Goal: Transaction & Acquisition: Purchase product/service

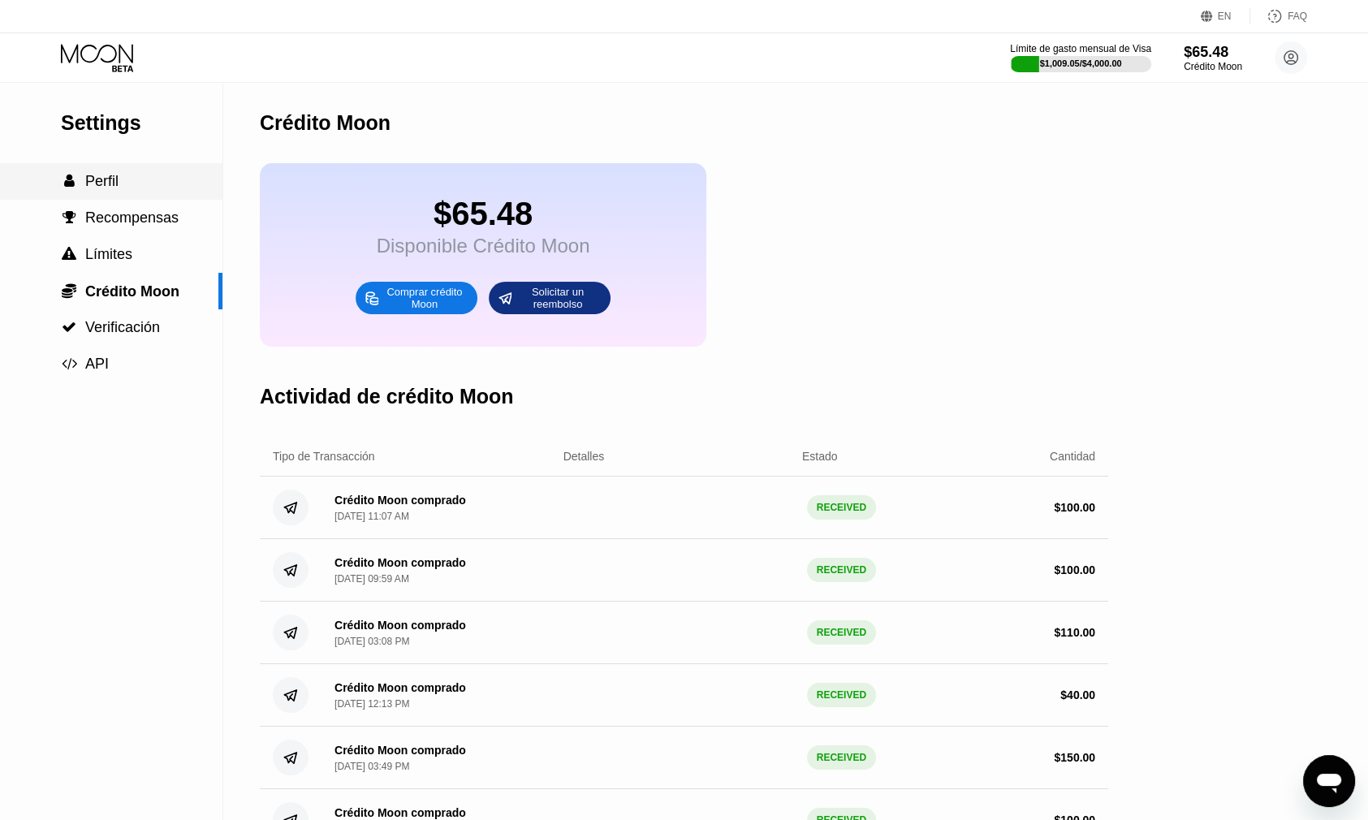
click at [85, 189] on span "Perfil" at bounding box center [101, 181] width 33 height 16
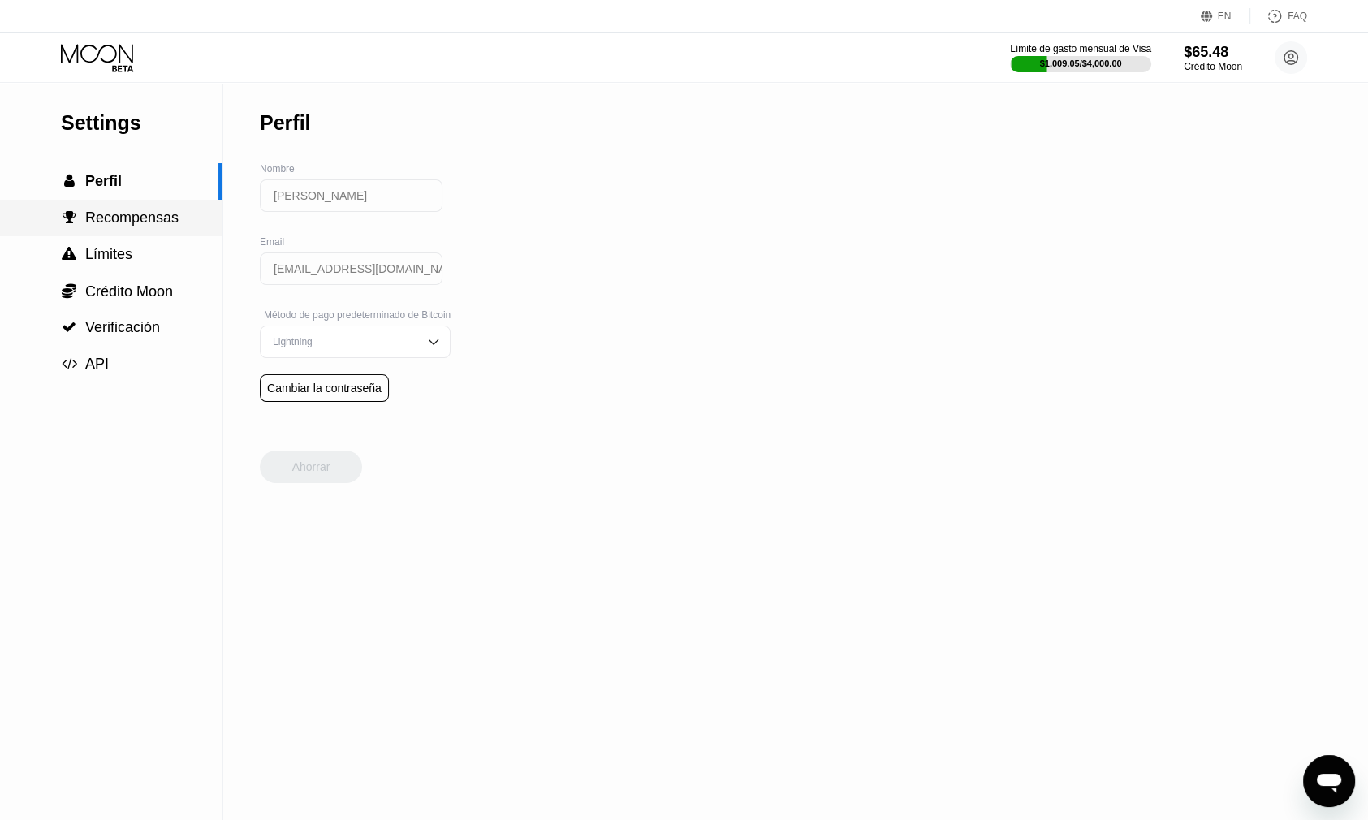
click at [88, 212] on div " Recompensas" at bounding box center [111, 218] width 223 height 37
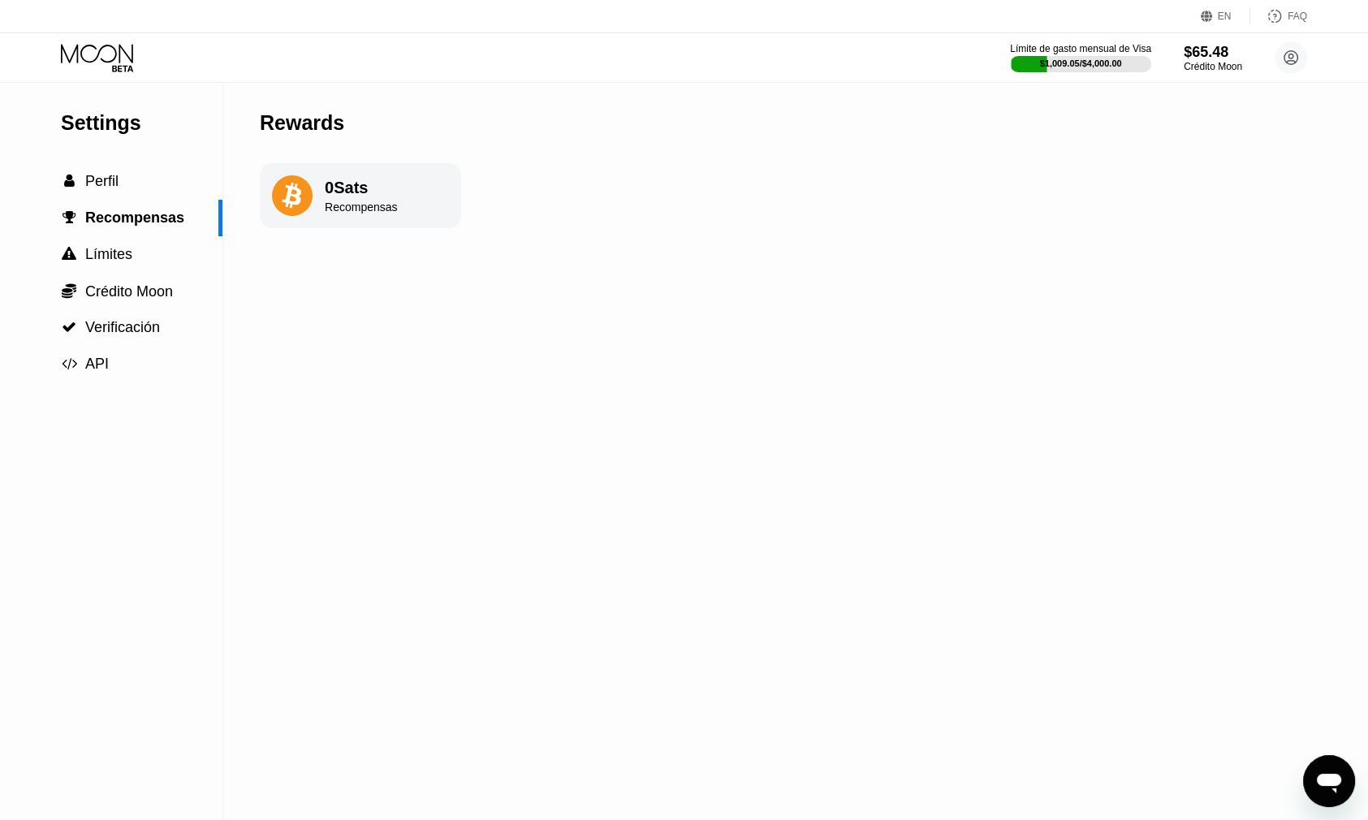
click at [1265, 43] on div "Límite de gasto mensual de Visa $1,009.05 / $4,000.00 $65.48 Crédito Moon Shann…" at bounding box center [1158, 57] width 297 height 32
click at [1241, 67] on div "Crédito Moon" at bounding box center [1212, 66] width 59 height 11
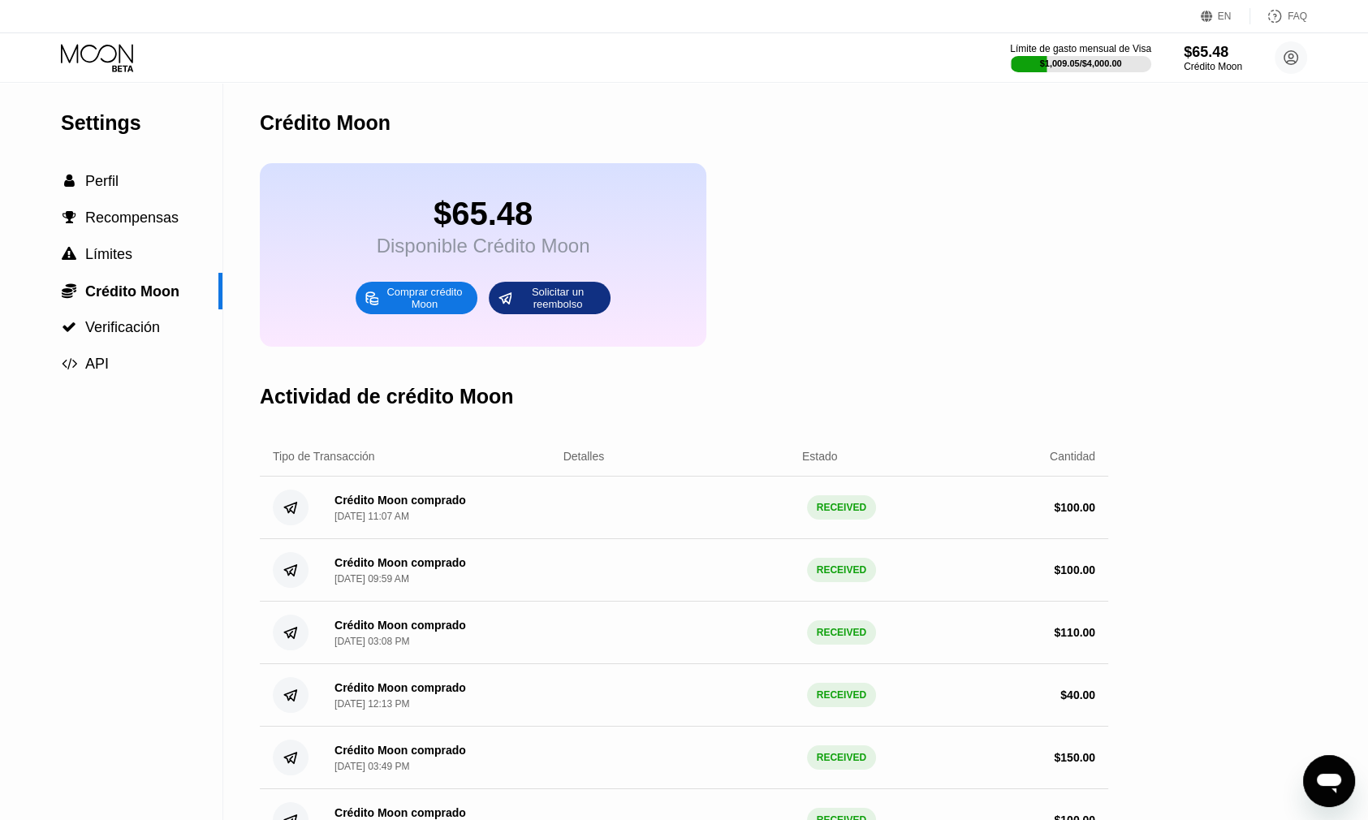
click at [1186, 50] on div "$65.48" at bounding box center [1213, 52] width 58 height 17
click at [1190, 61] on div "Crédito Moon" at bounding box center [1212, 66] width 59 height 11
click at [1211, 64] on div "Crédito Moon" at bounding box center [1212, 66] width 59 height 11
click at [1220, 62] on div "Crédito Moon" at bounding box center [1212, 66] width 59 height 11
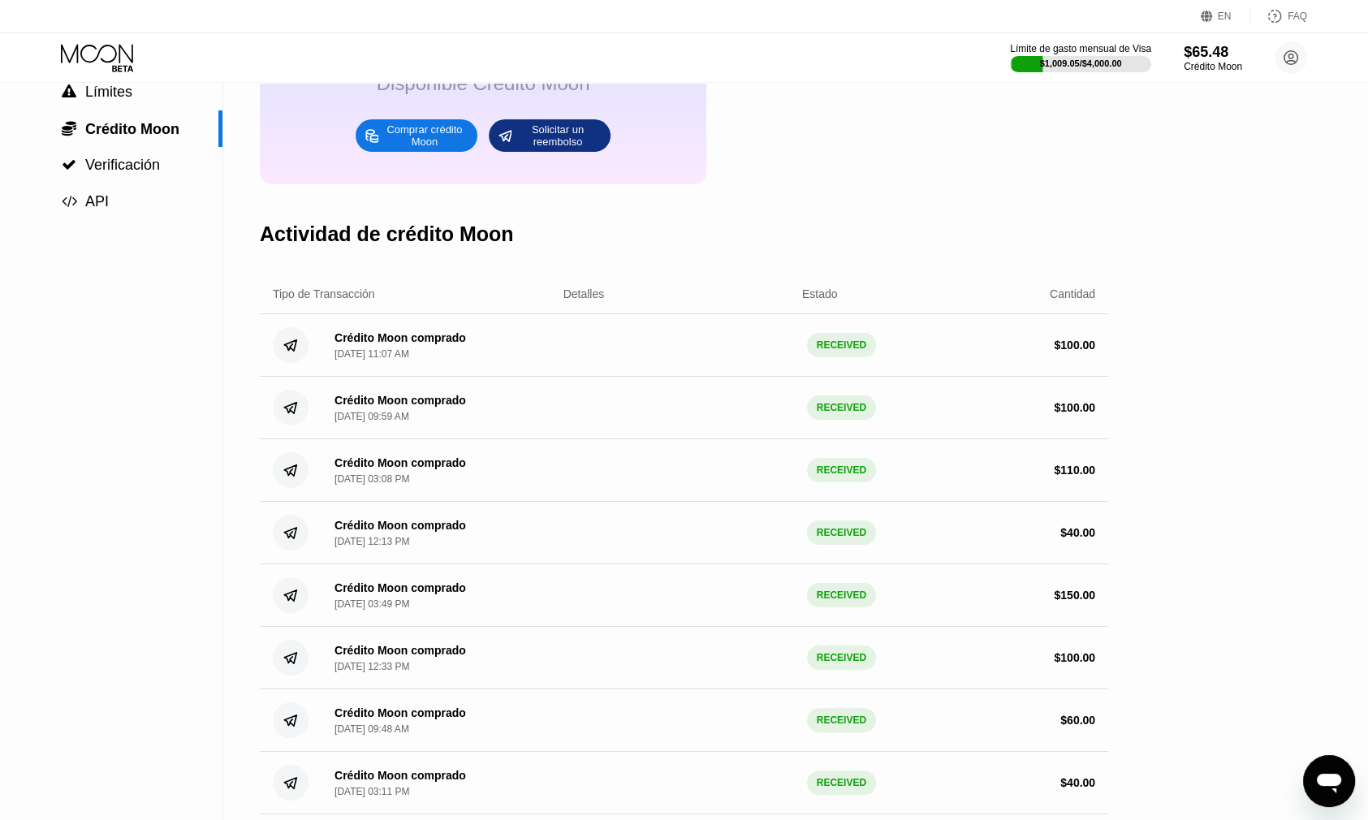
scroll to position [81, 0]
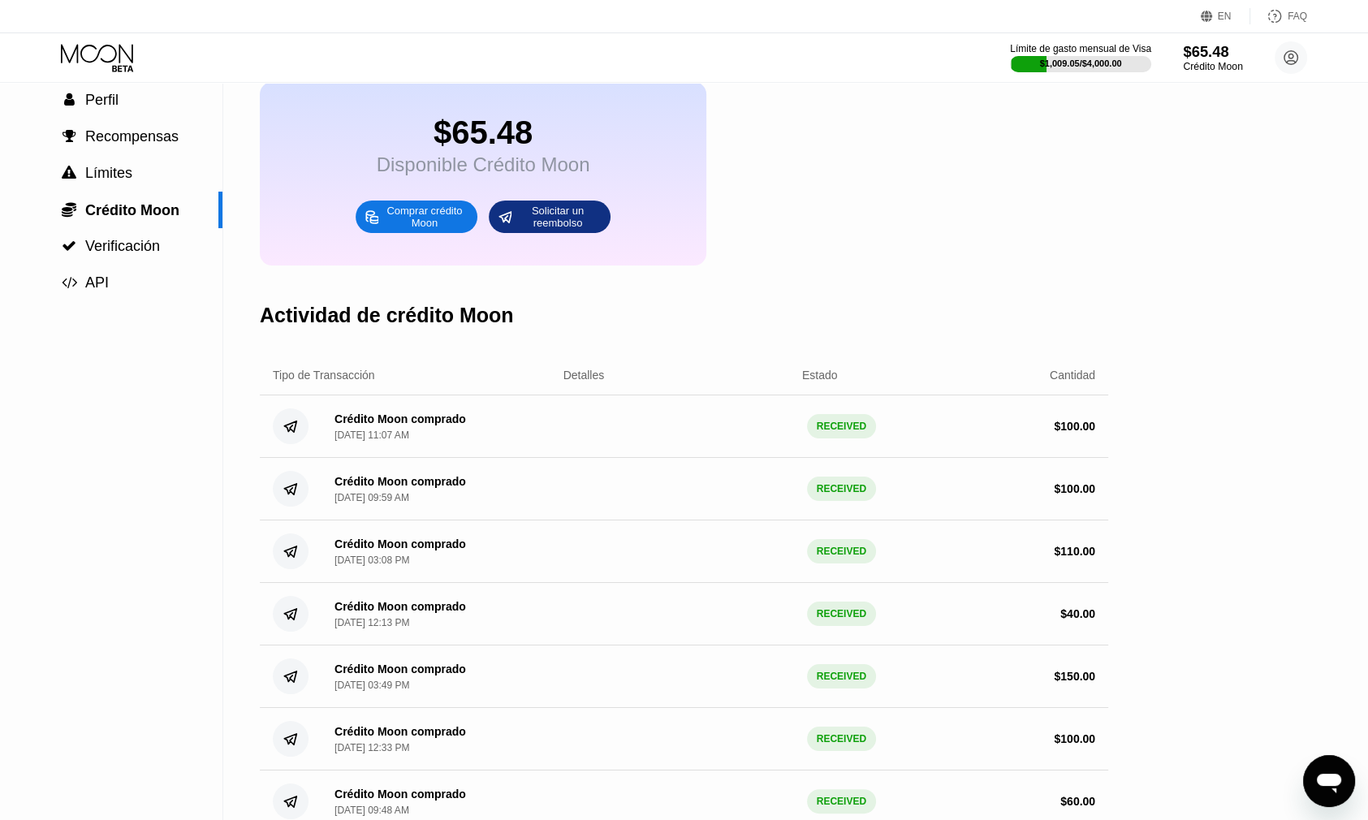
click at [1206, 71] on div "Crédito Moon" at bounding box center [1212, 66] width 59 height 11
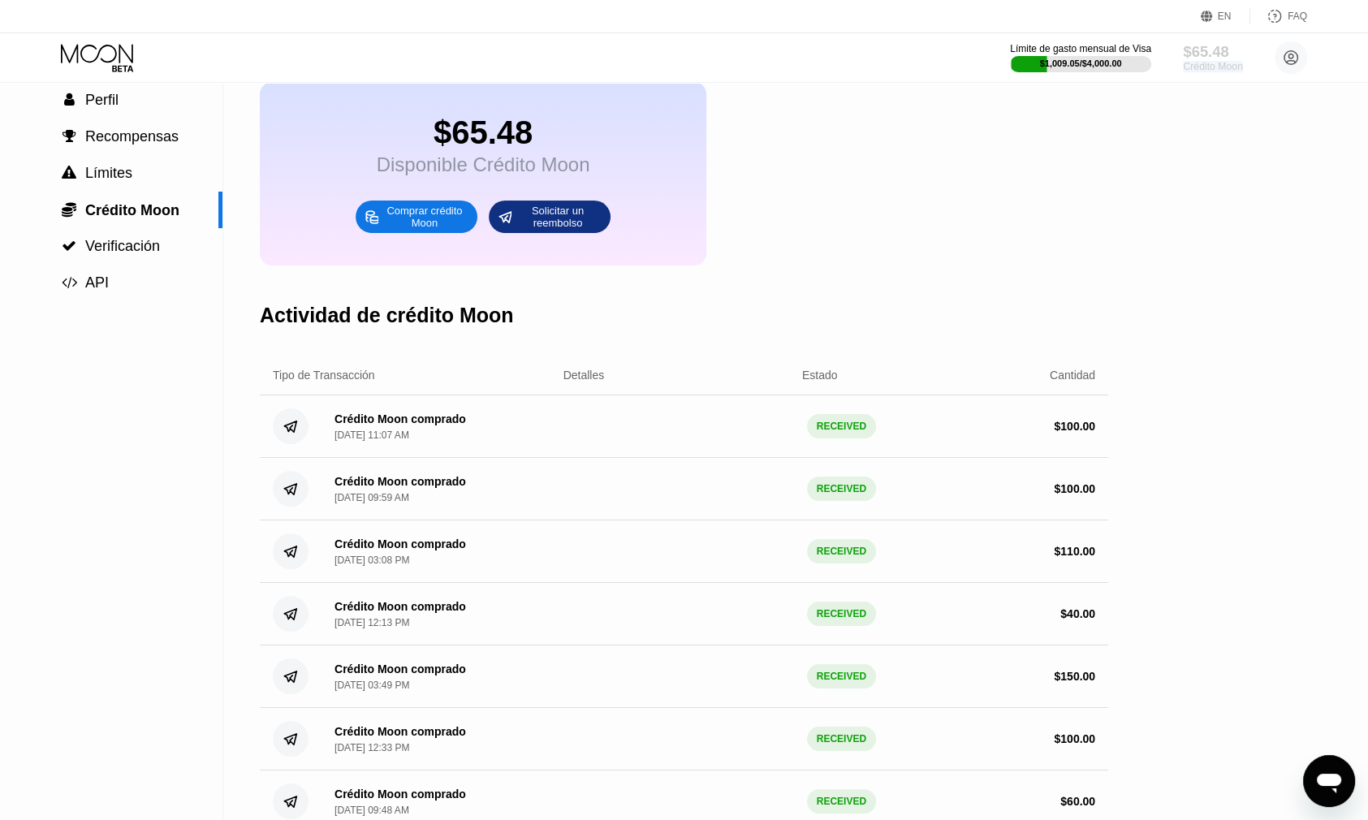
click at [1206, 71] on div "Crédito Moon" at bounding box center [1212, 66] width 59 height 11
drag, startPoint x: 1206, startPoint y: 71, endPoint x: 273, endPoint y: 41, distance: 933.6
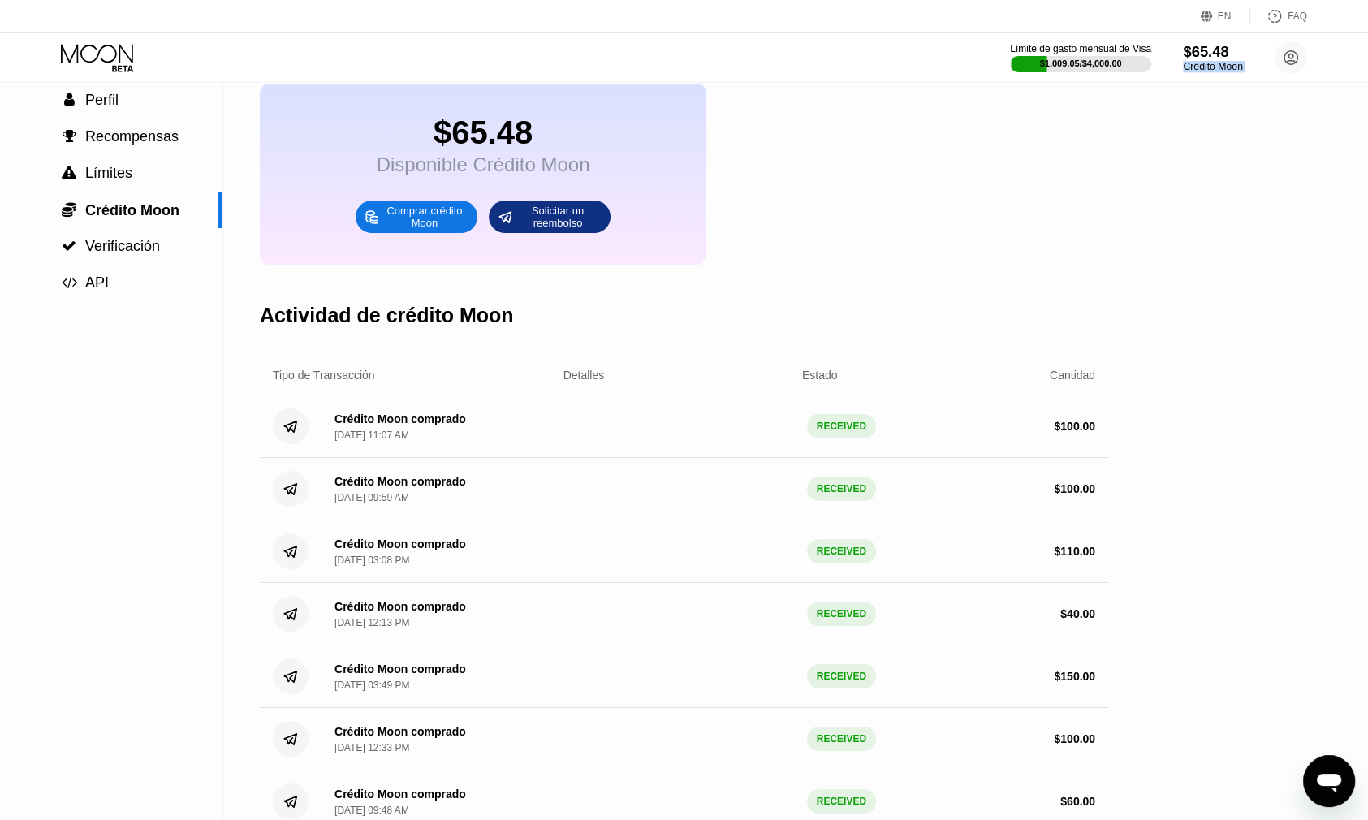
click at [1199, 71] on div "Crédito Moon" at bounding box center [1212, 66] width 59 height 11
click at [105, 107] on span "Perfil" at bounding box center [101, 100] width 33 height 16
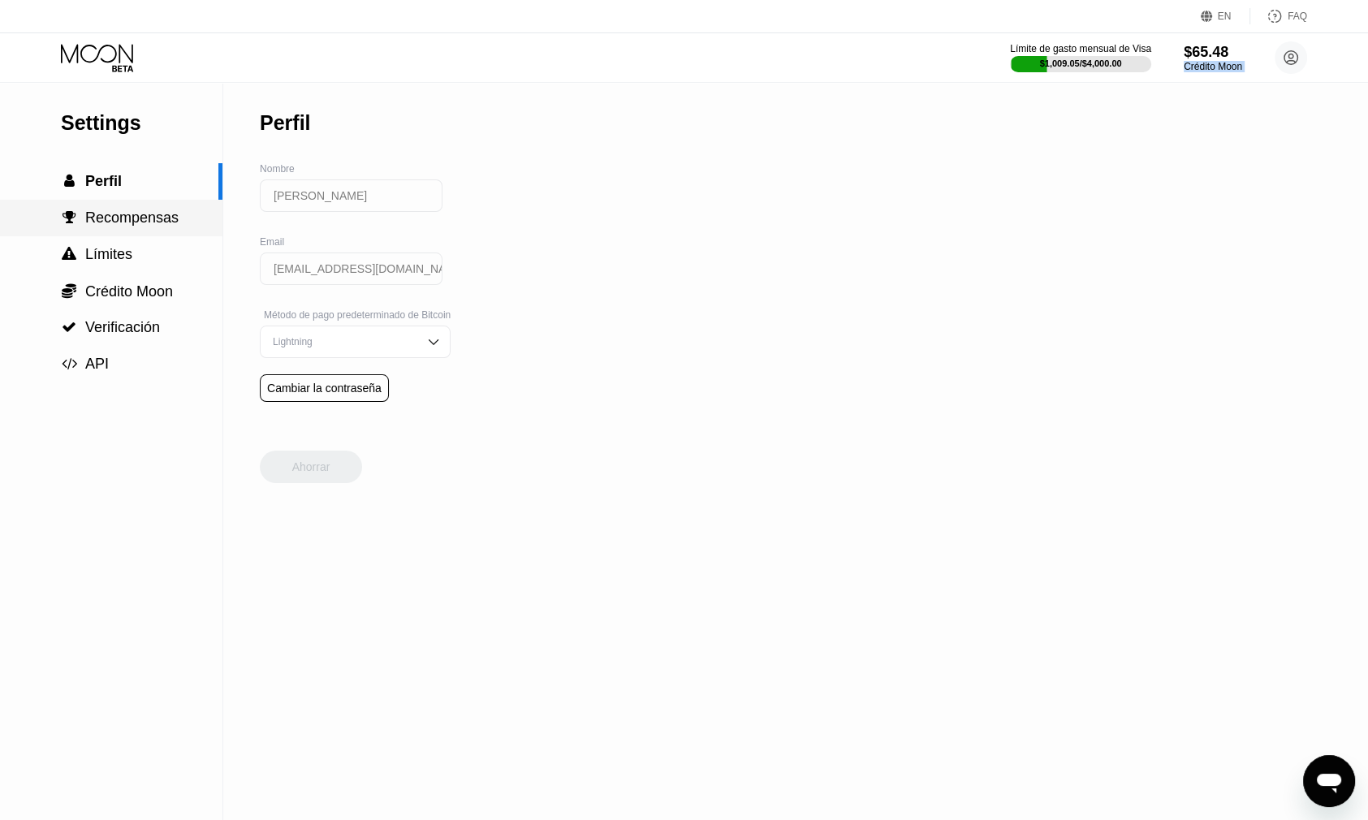
click at [112, 226] on span "Recompensas" at bounding box center [131, 218] width 93 height 16
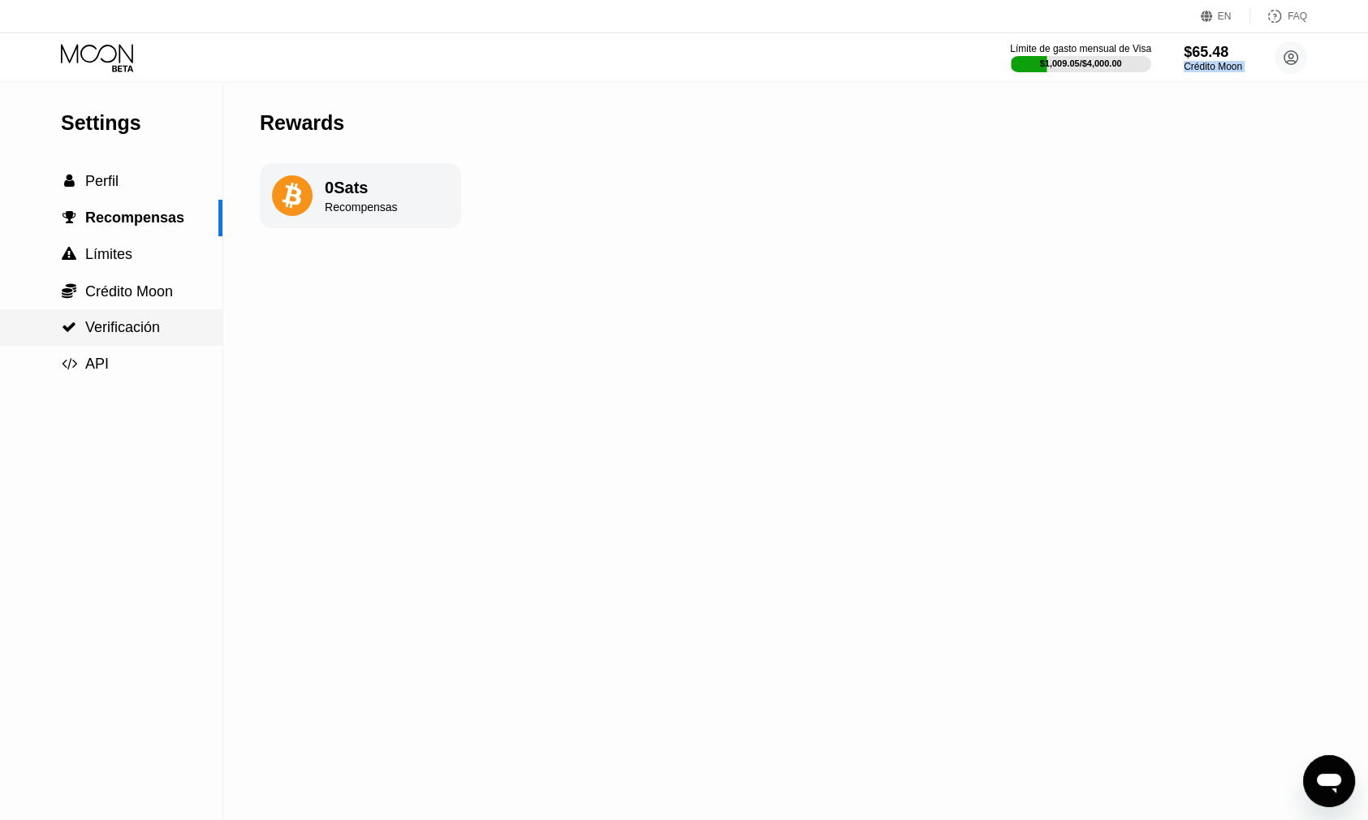
click at [106, 344] on div " Verificación" at bounding box center [111, 327] width 223 height 37
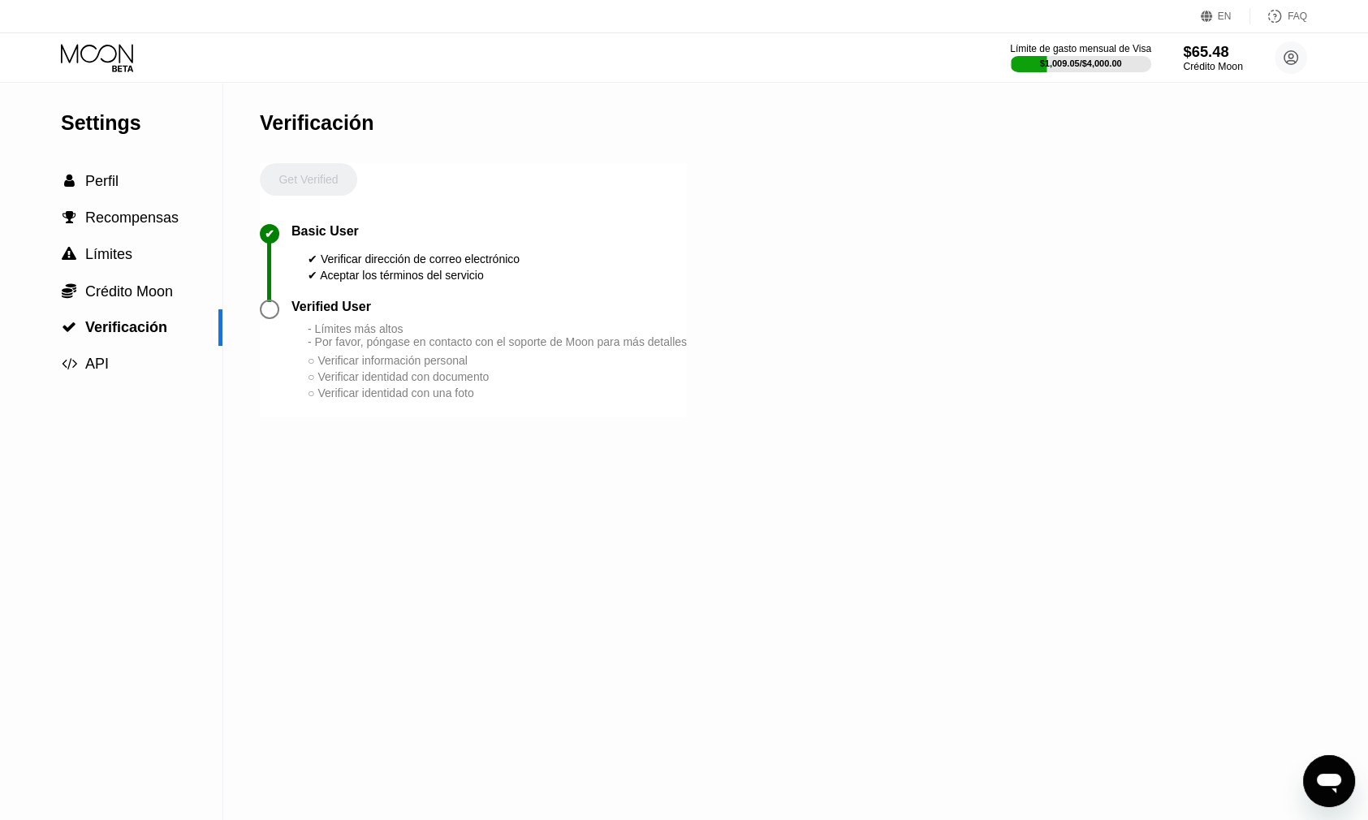
click at [1231, 58] on div "$65.48" at bounding box center [1212, 51] width 59 height 17
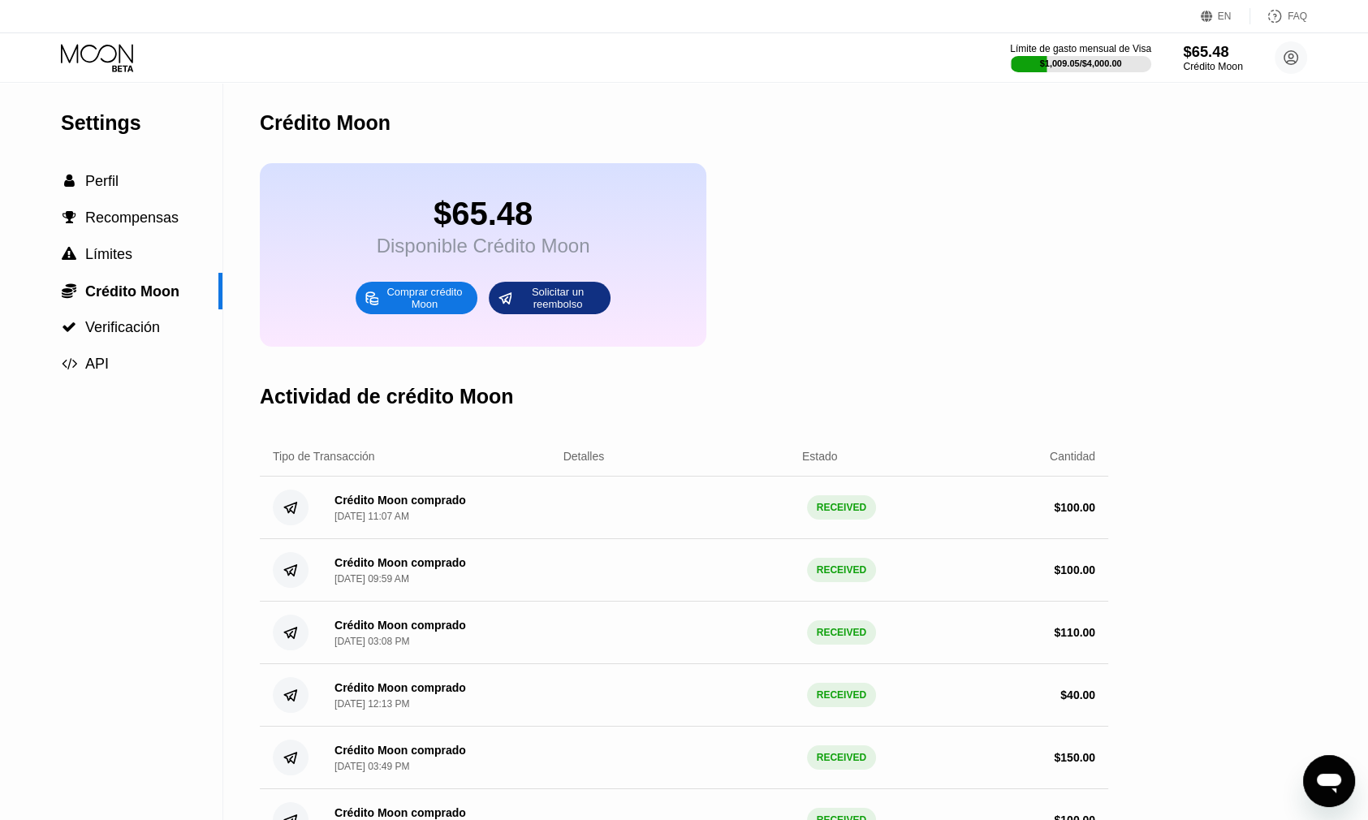
click at [1228, 58] on div "$65.48" at bounding box center [1212, 51] width 59 height 17
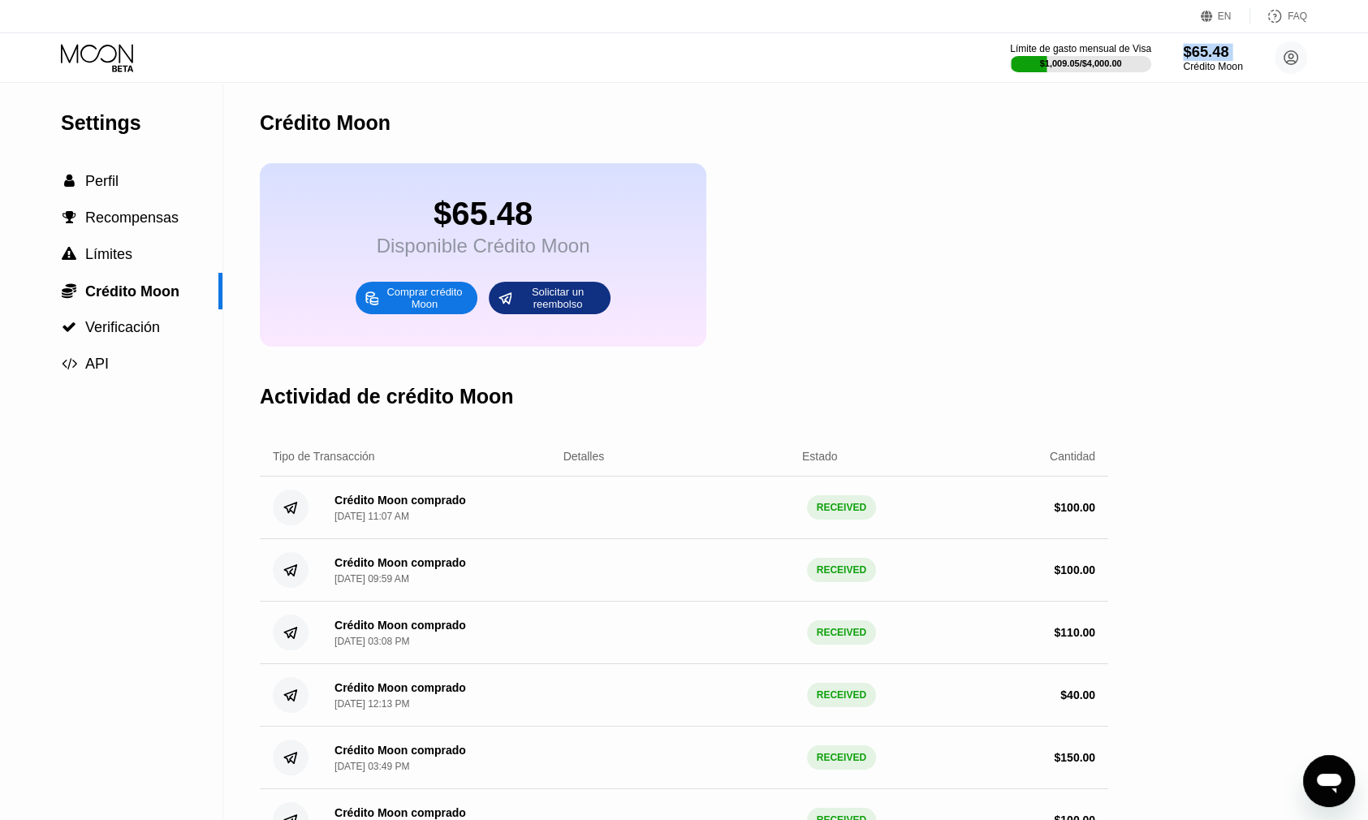
click at [1228, 58] on div "$65.48" at bounding box center [1212, 51] width 59 height 17
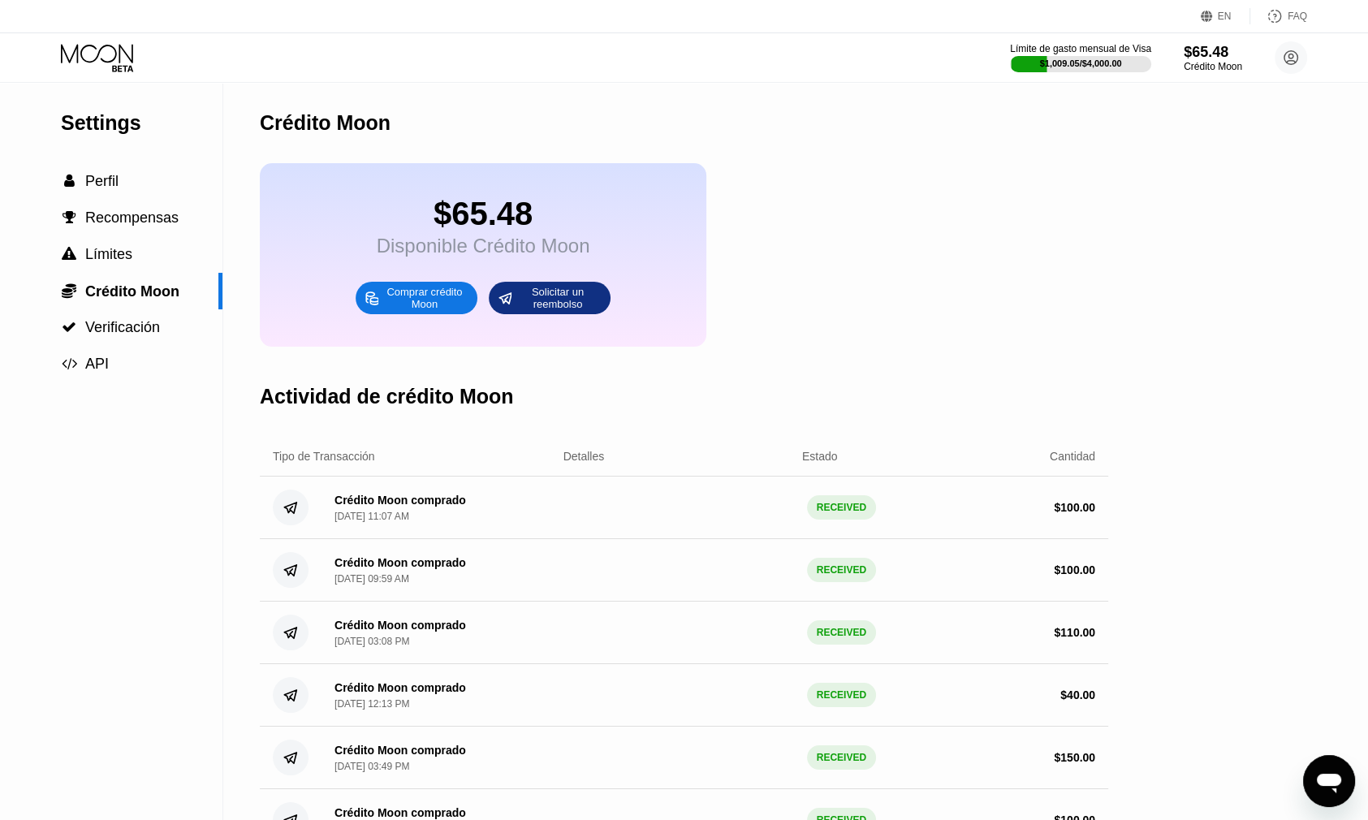
click at [94, 53] on icon at bounding box center [99, 58] width 76 height 28
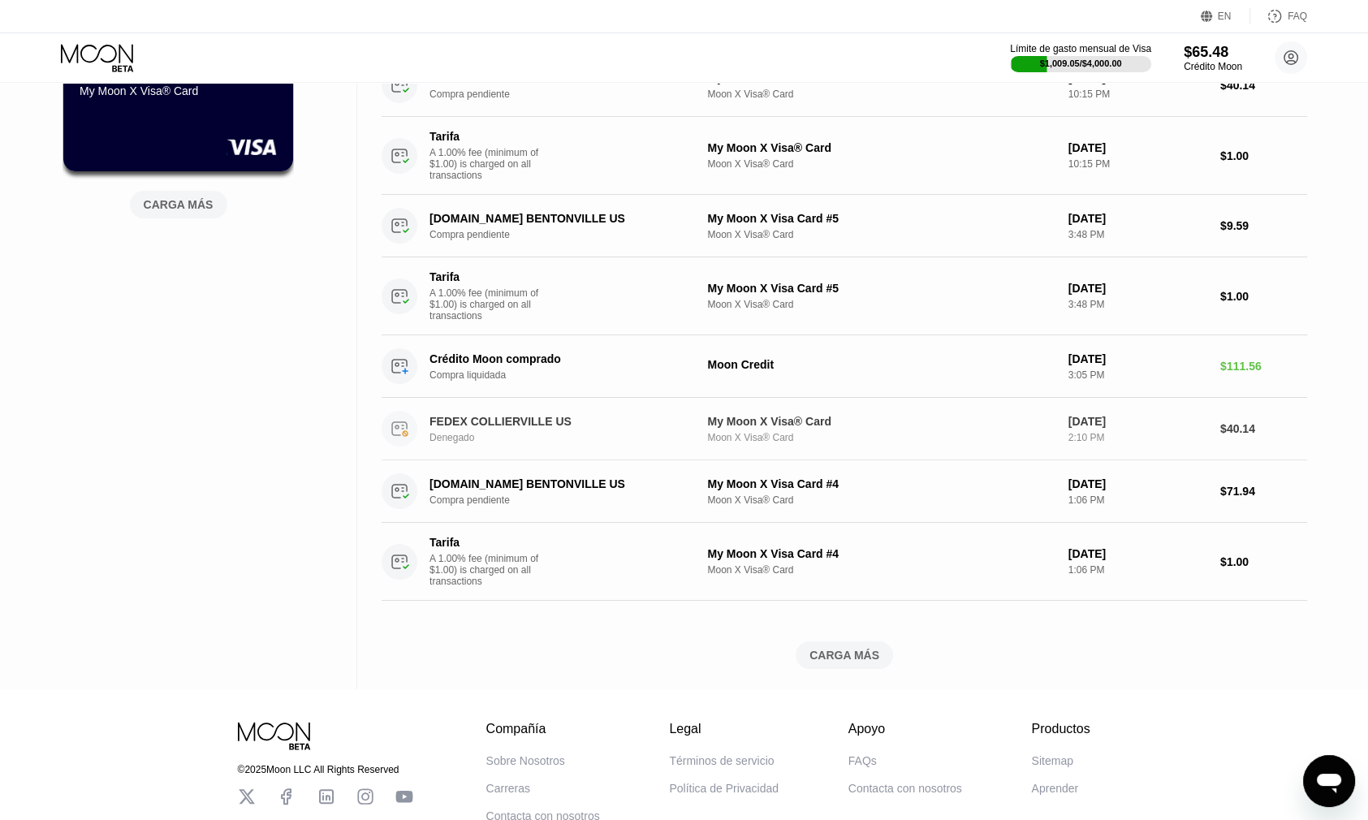
scroll to position [893, 0]
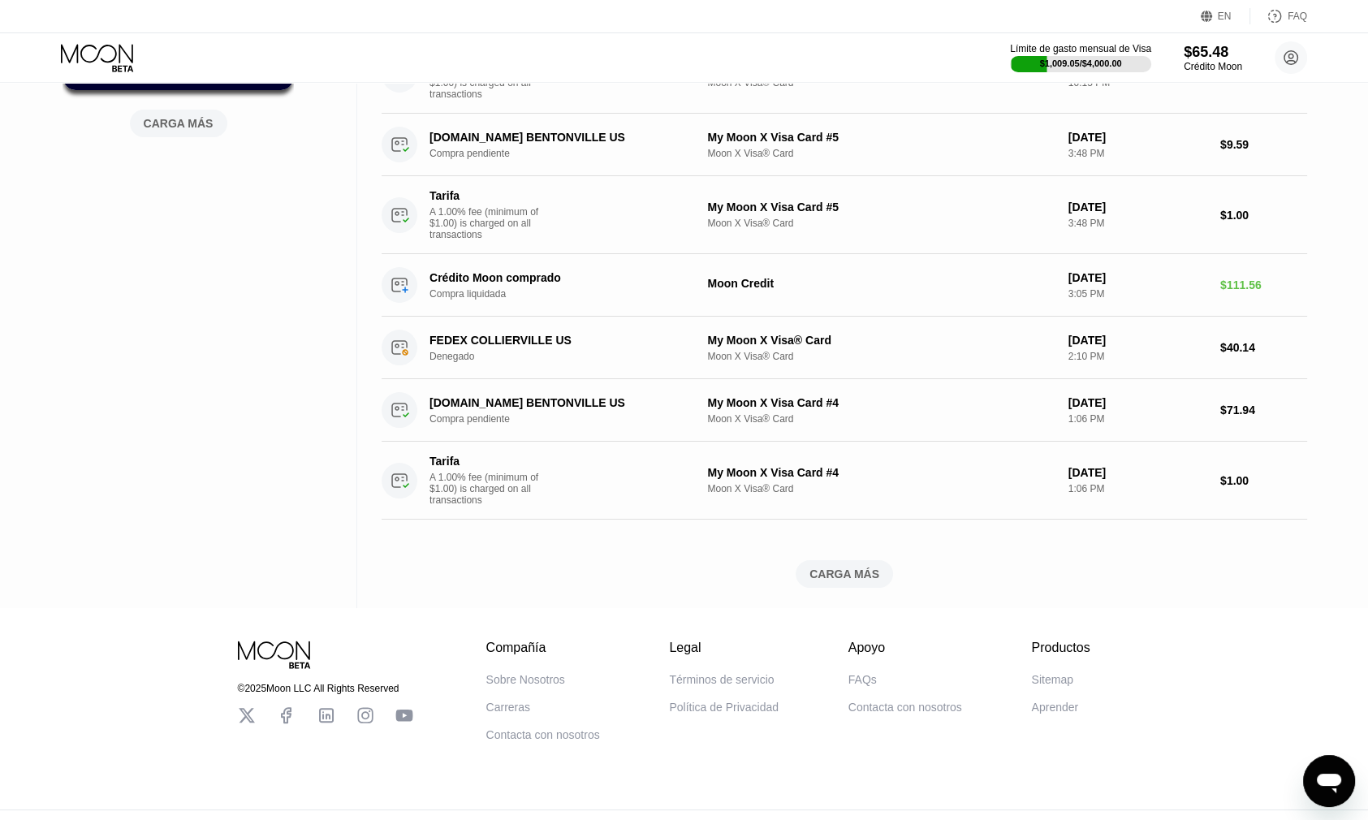
click at [844, 588] on div "CARGA MÁS" at bounding box center [844, 574] width 97 height 28
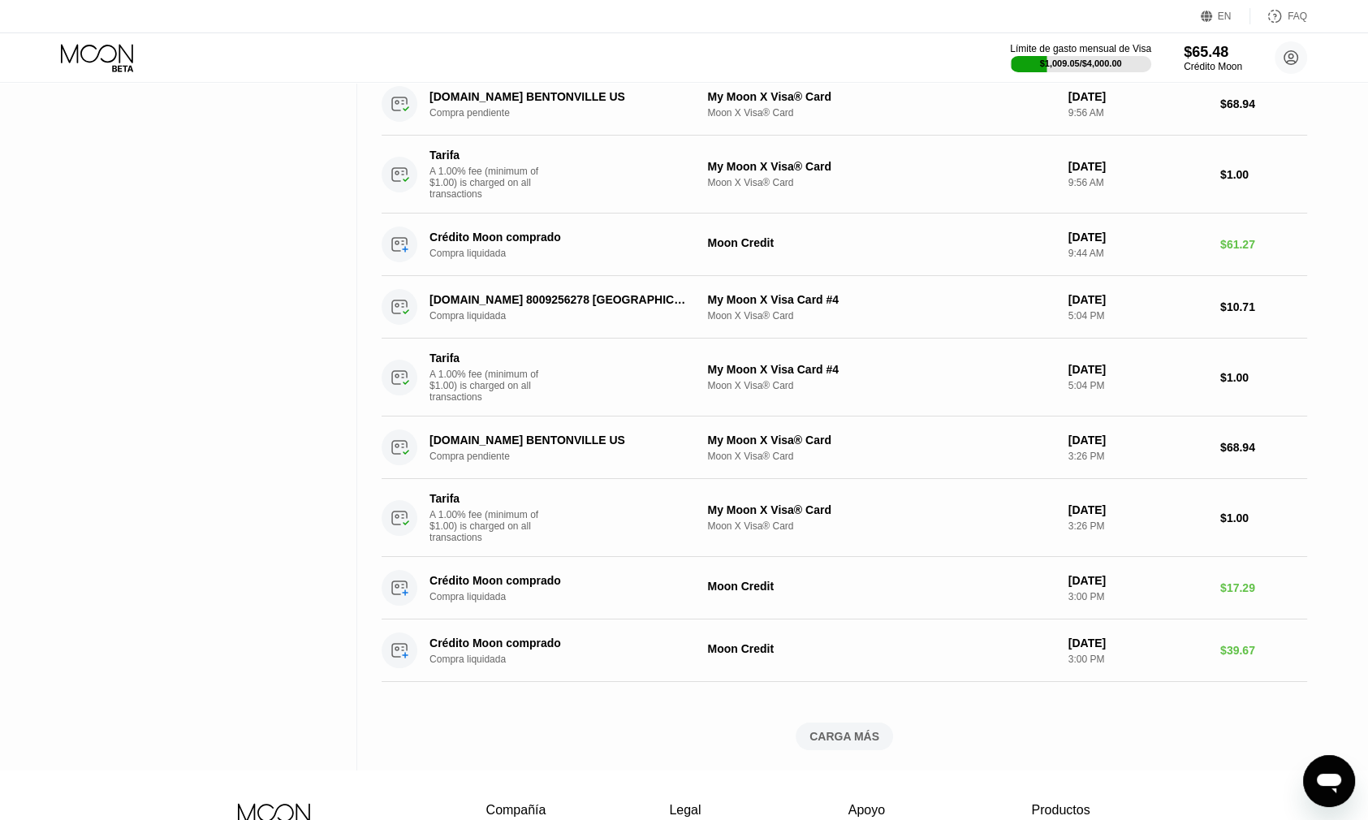
scroll to position [2231, 0]
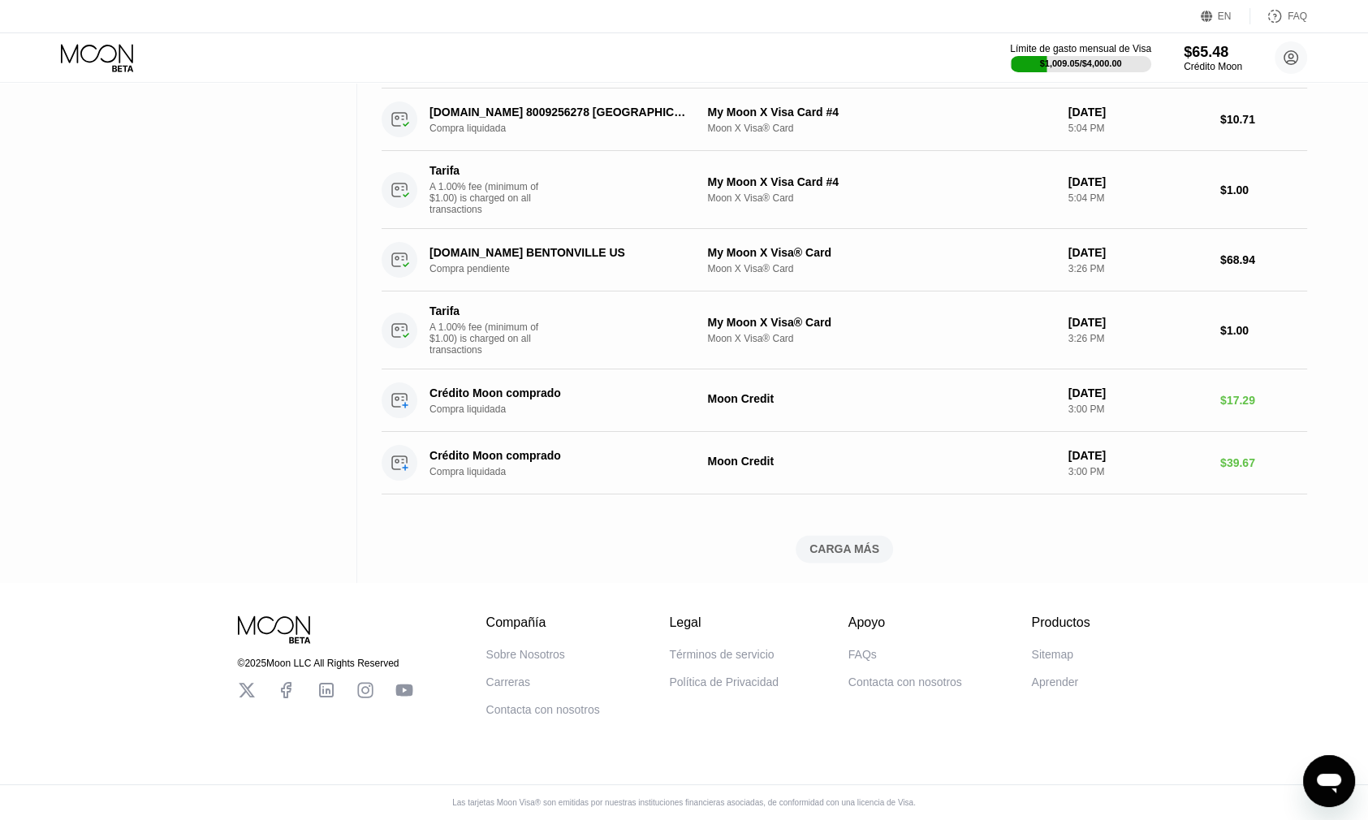
click at [866, 542] on div "CARGA MÁS" at bounding box center [845, 549] width 70 height 15
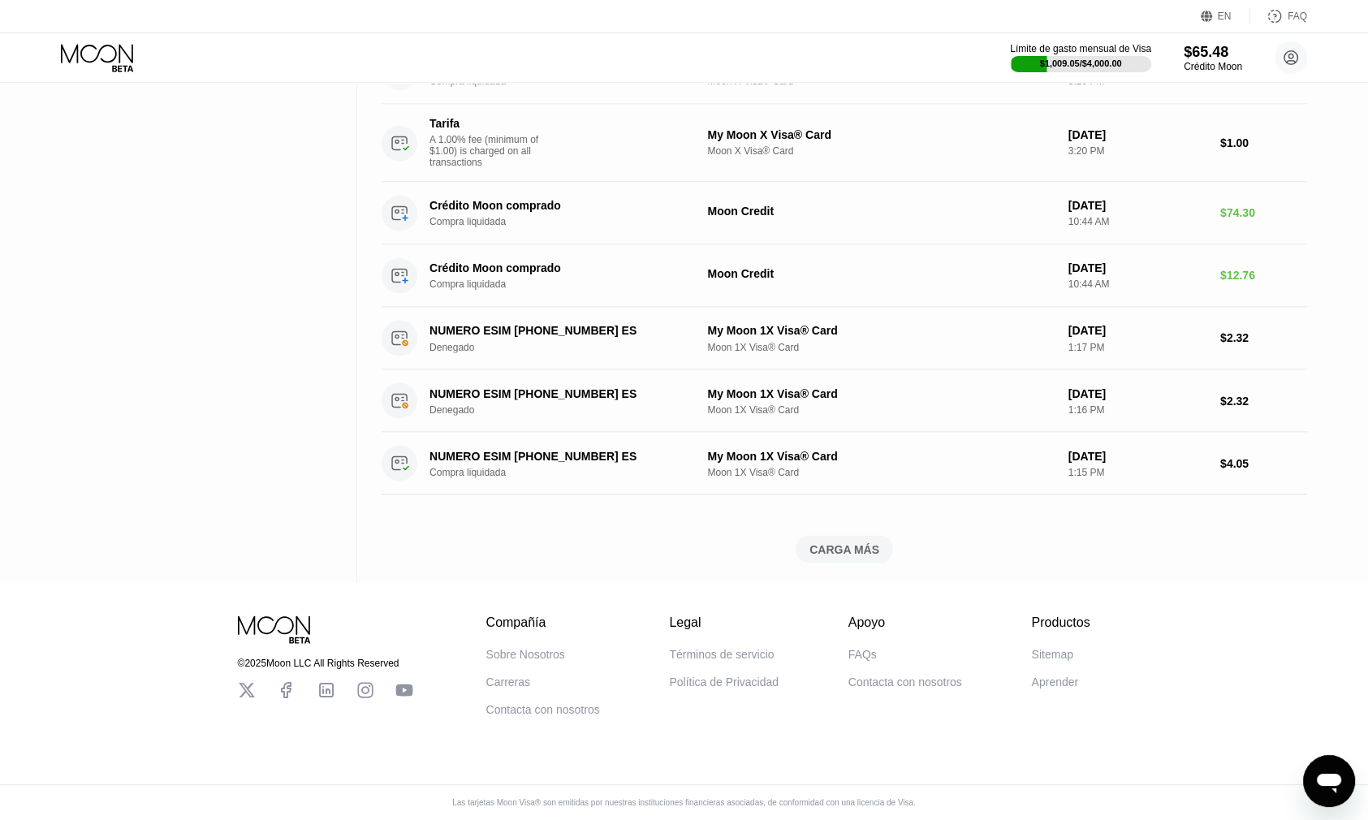
scroll to position [3193, 0]
click at [826, 542] on div "CARGA MÁS" at bounding box center [845, 549] width 70 height 15
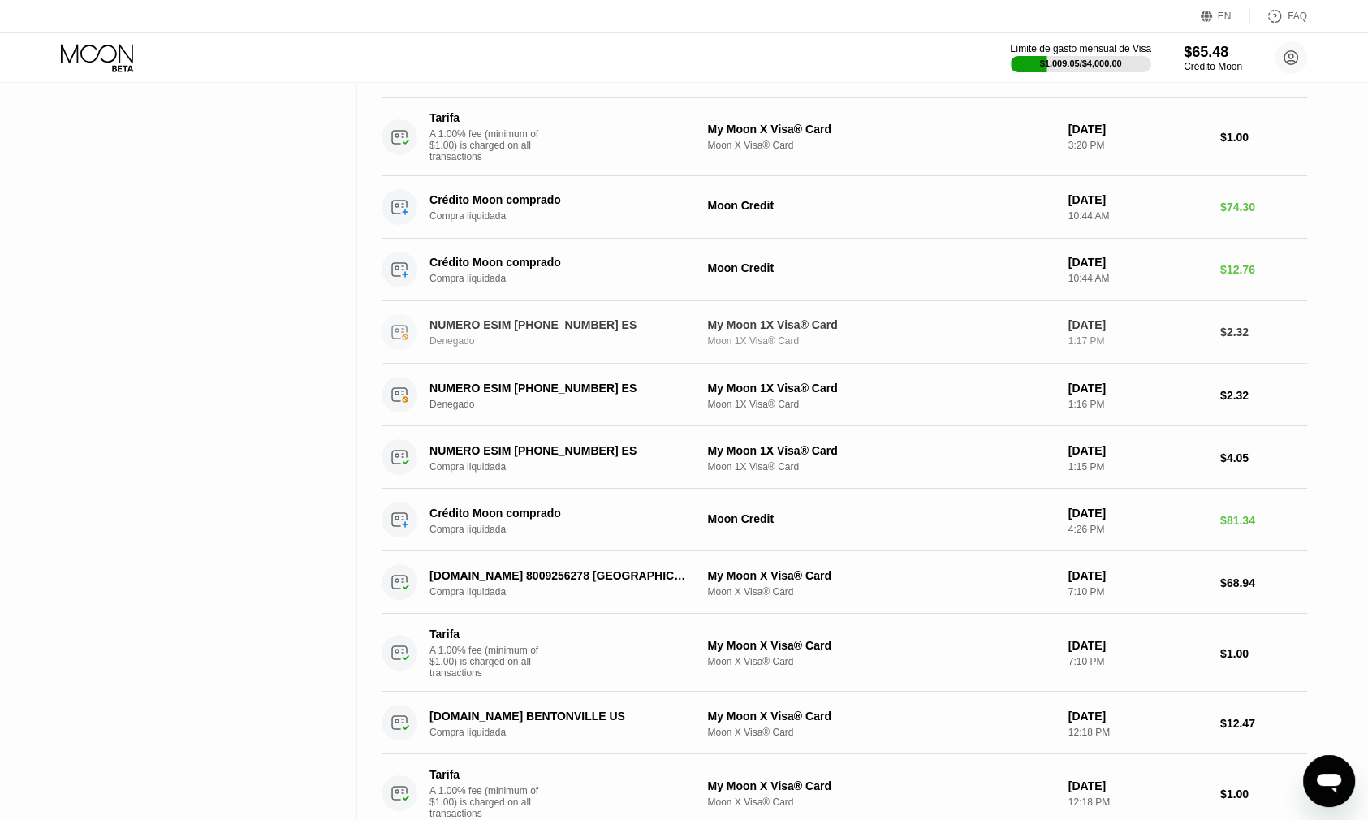
scroll to position [2917, 0]
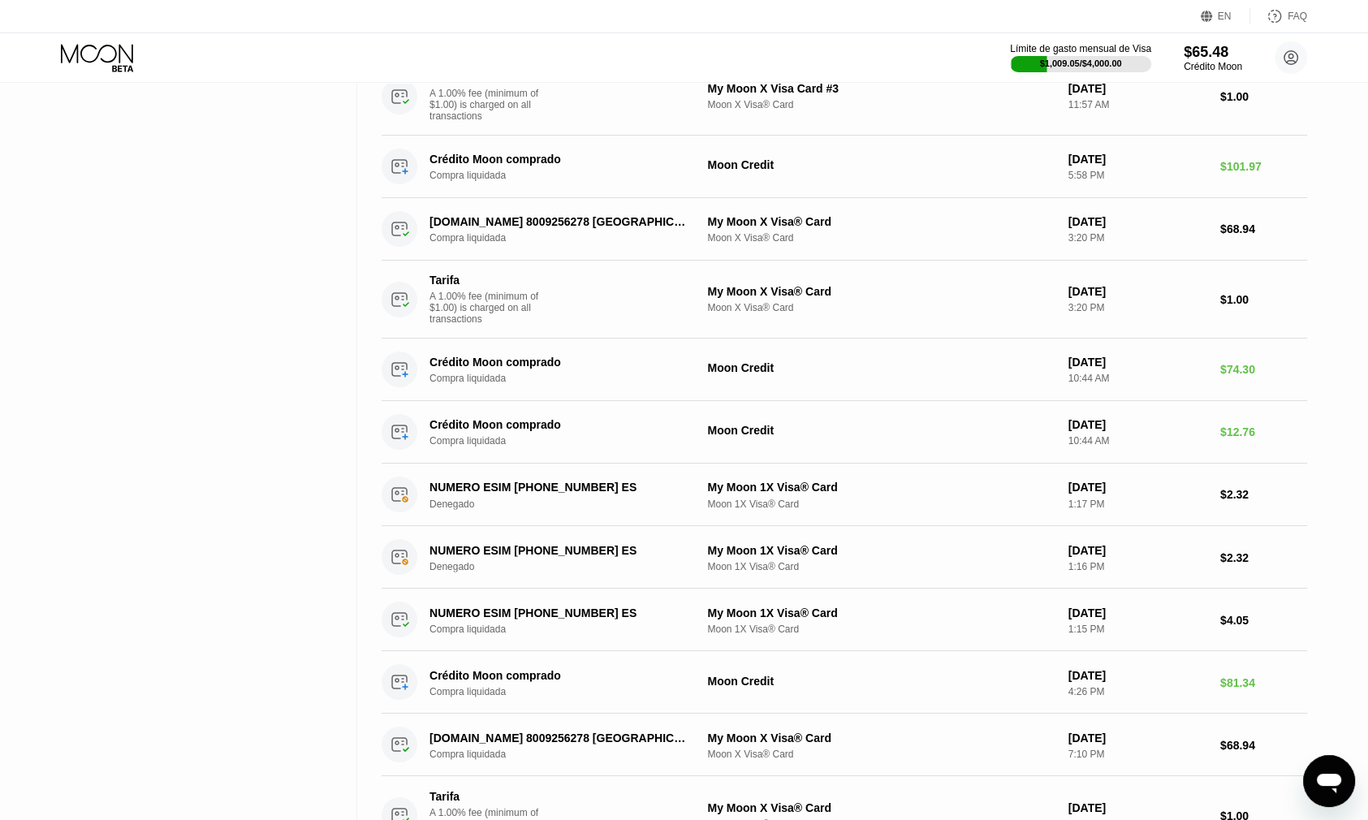
click at [82, 64] on icon at bounding box center [99, 58] width 76 height 28
click at [106, 63] on icon at bounding box center [99, 58] width 76 height 28
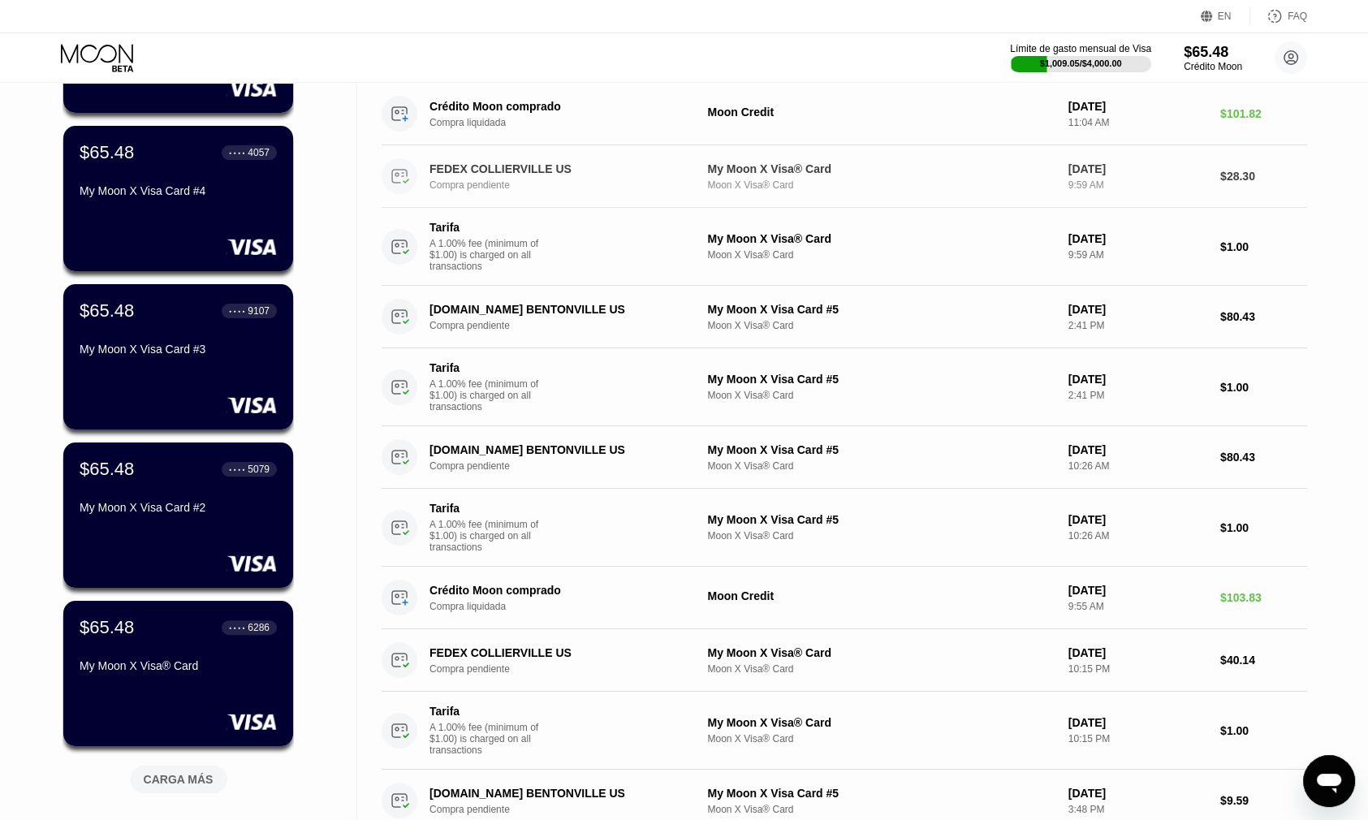
scroll to position [0, 0]
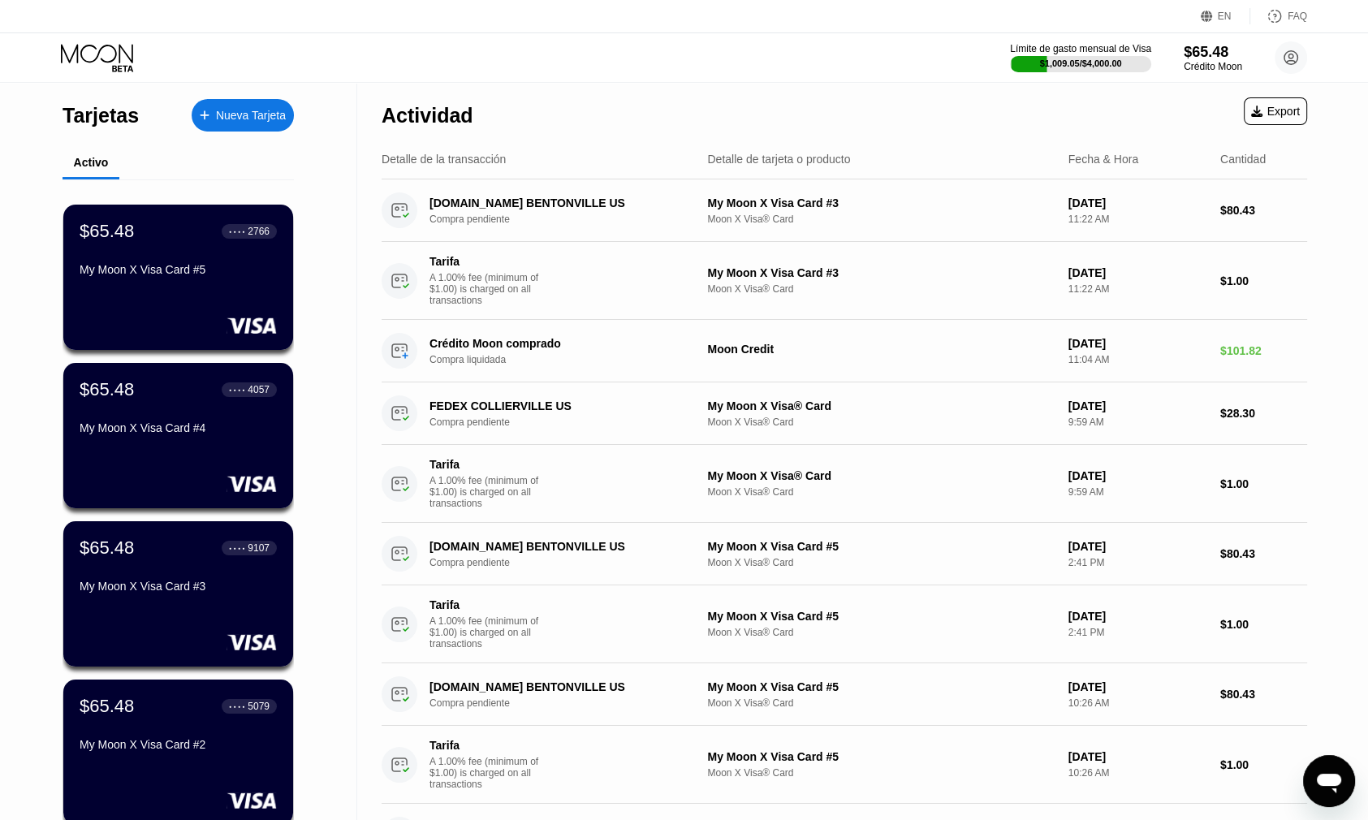
click at [88, 46] on icon at bounding box center [99, 58] width 76 height 28
click at [91, 49] on icon at bounding box center [99, 58] width 76 height 28
click at [93, 50] on icon at bounding box center [99, 58] width 76 height 28
click at [94, 51] on icon at bounding box center [99, 58] width 76 height 28
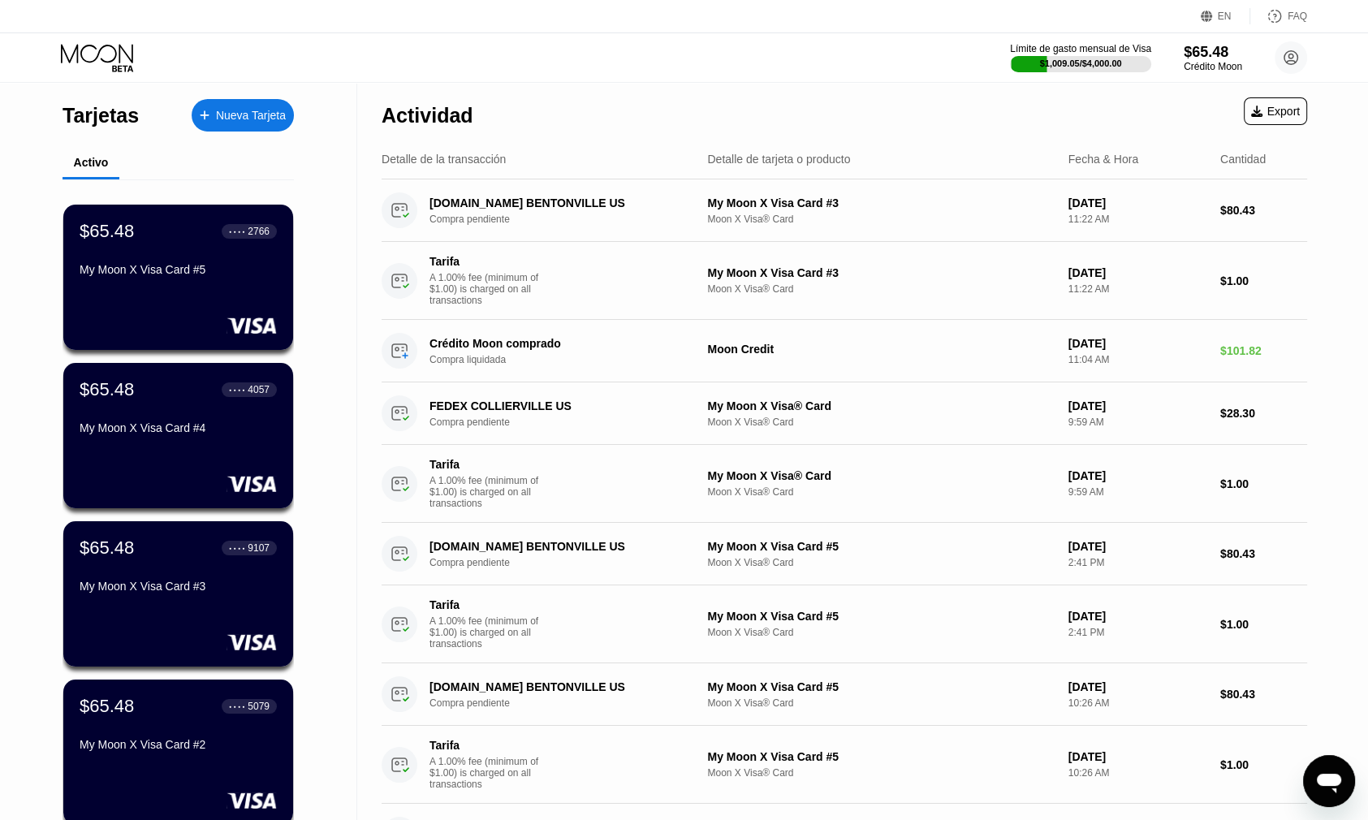
click at [94, 51] on icon at bounding box center [99, 58] width 76 height 28
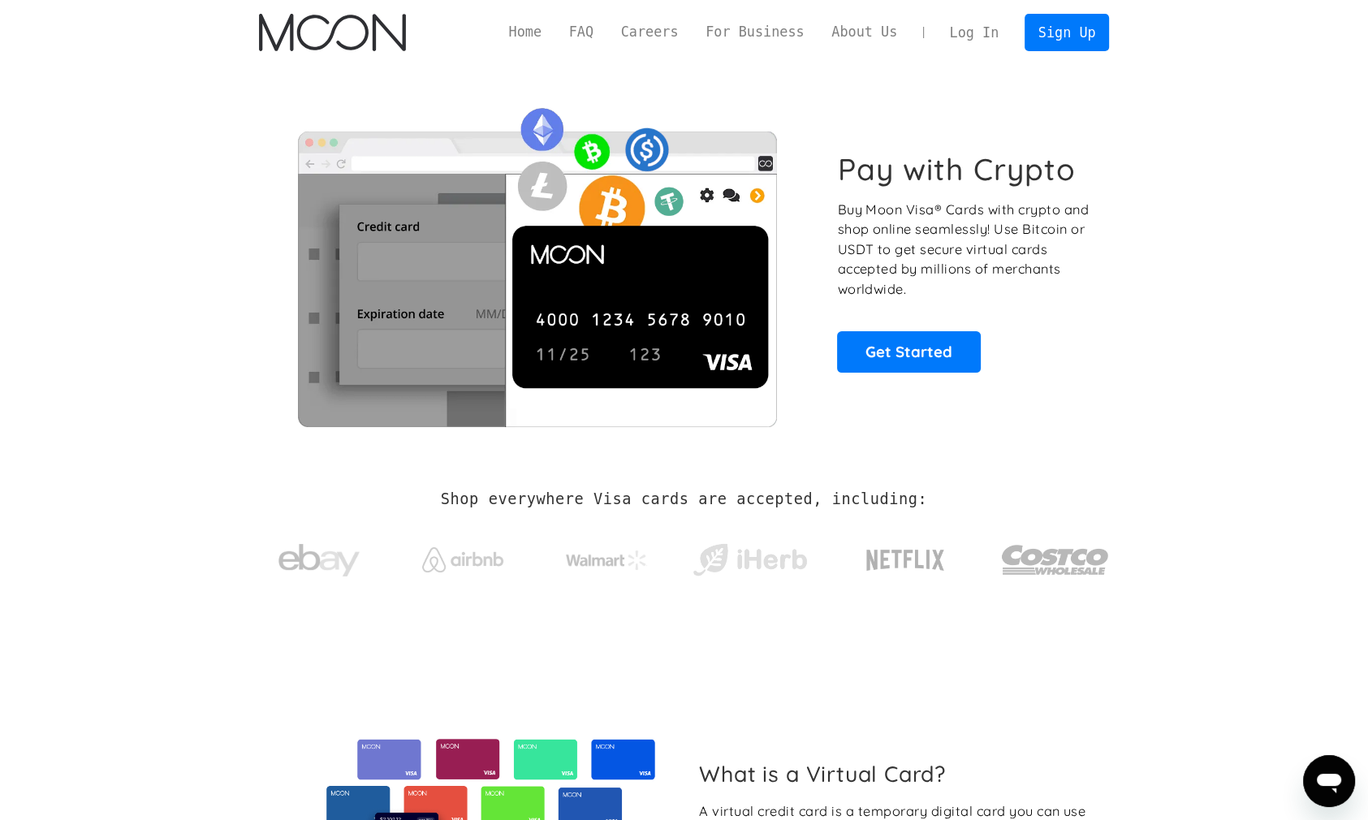
click at [978, 30] on link "Log In" at bounding box center [974, 33] width 76 height 36
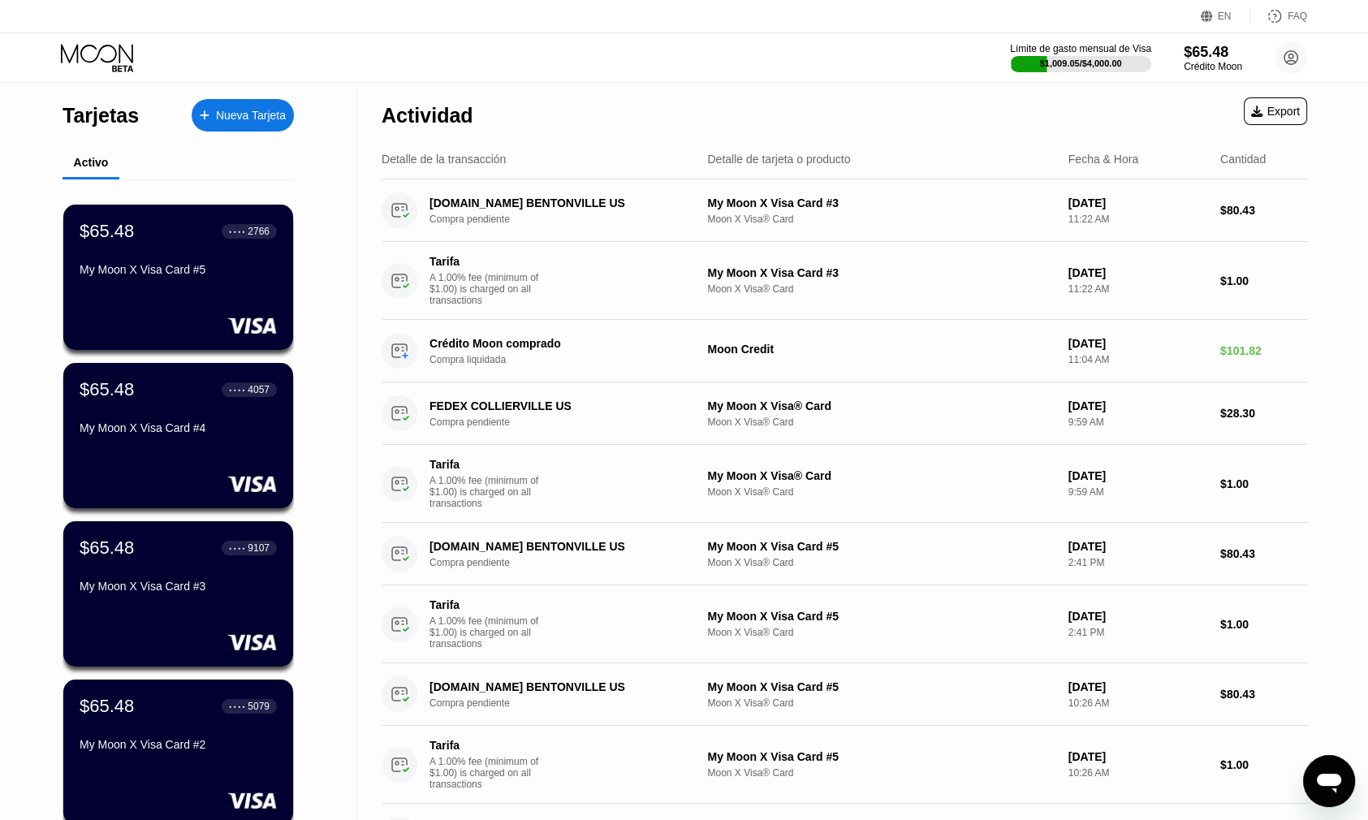
click at [89, 110] on div "Tarjetas" at bounding box center [101, 116] width 76 height 24
click at [1280, 65] on circle at bounding box center [1291, 57] width 32 height 32
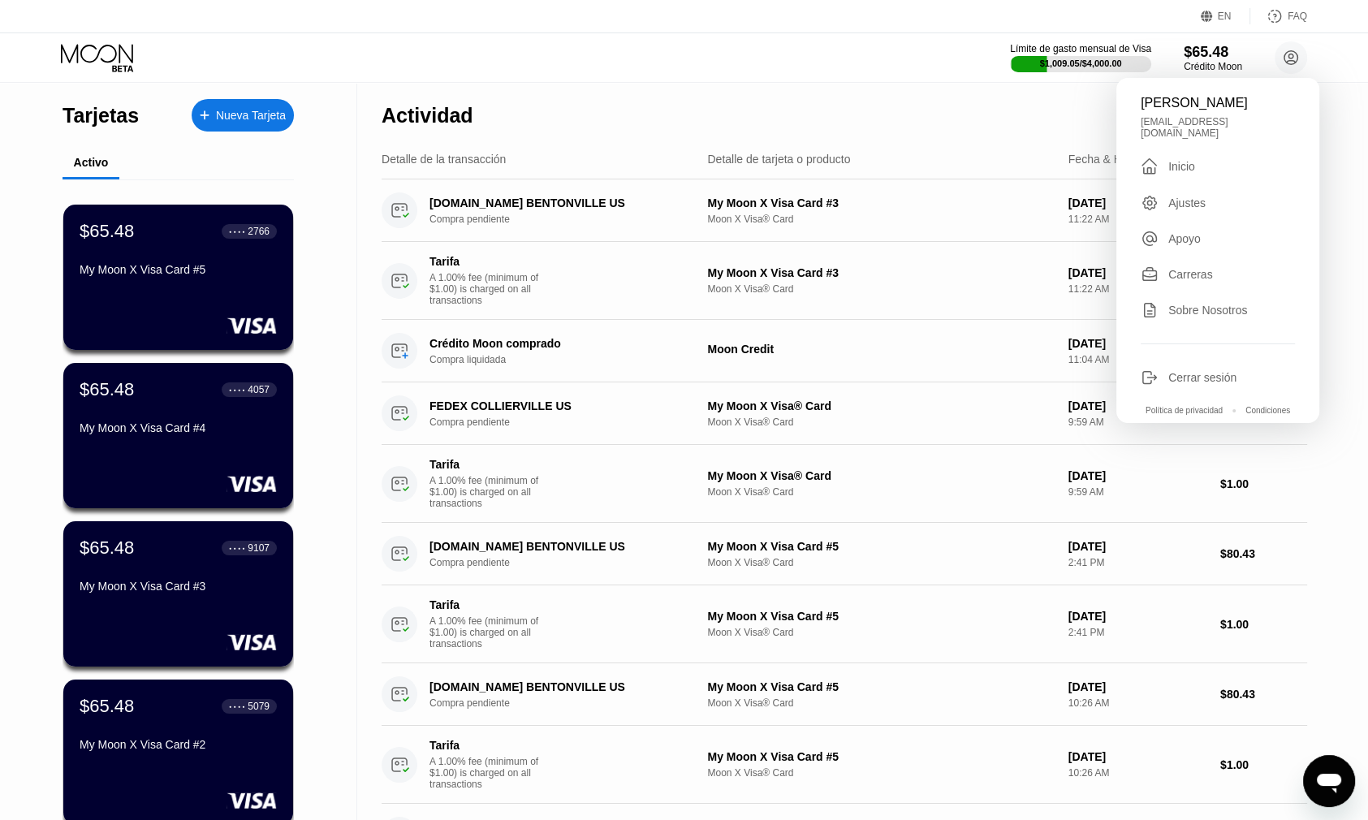
click at [1185, 160] on div "Inicio" at bounding box center [1182, 166] width 27 height 13
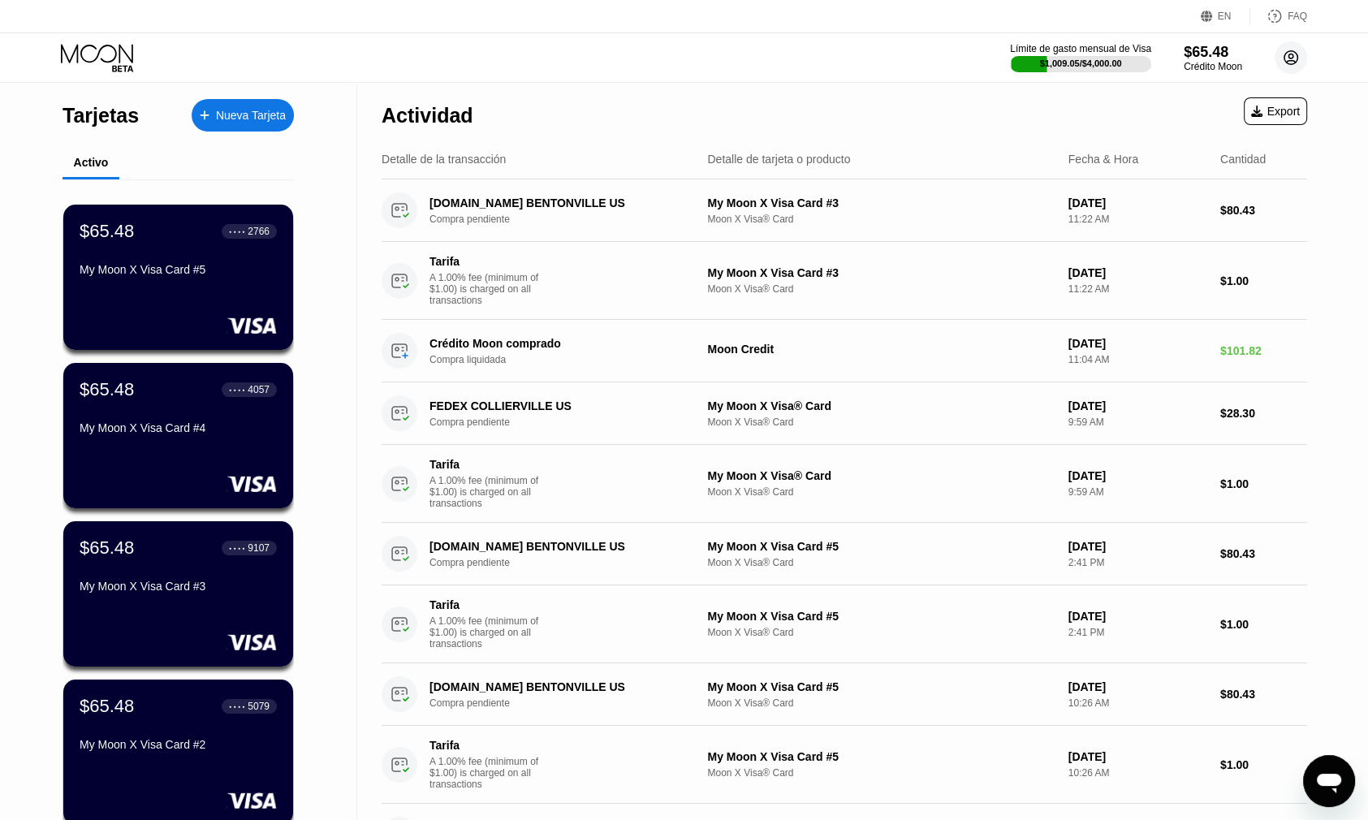
click at [1290, 62] on circle at bounding box center [1291, 57] width 32 height 32
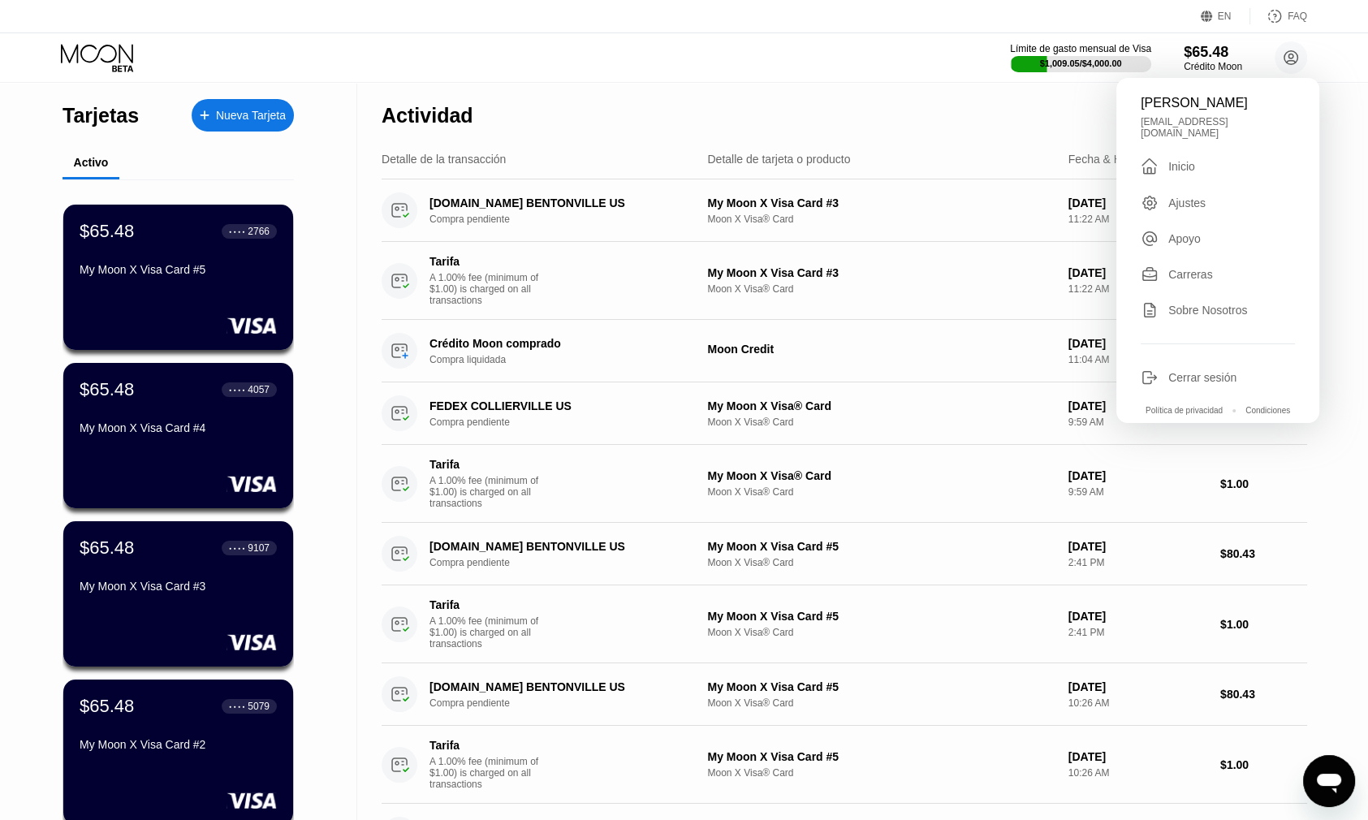
click at [1156, 158] on div "" at bounding box center [1150, 166] width 18 height 19
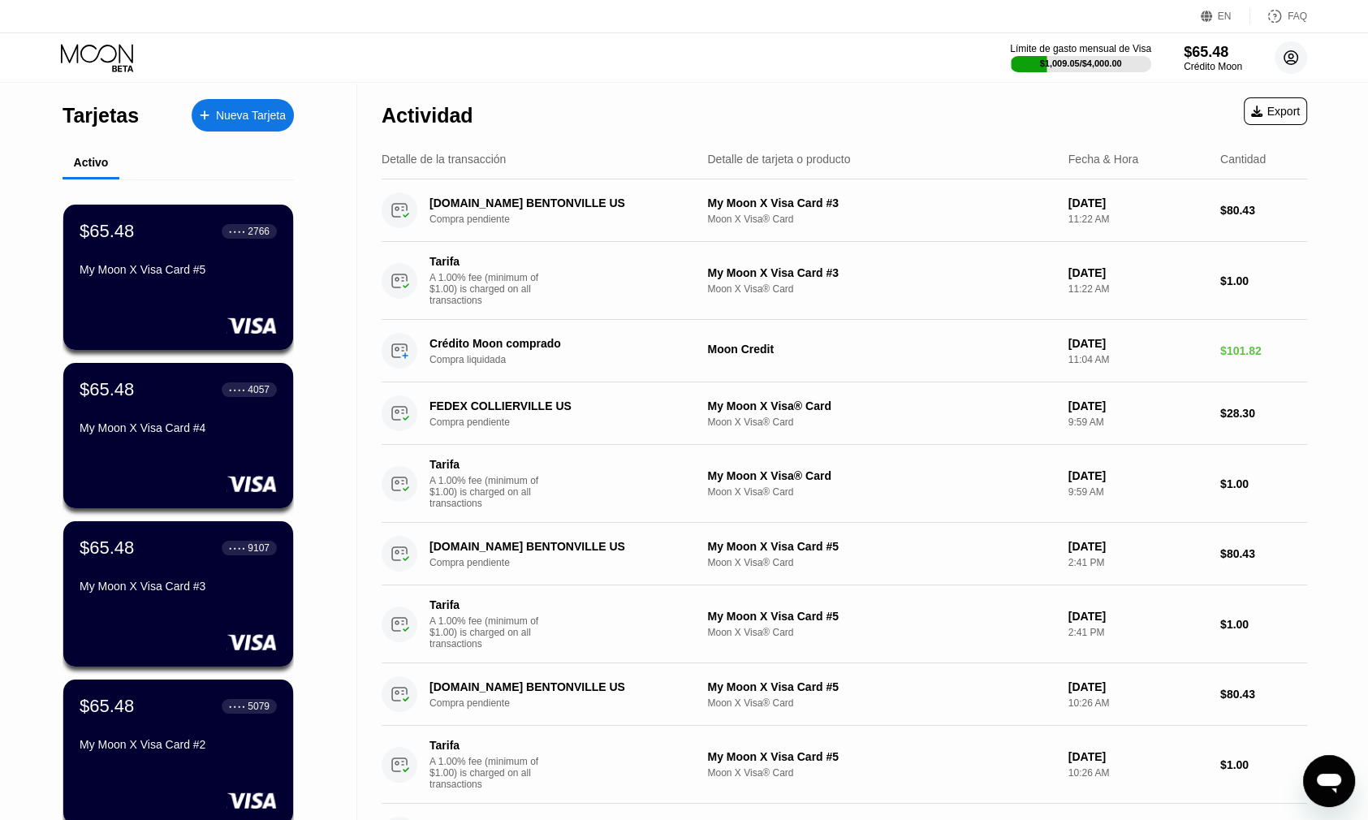
click at [1299, 50] on circle at bounding box center [1291, 57] width 32 height 32
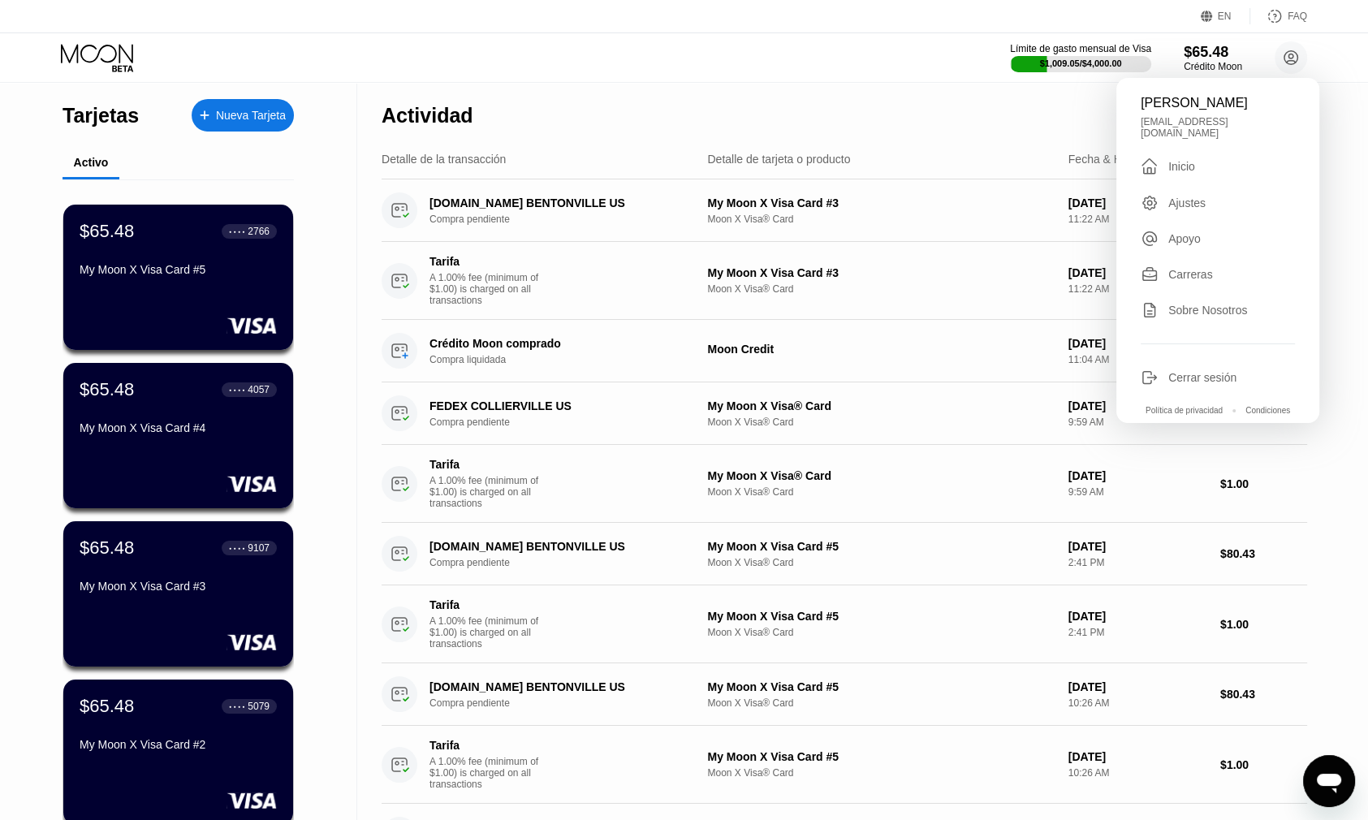
click at [1183, 162] on div "Inicio" at bounding box center [1182, 166] width 27 height 13
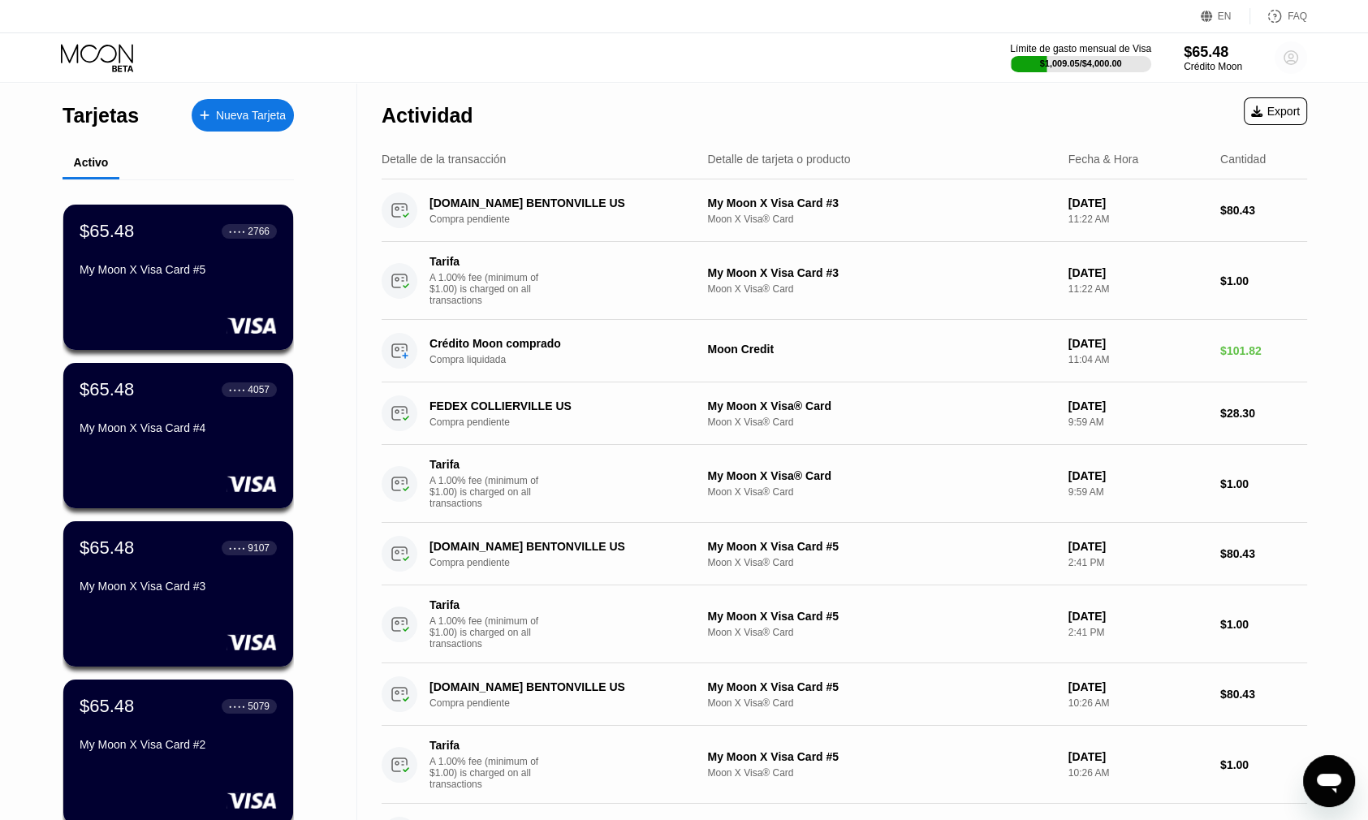
click at [1292, 54] on icon at bounding box center [1291, 58] width 9 height 9
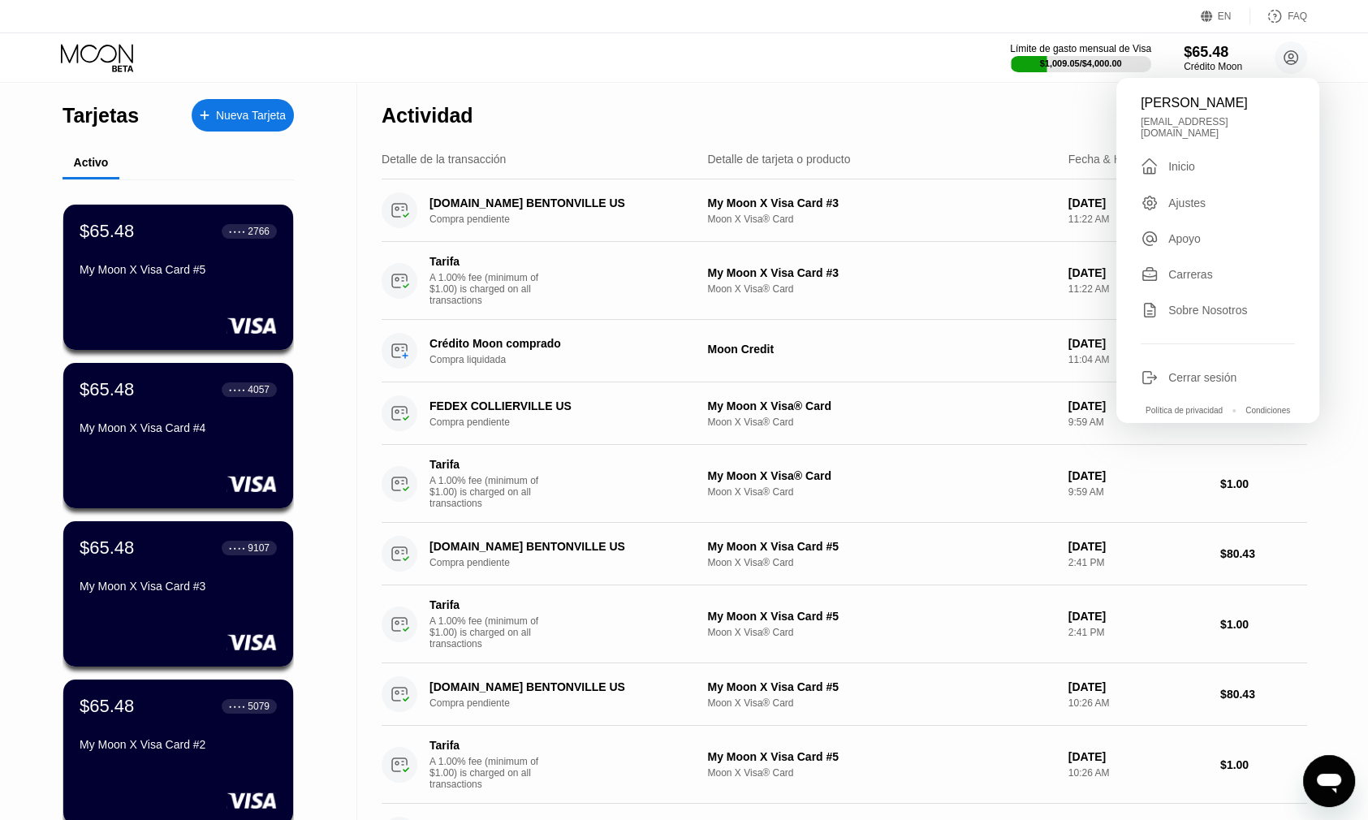
click at [1163, 157] on div "" at bounding box center [1155, 166] width 28 height 19
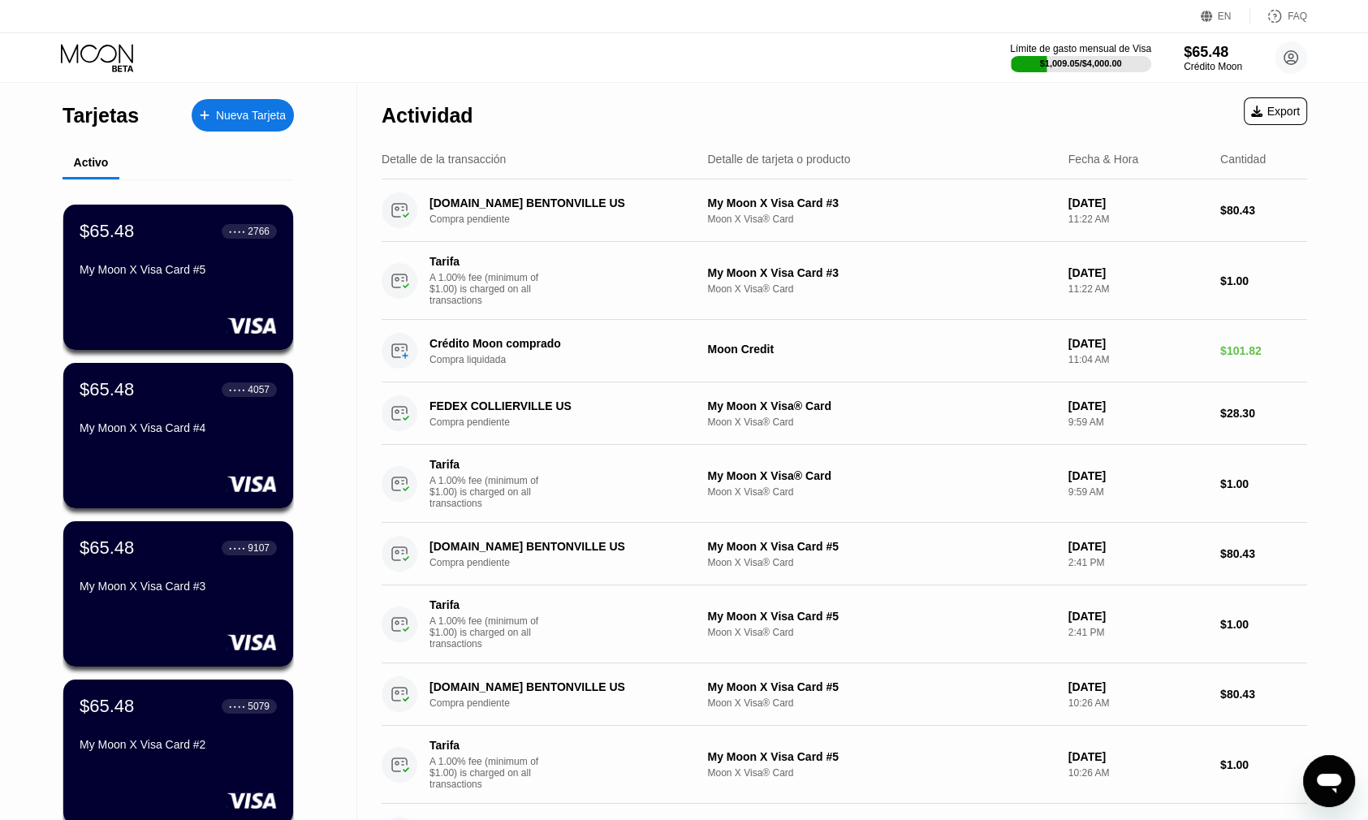
click at [97, 108] on div "Tarjetas" at bounding box center [101, 116] width 76 height 24
click at [97, 117] on div "Tarjetas" at bounding box center [101, 116] width 76 height 24
click at [97, 119] on div "Tarjetas" at bounding box center [101, 116] width 76 height 24
click at [108, 57] on icon at bounding box center [99, 58] width 76 height 28
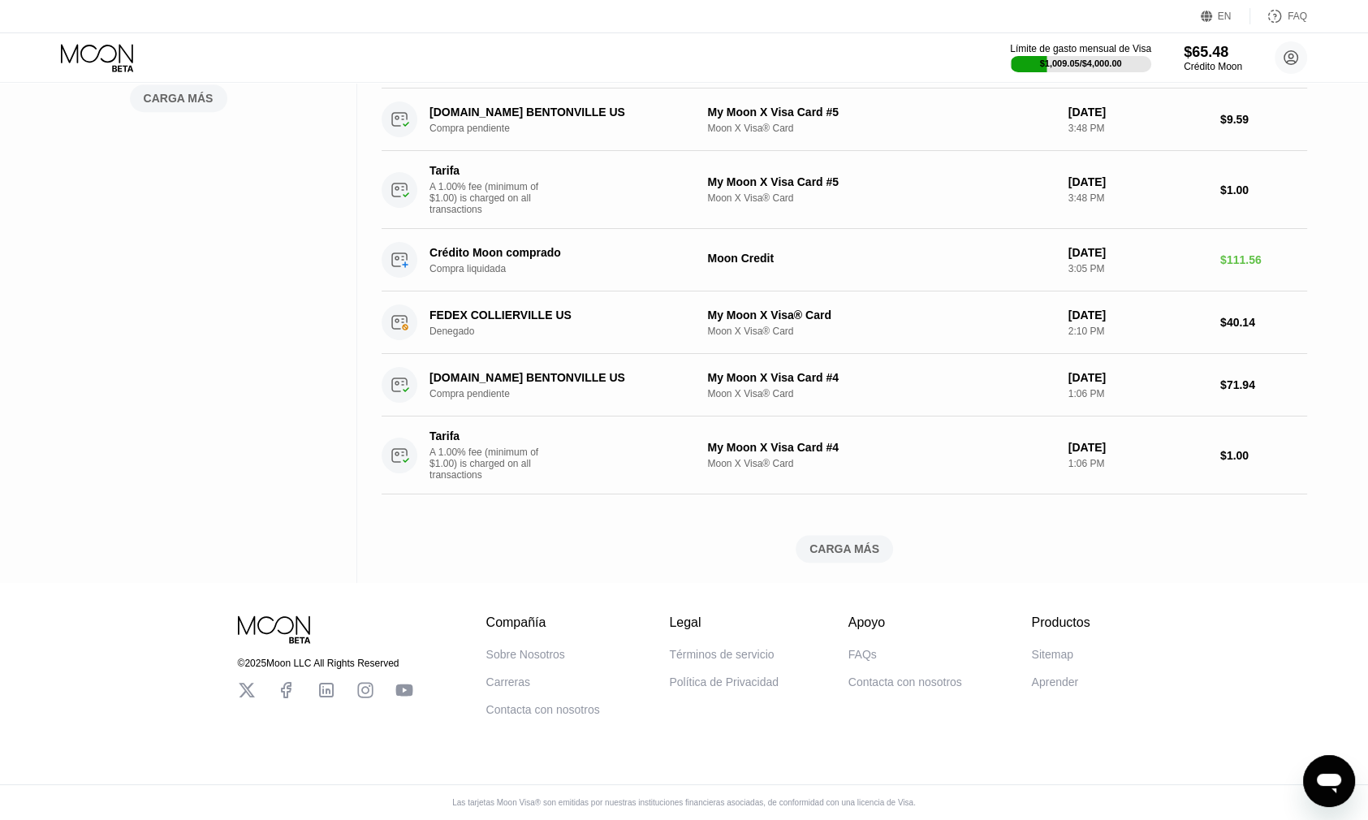
scroll to position [974, 0]
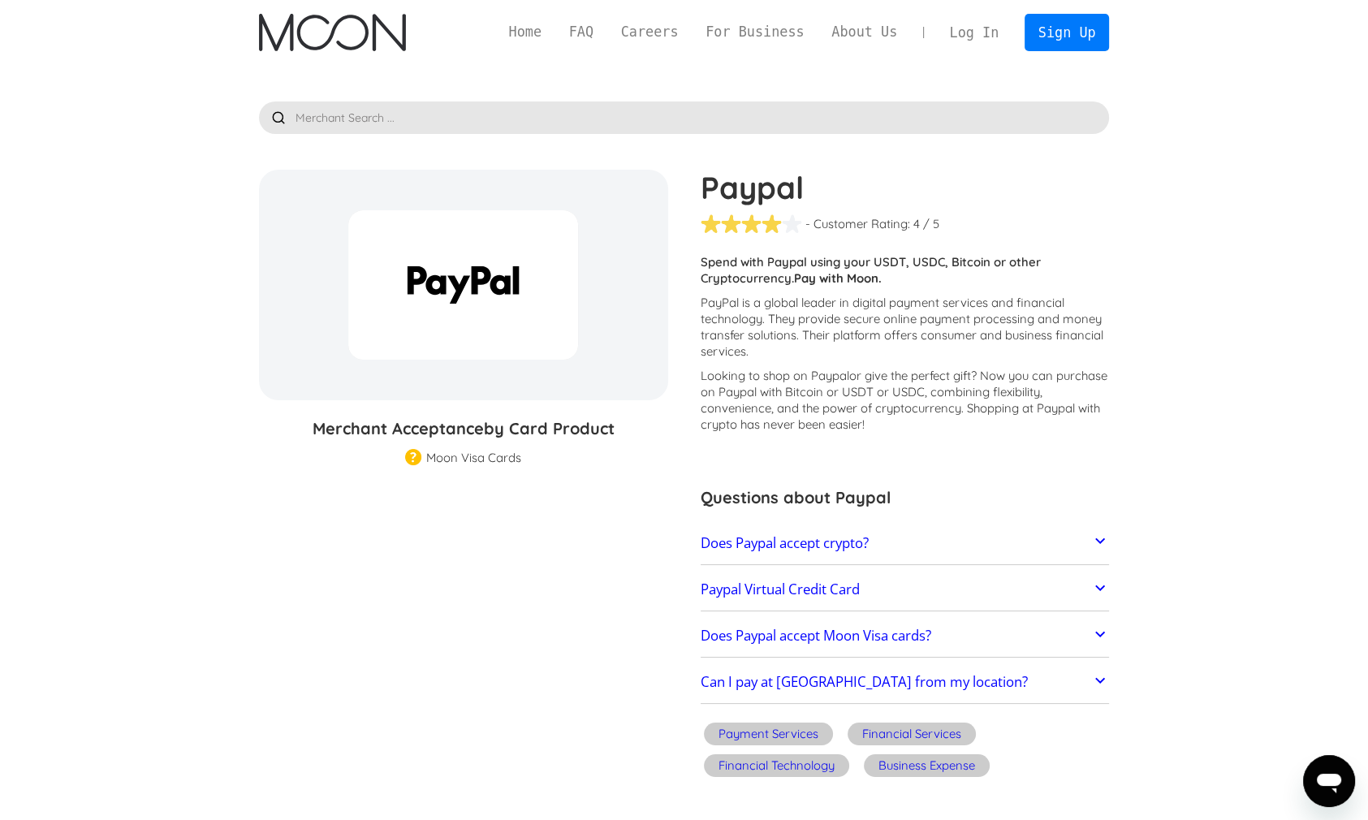
click at [477, 303] on div at bounding box center [463, 284] width 230 height 149
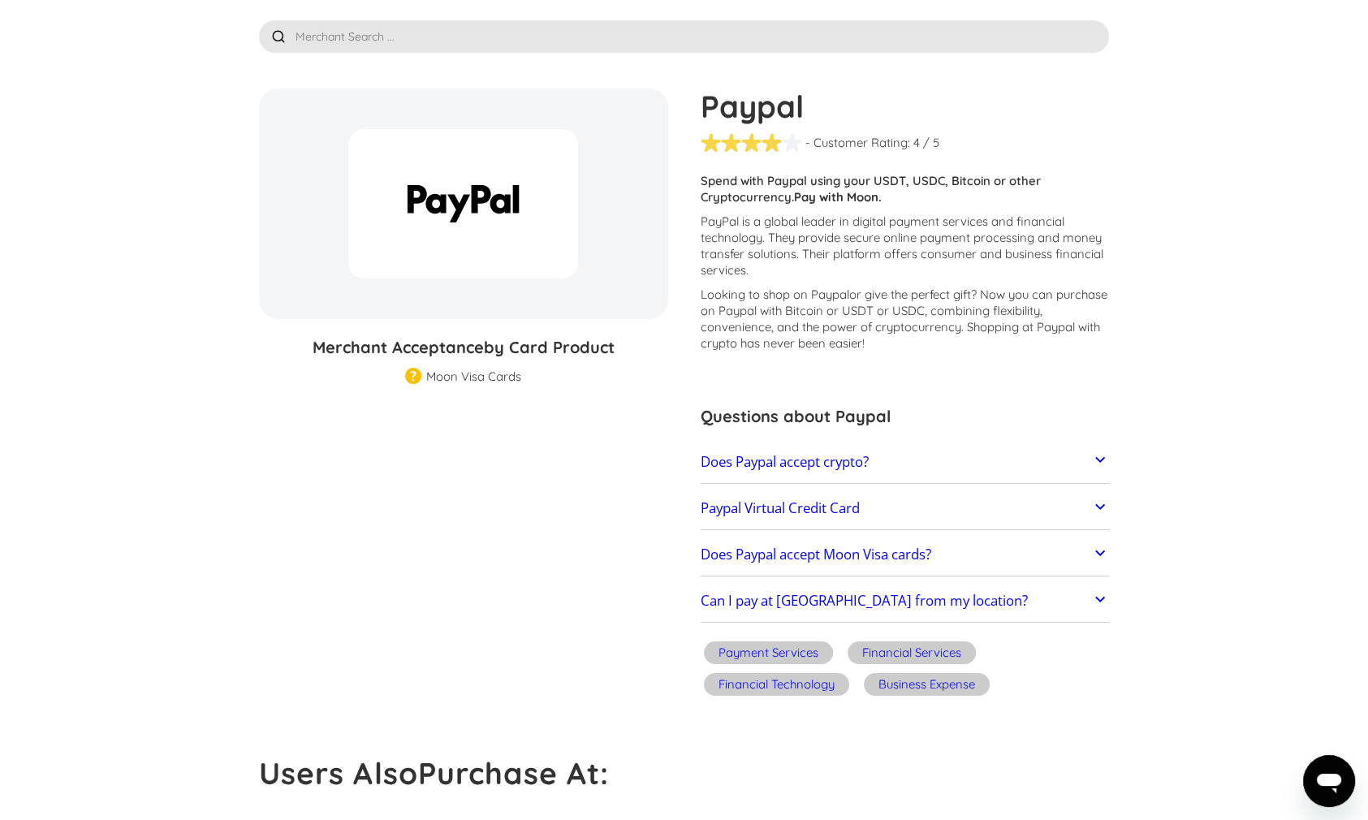
click at [764, 654] on div "Payment Services" at bounding box center [769, 653] width 100 height 16
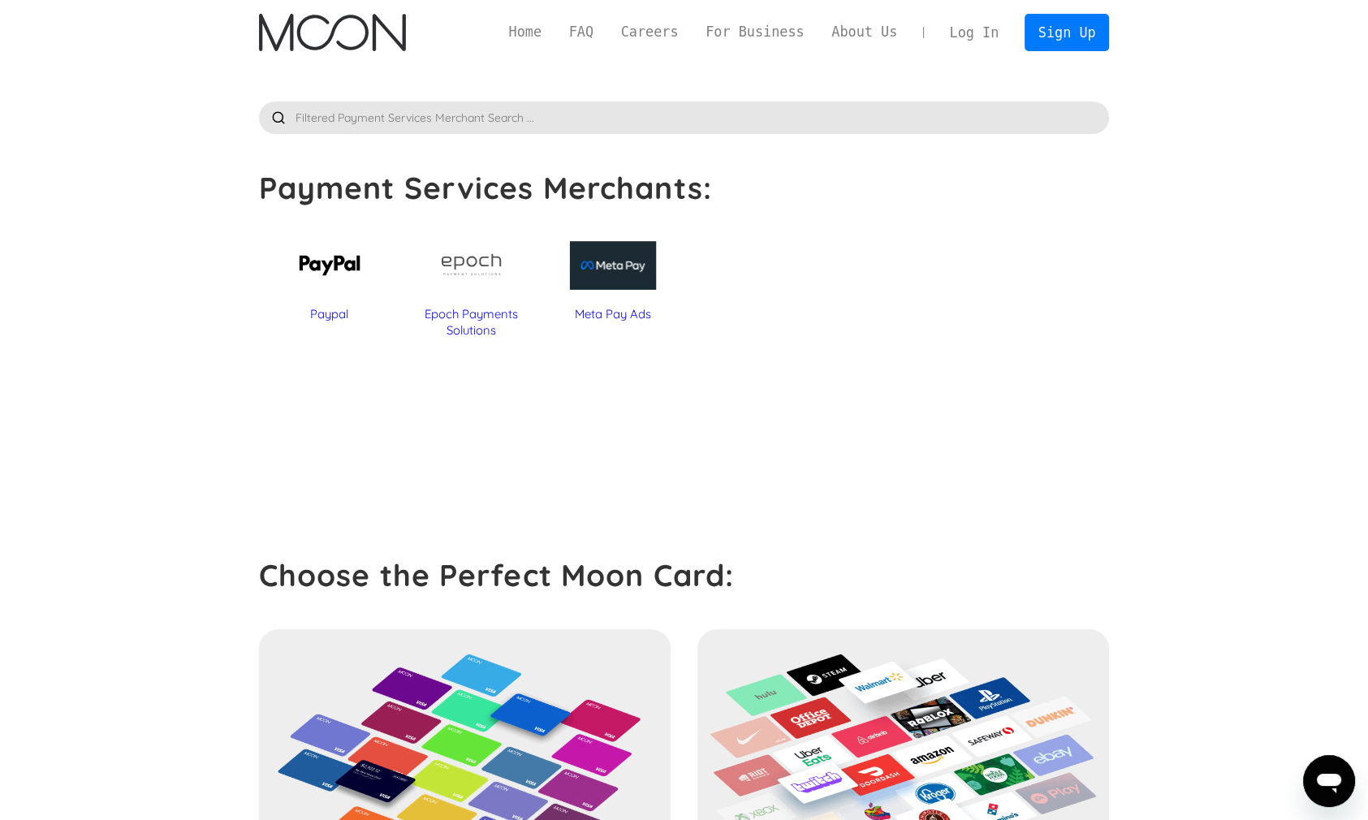
click at [322, 313] on div "Paypal" at bounding box center [330, 314] width 126 height 16
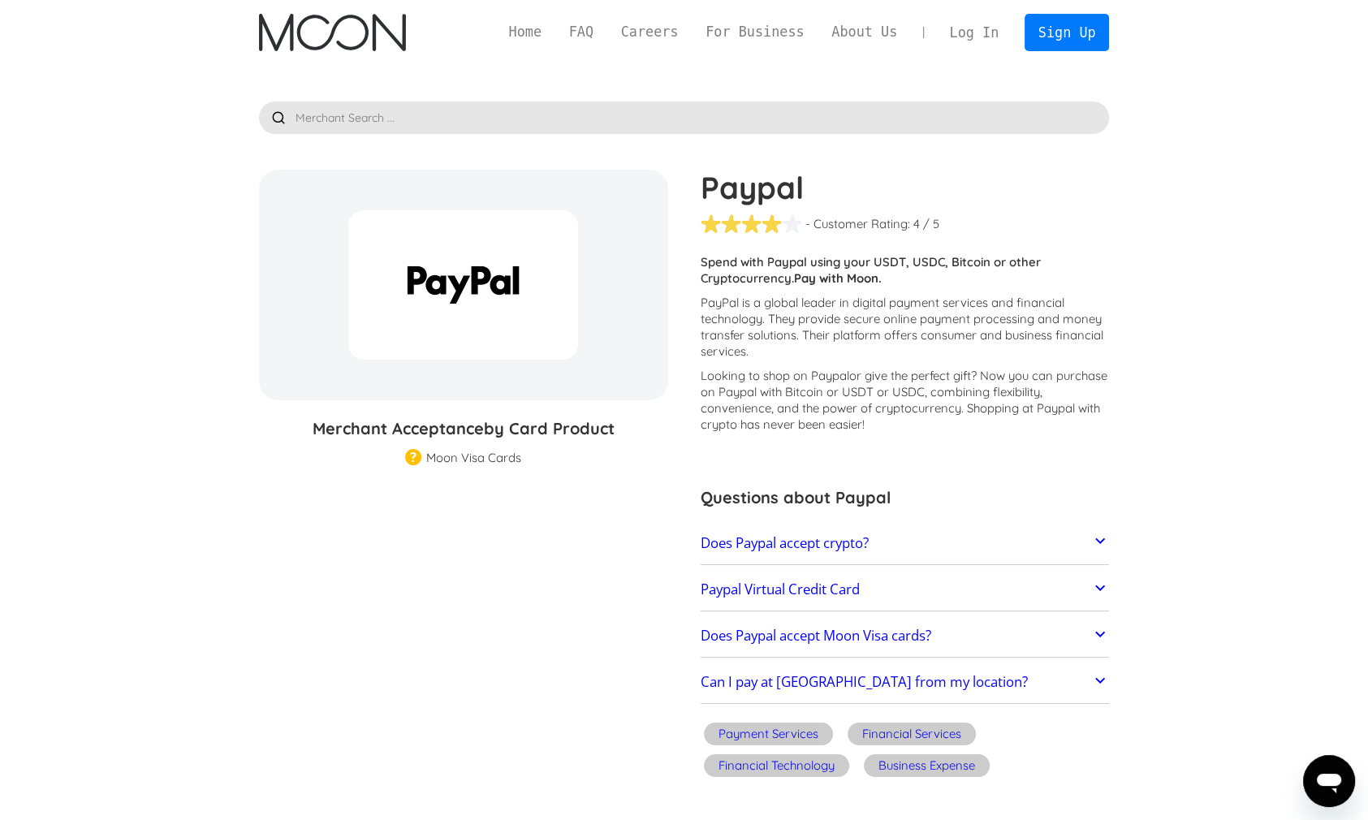
click at [975, 33] on link "Log In" at bounding box center [974, 33] width 76 height 36
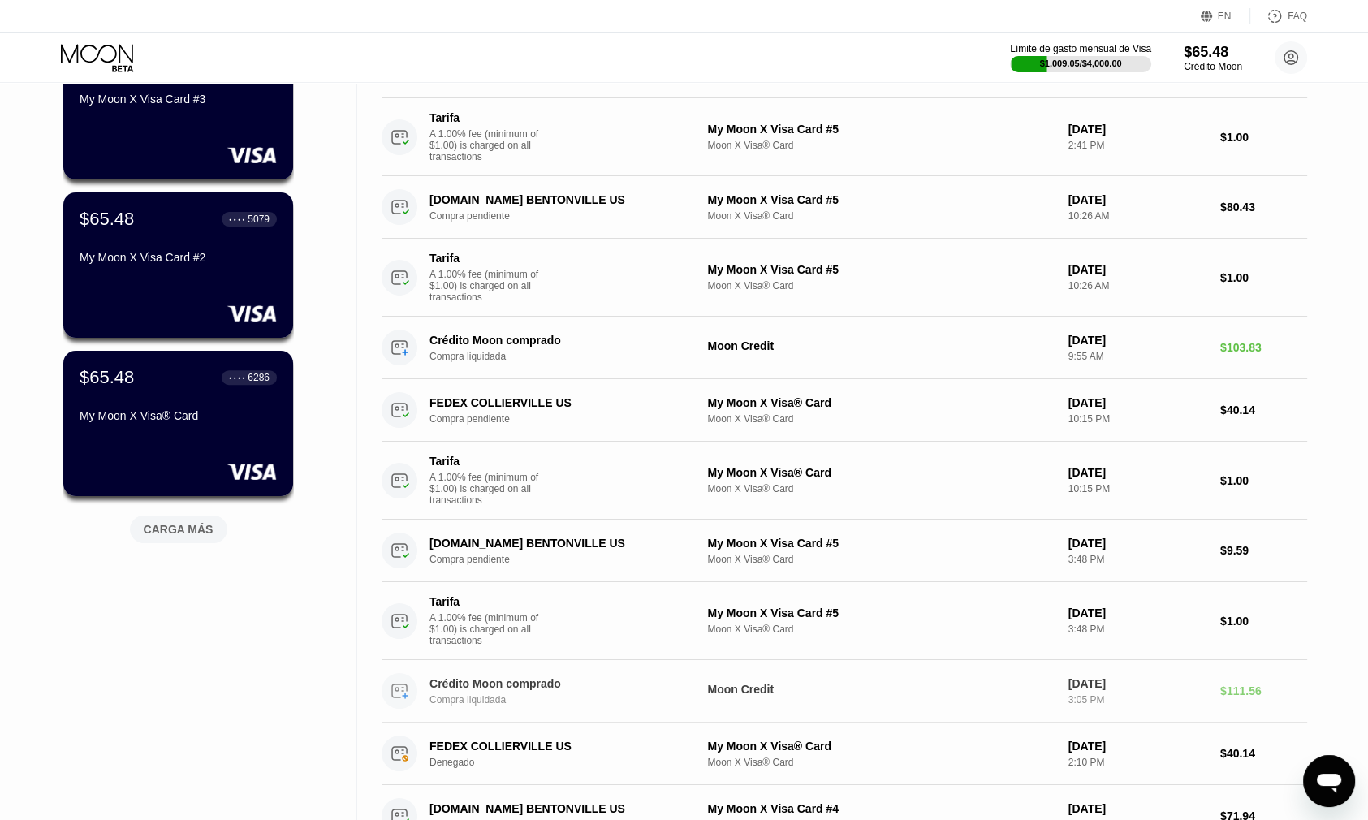
scroll to position [325, 0]
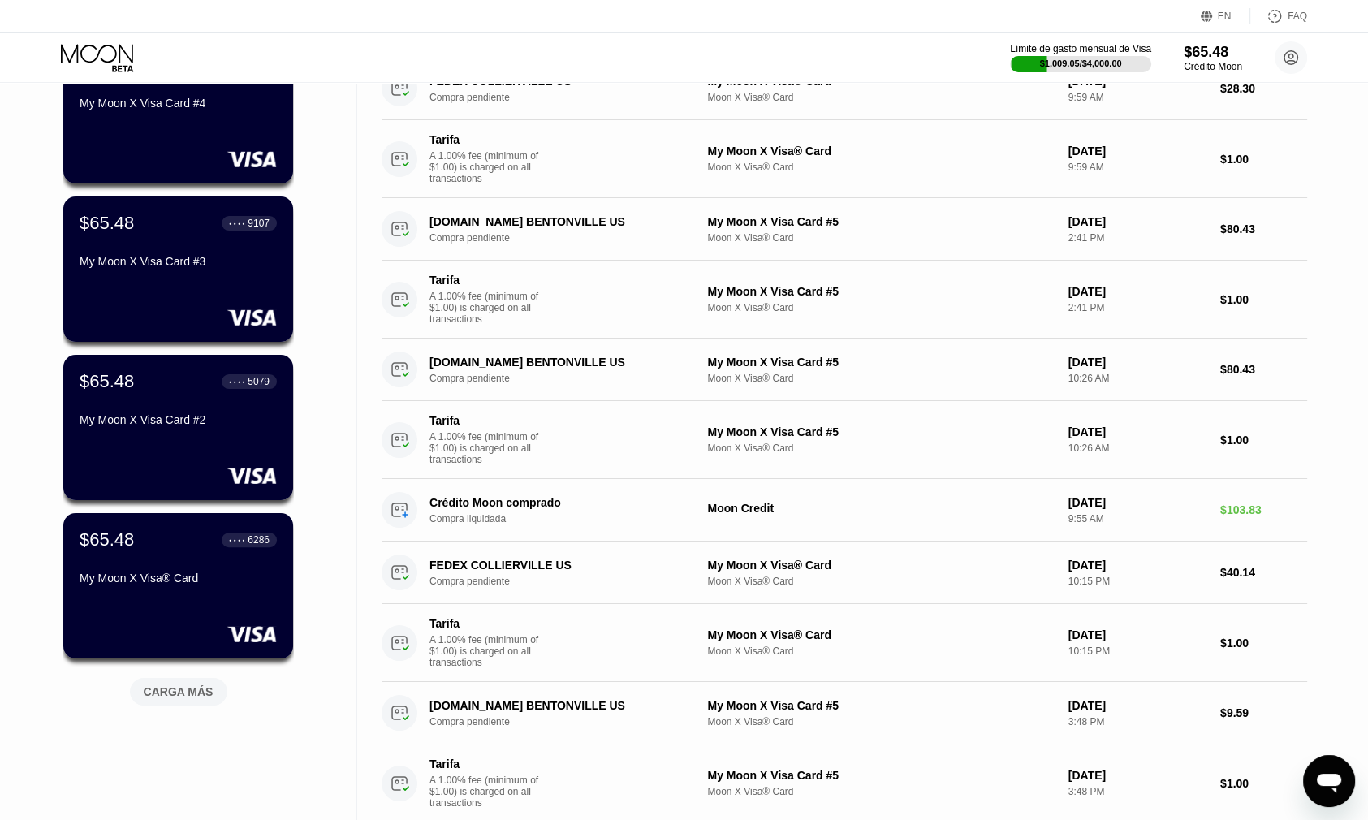
click at [159, 689] on div "CARGA MÁS" at bounding box center [179, 692] width 70 height 15
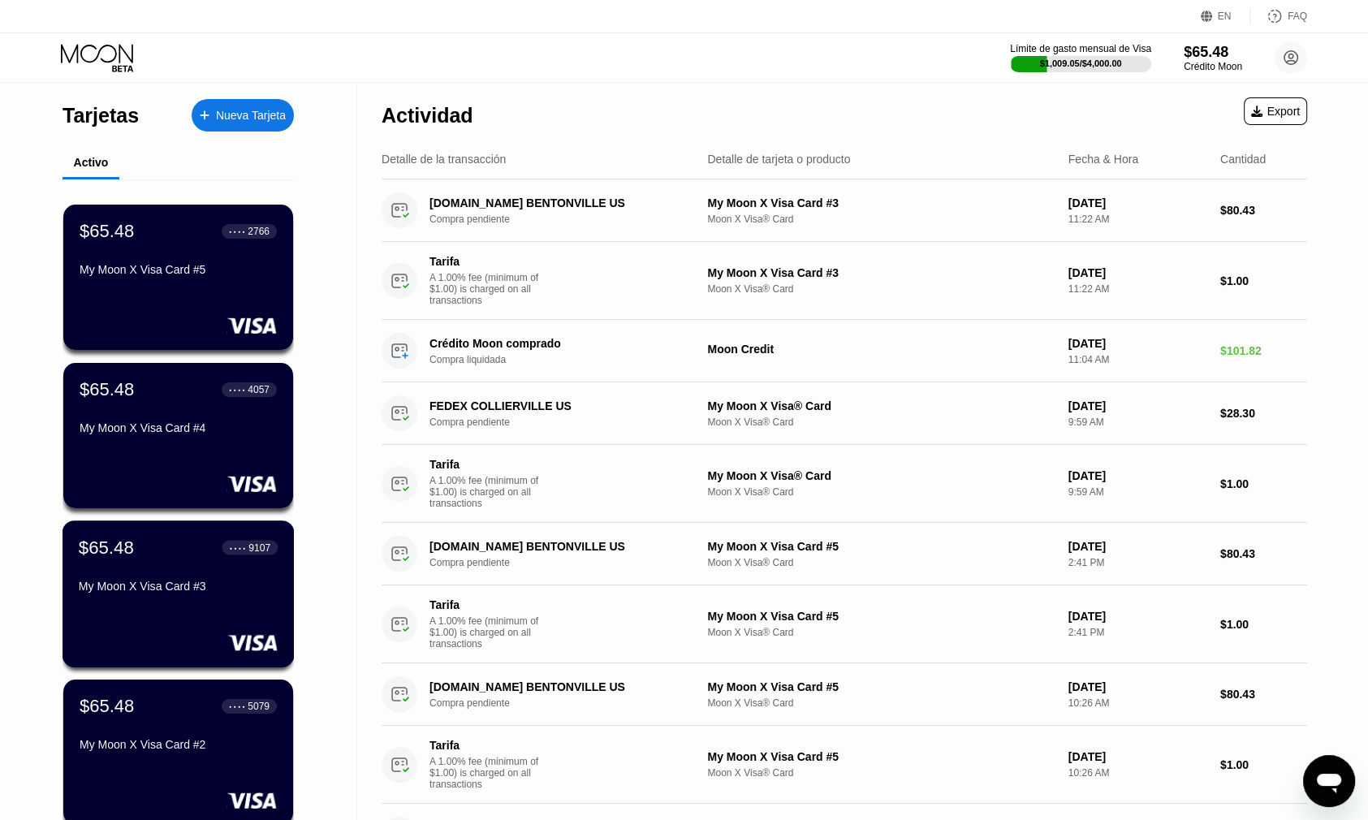
scroll to position [0, 0]
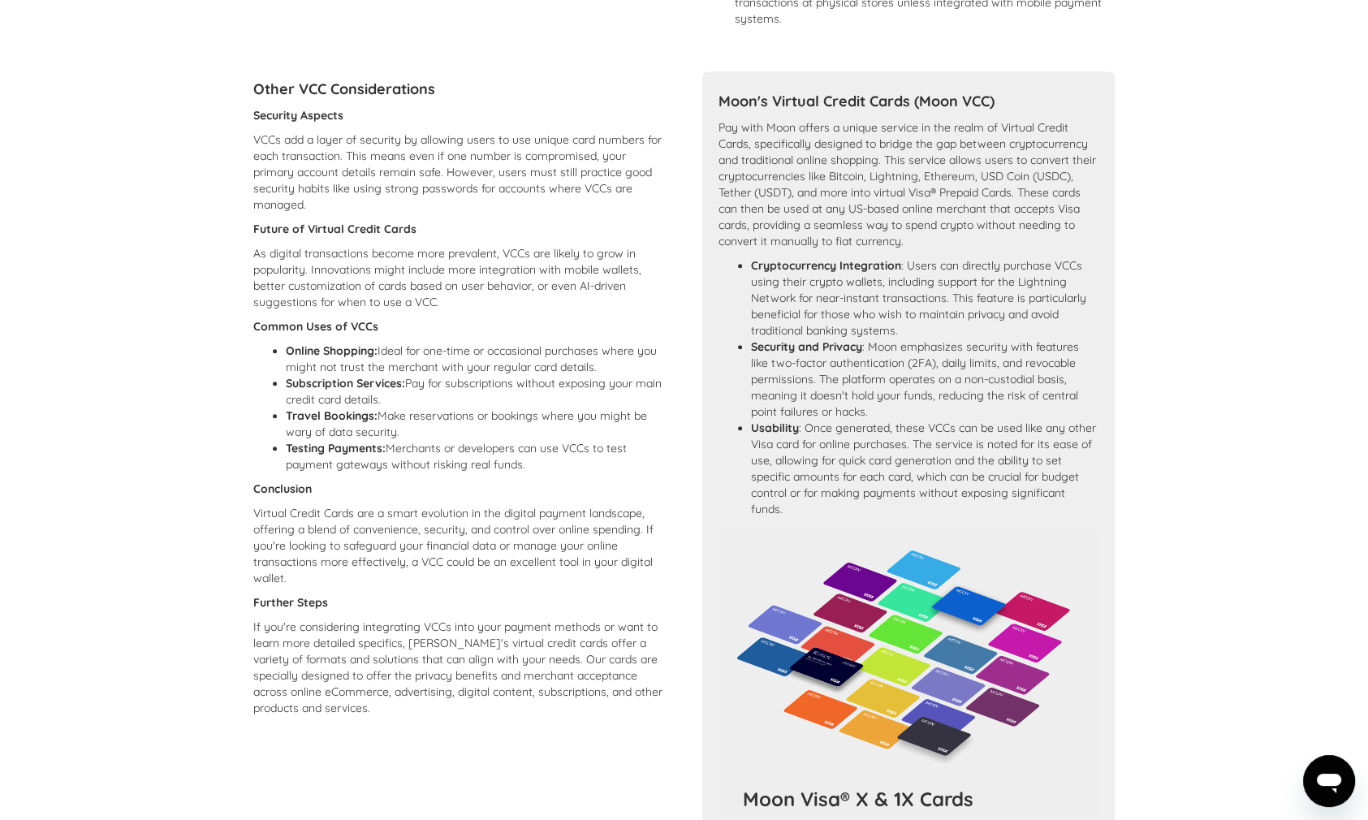
scroll to position [487, 0]
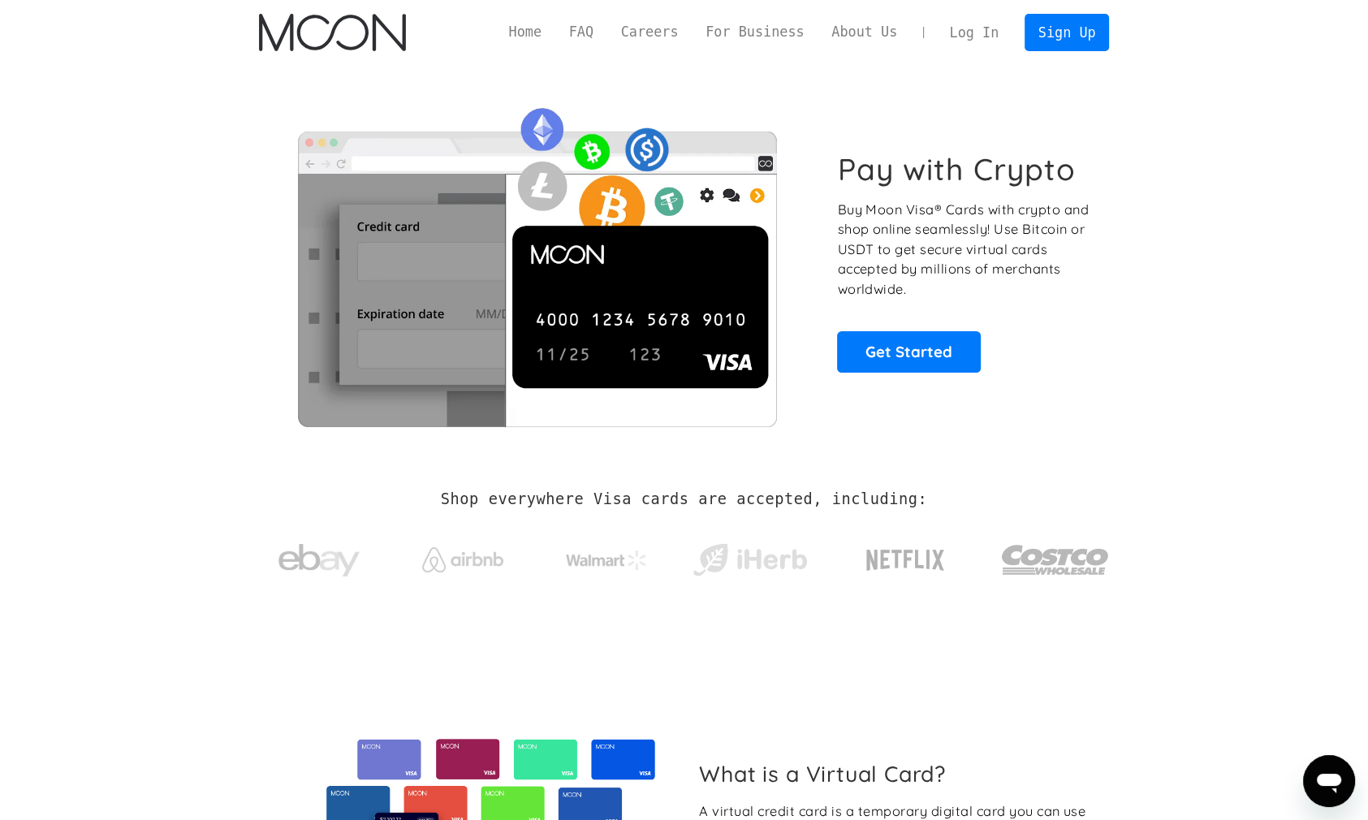
scroll to position [81, 0]
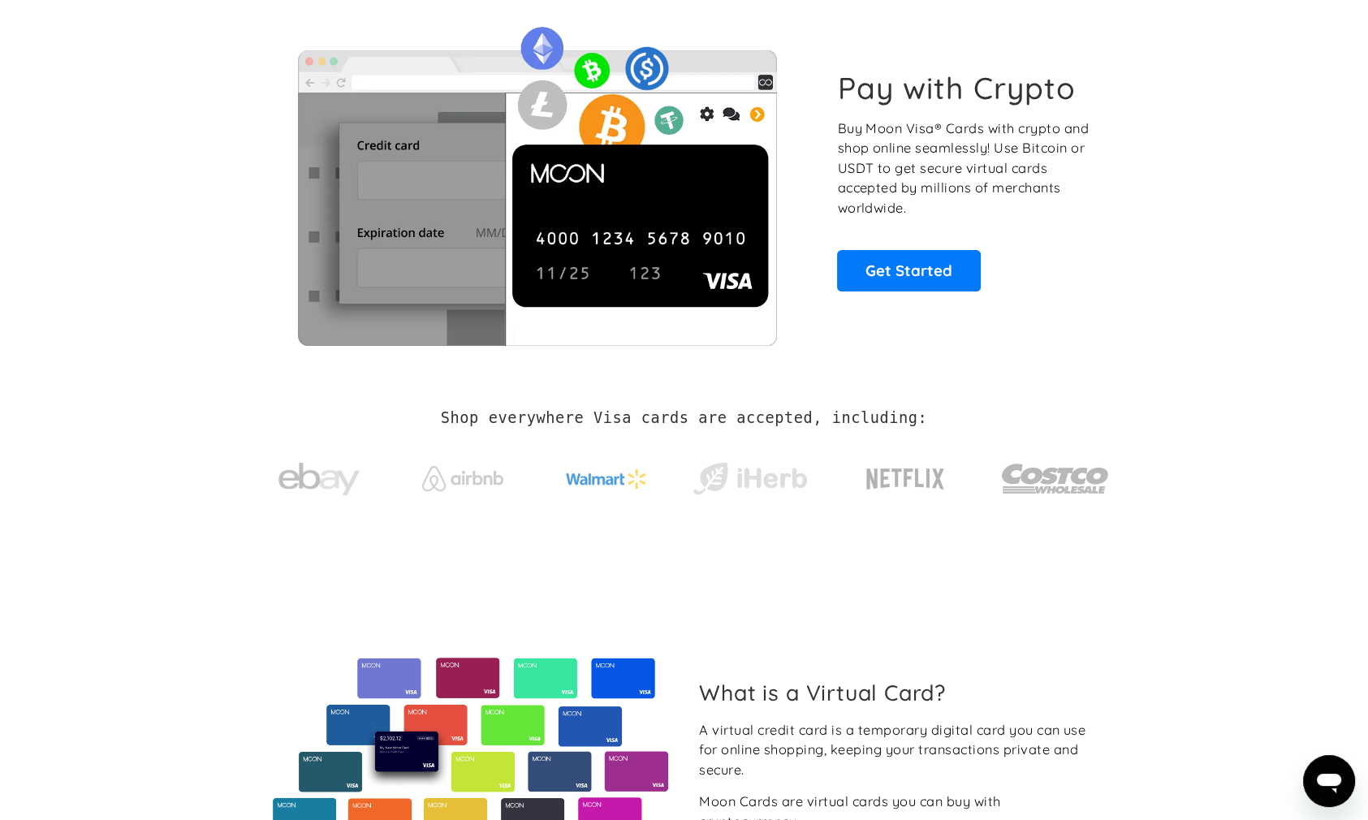
click at [596, 482] on img at bounding box center [606, 478] width 81 height 19
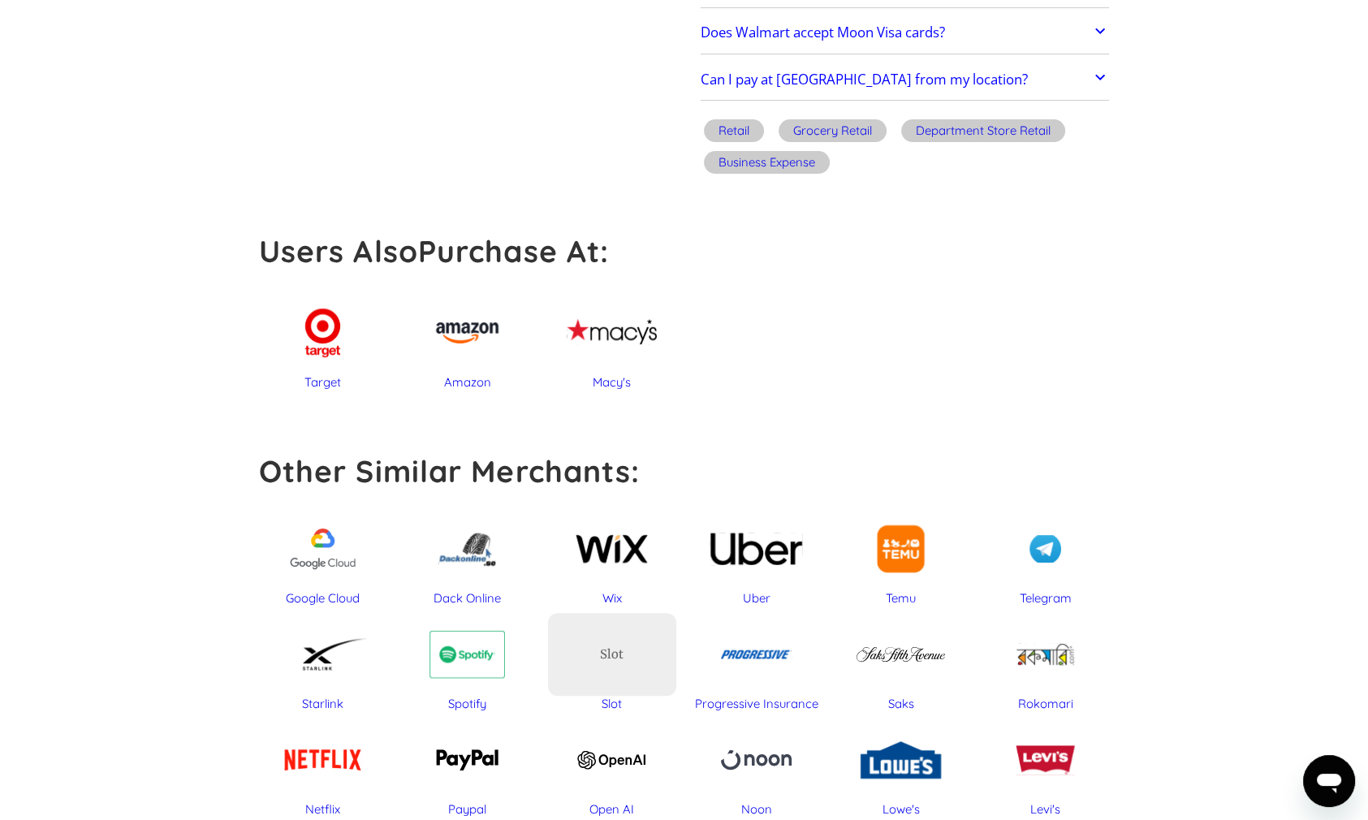
scroll to position [812, 0]
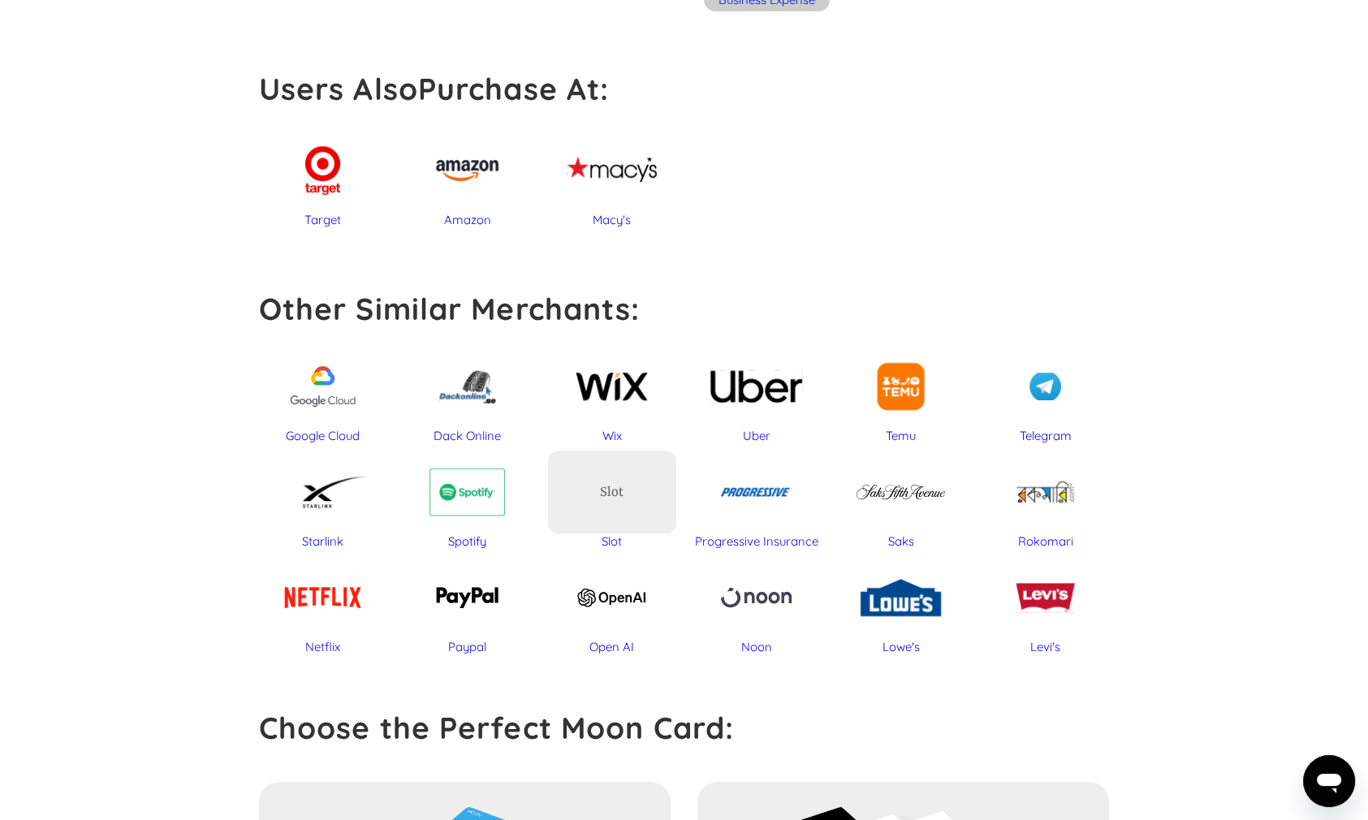
click at [468, 598] on div "Paypal" at bounding box center [468, 598] width 128 height 84
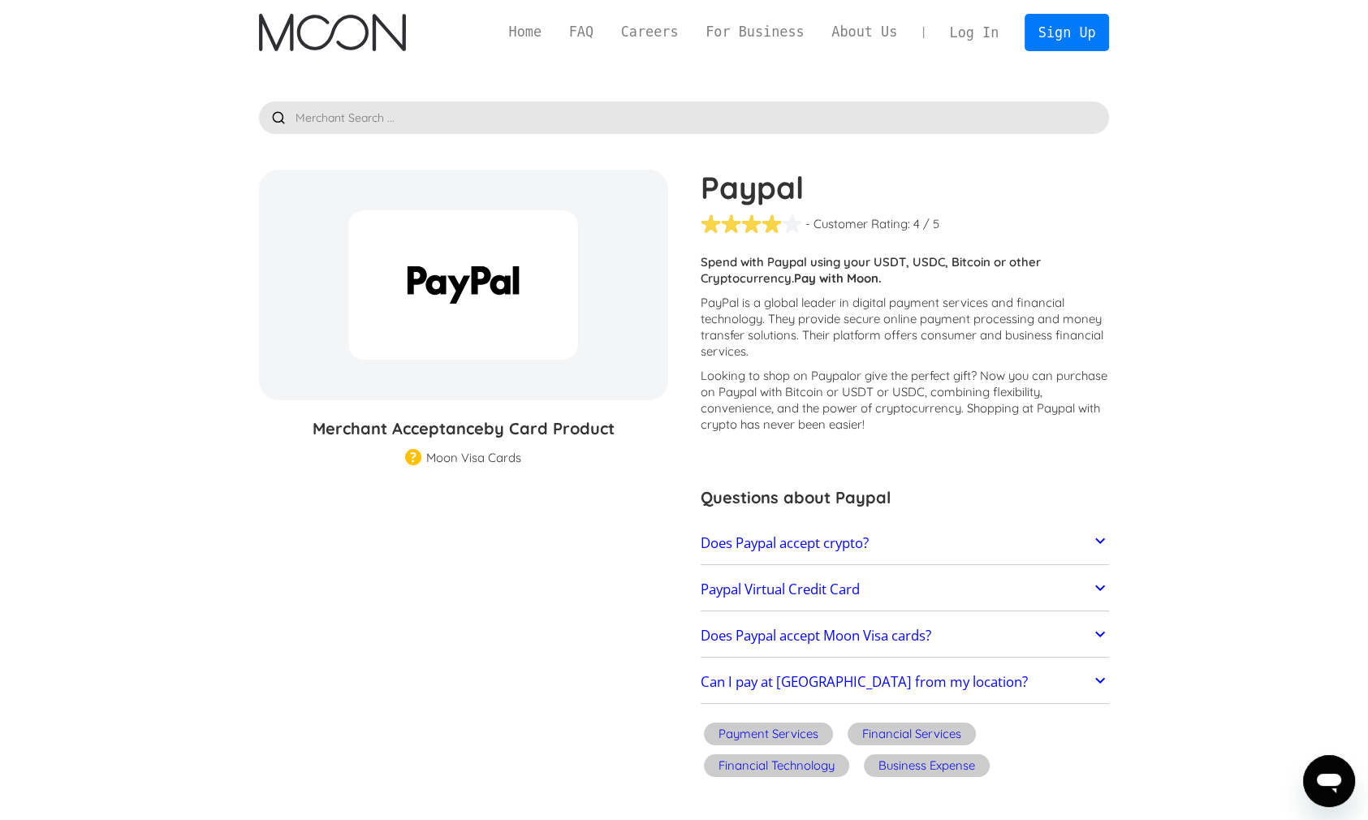
click at [341, 39] on img "home" at bounding box center [332, 32] width 147 height 37
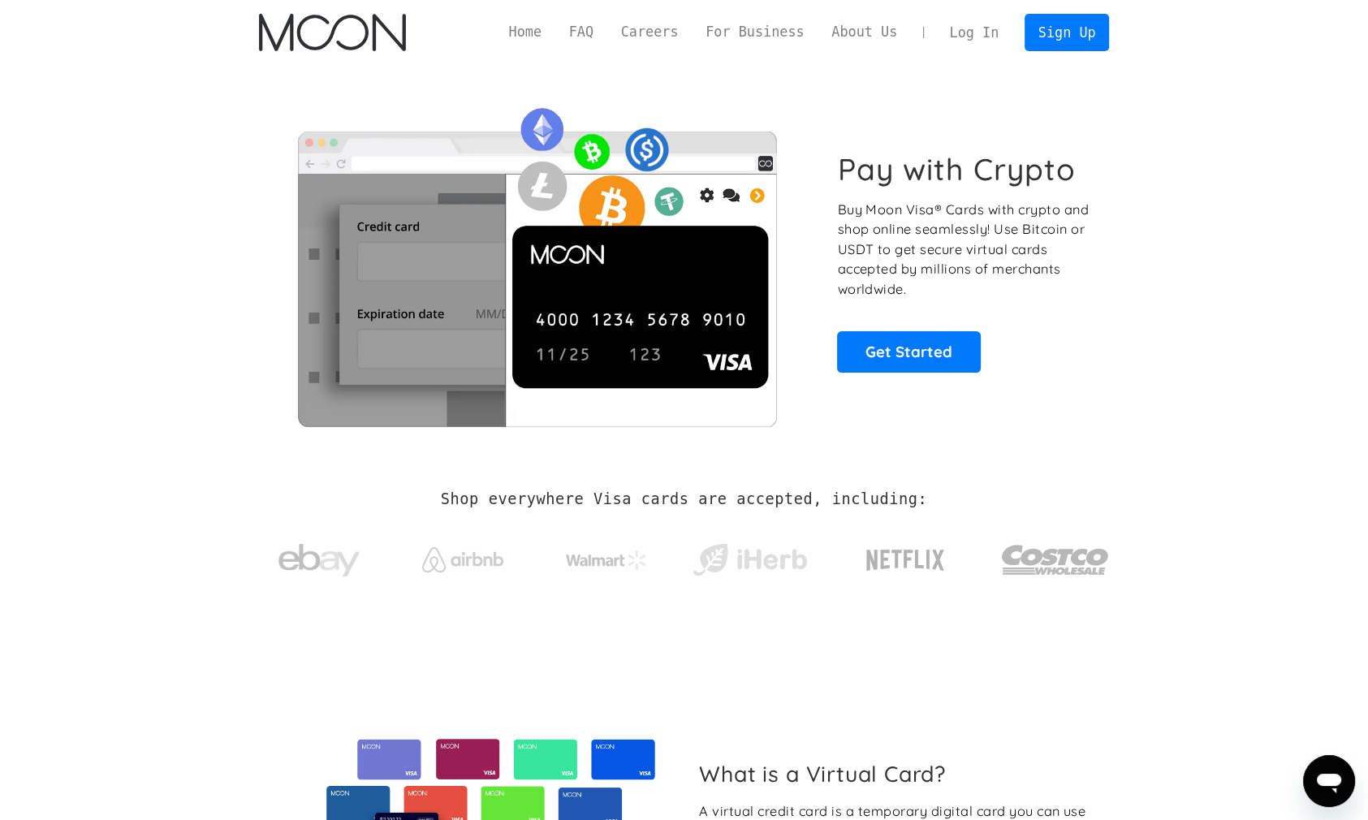
click at [965, 29] on link "Log In" at bounding box center [974, 33] width 76 height 36
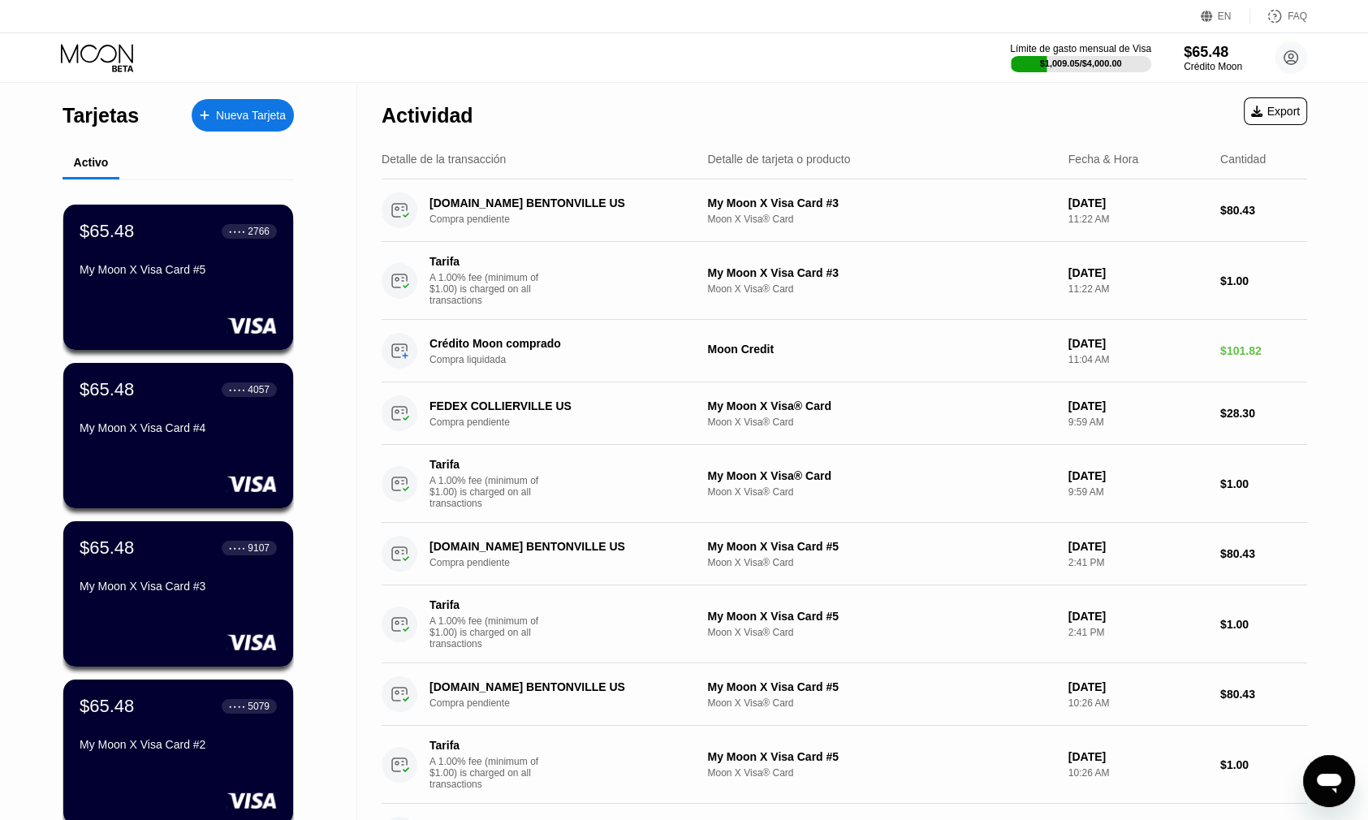
click at [88, 125] on div "Tarjetas" at bounding box center [101, 116] width 76 height 24
click at [1098, 47] on div "Límite de gasto mensual de Visa" at bounding box center [1081, 48] width 144 height 11
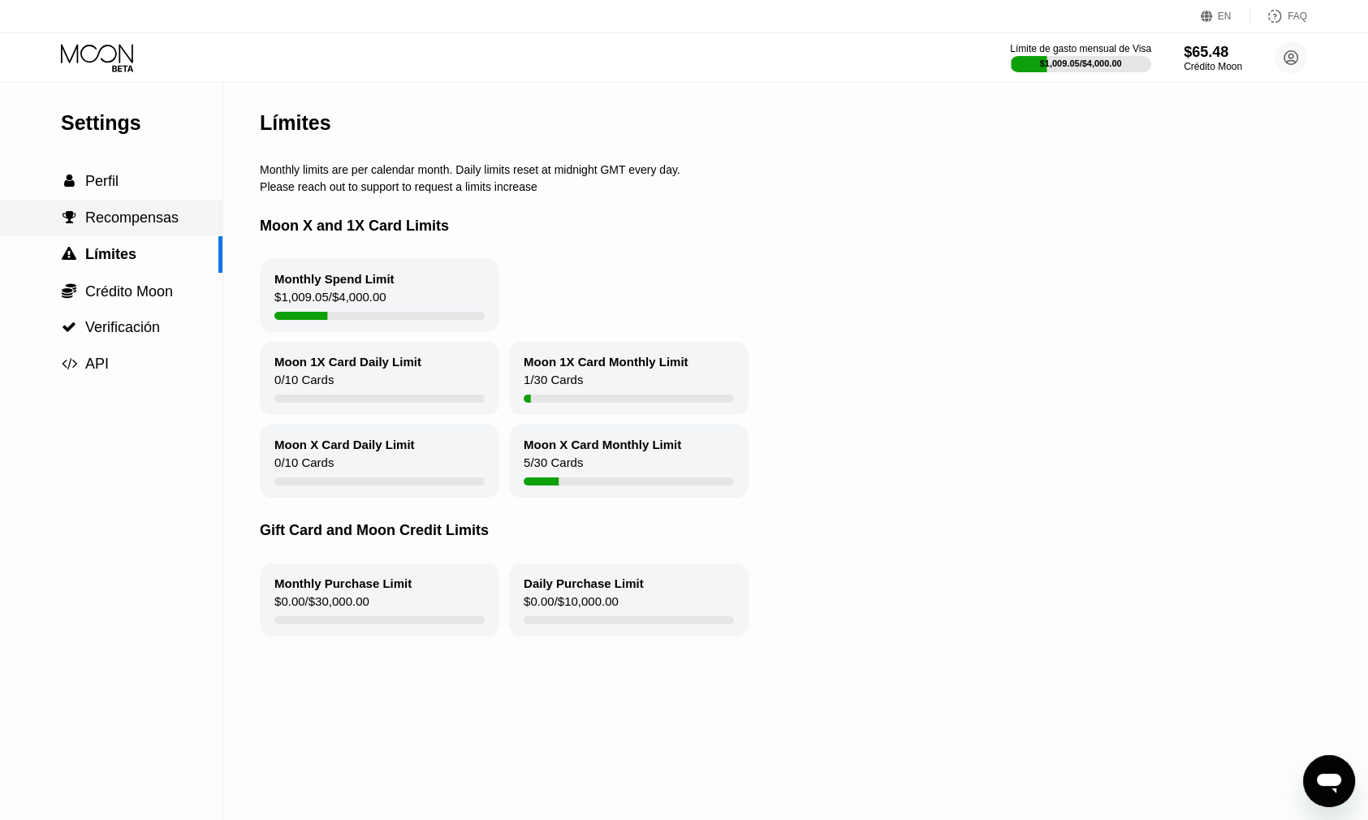
click at [129, 226] on span "Recompensas" at bounding box center [131, 218] width 93 height 16
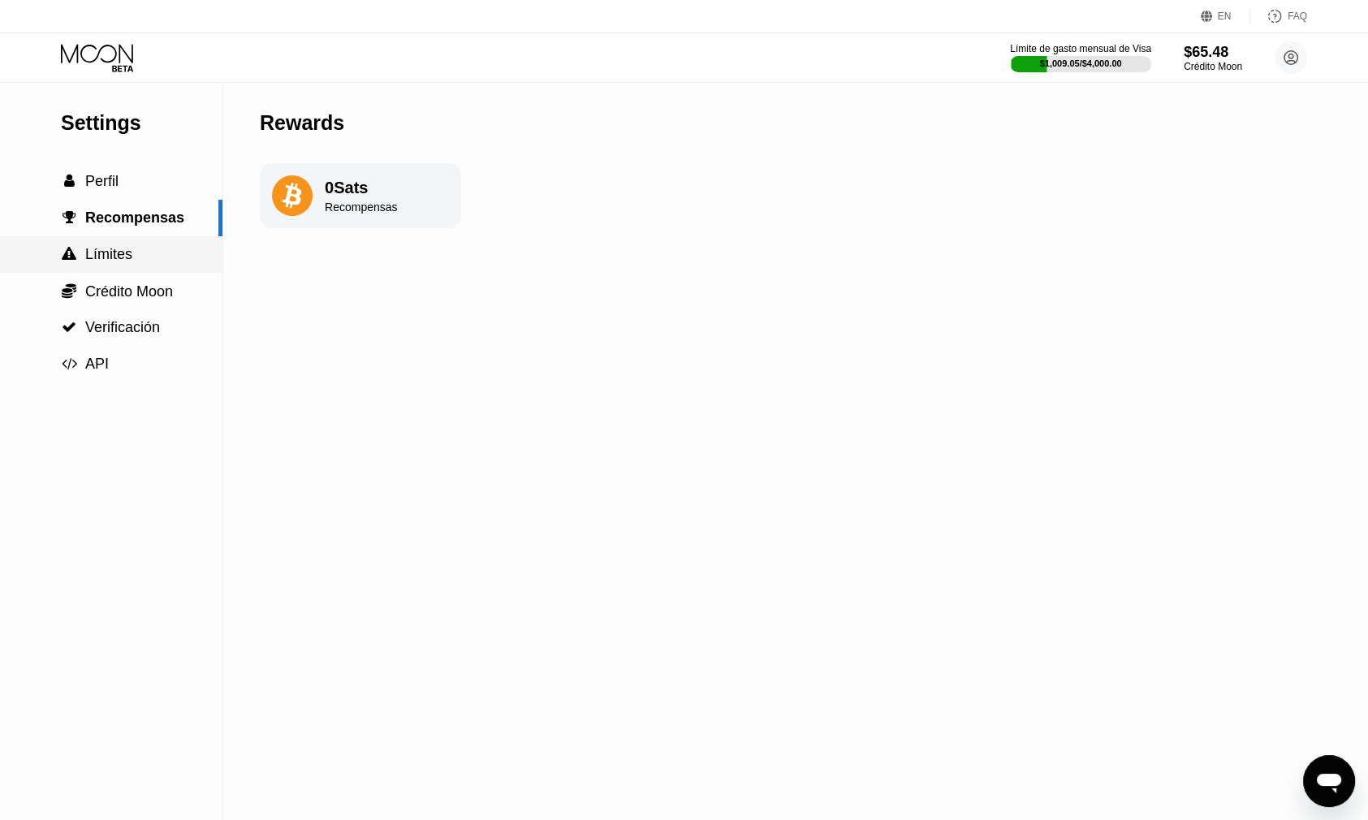
click at [107, 259] on span "Límites" at bounding box center [108, 254] width 47 height 16
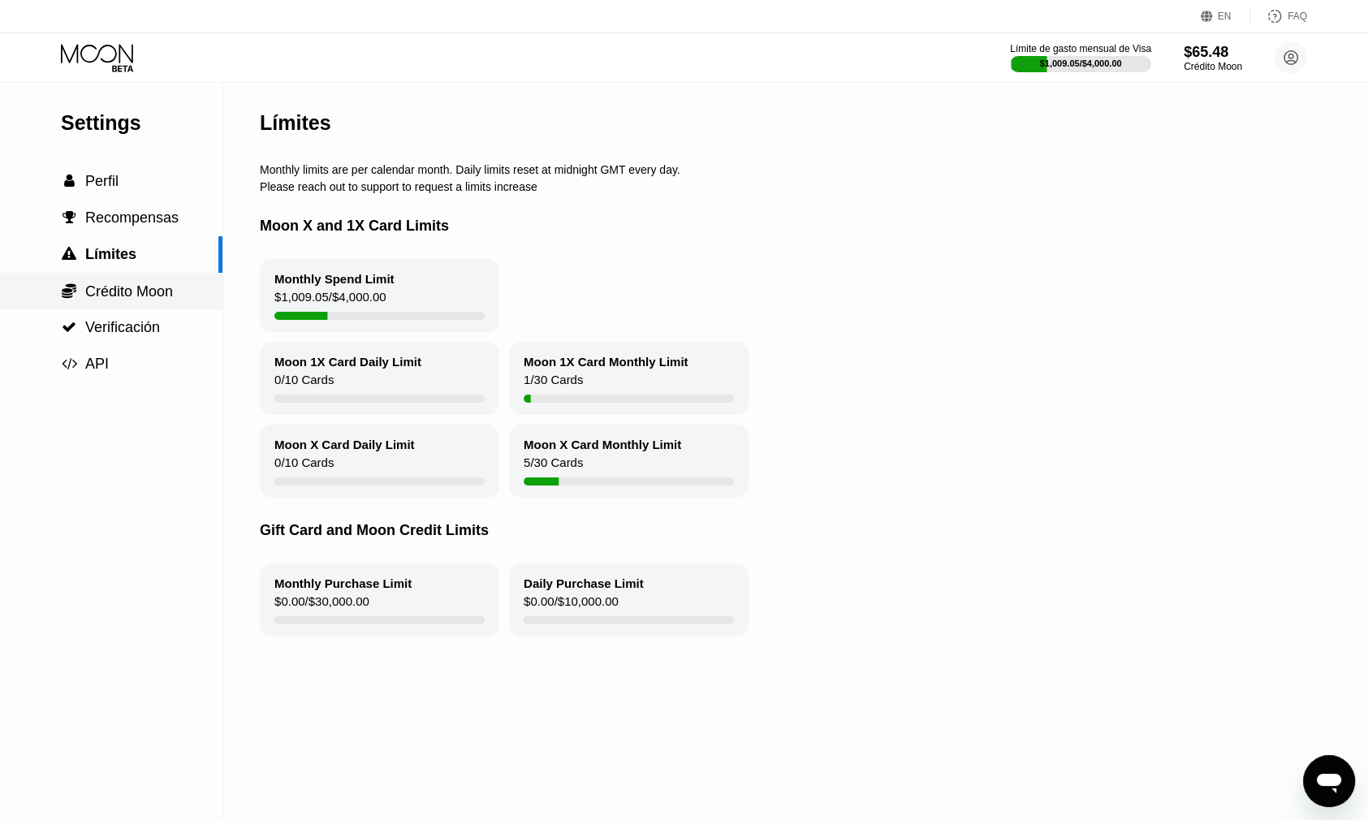
click at [98, 296] on span "Crédito Moon" at bounding box center [129, 291] width 88 height 16
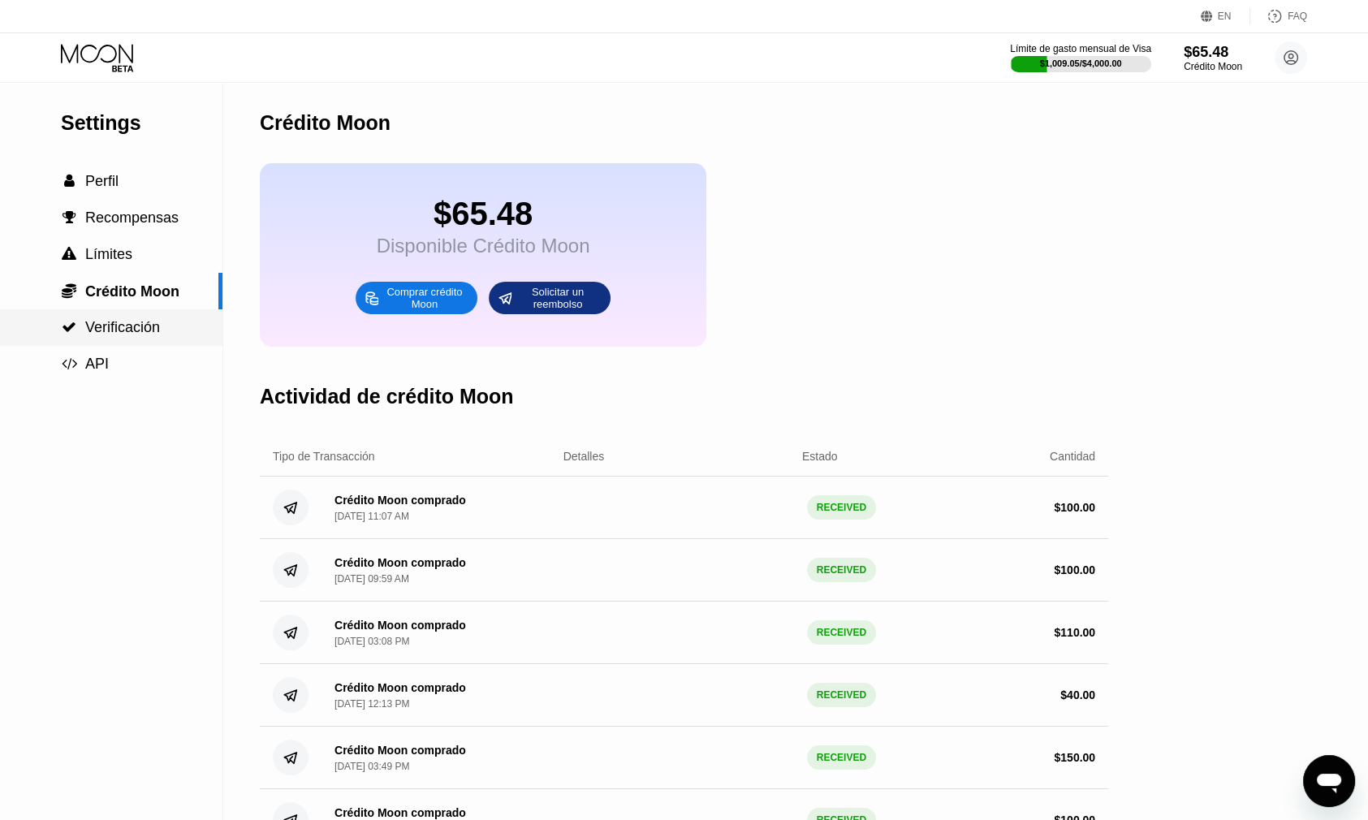
click at [110, 335] on span "Verificación" at bounding box center [122, 327] width 75 height 16
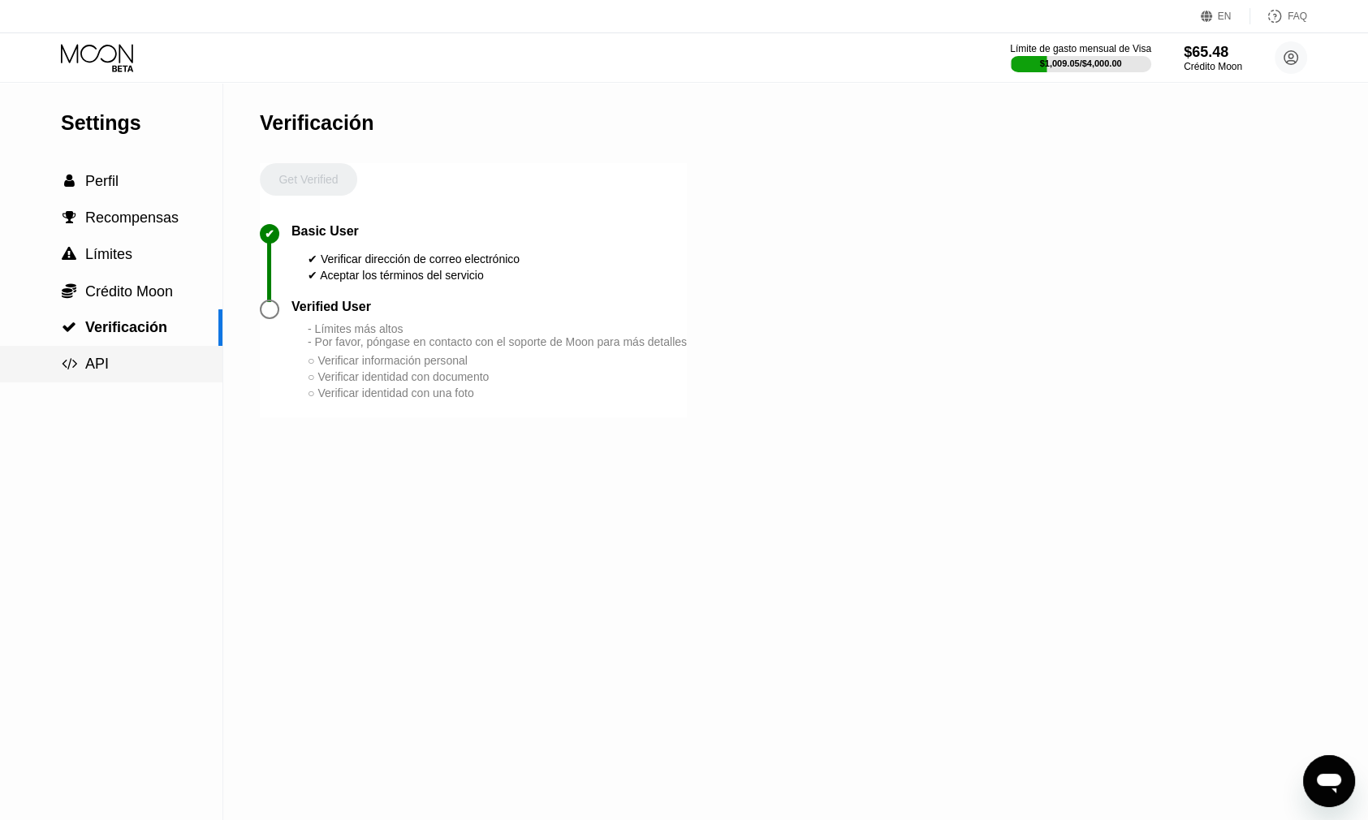
click at [94, 361] on span "API" at bounding box center [97, 364] width 24 height 16
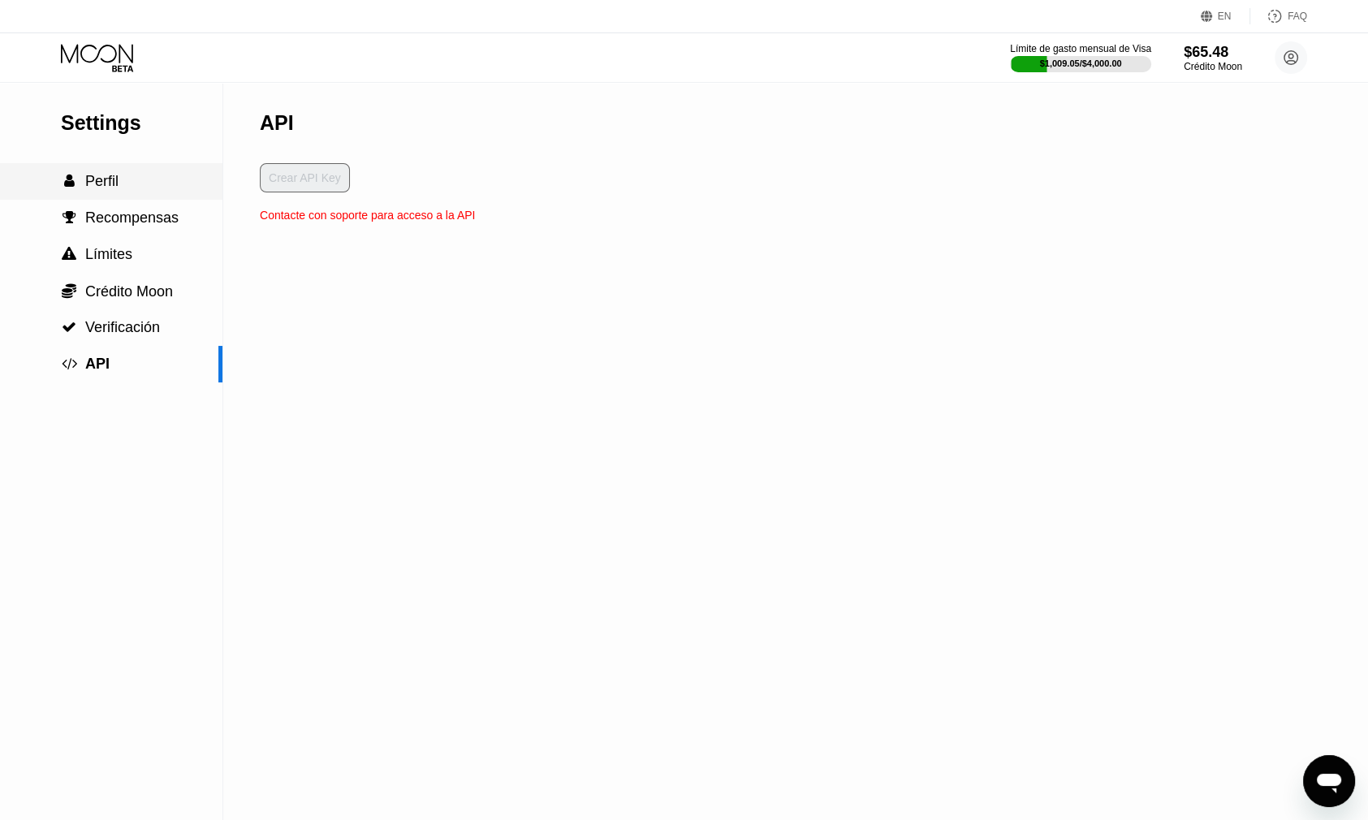
click at [112, 188] on span "Perfil" at bounding box center [101, 181] width 33 height 16
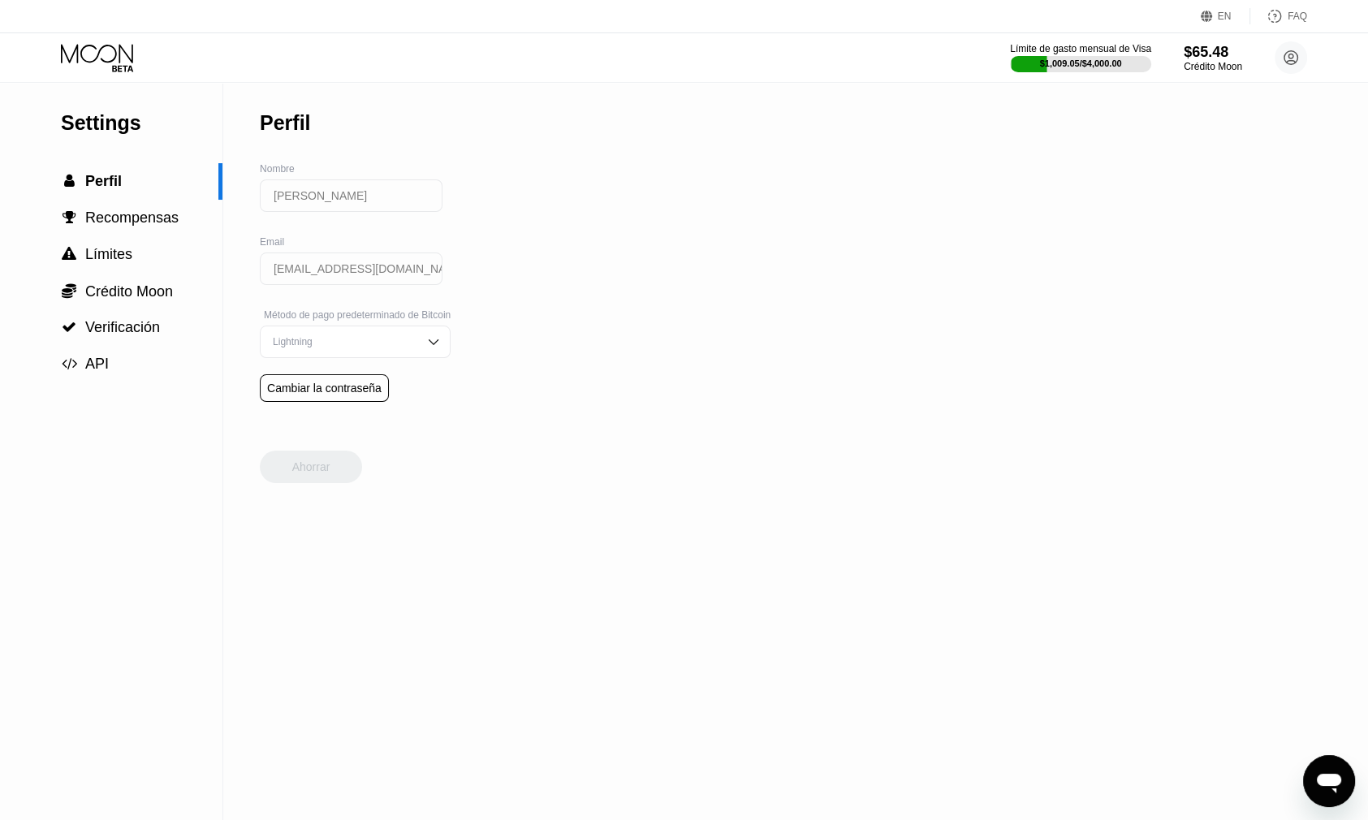
click at [76, 121] on div "Settings" at bounding box center [142, 123] width 162 height 24
click at [75, 224] on span "" at bounding box center [70, 217] width 14 height 15
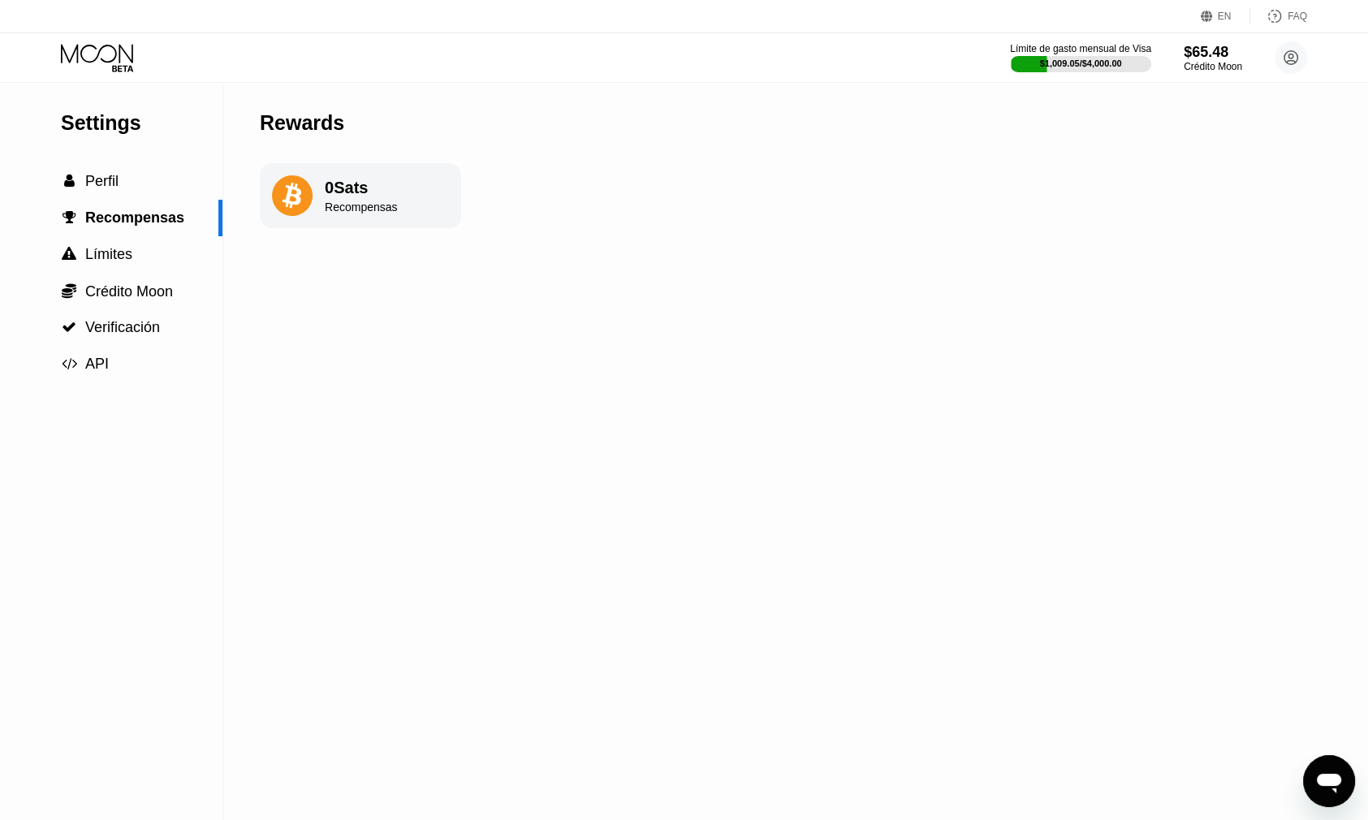
click at [102, 54] on icon at bounding box center [99, 58] width 76 height 28
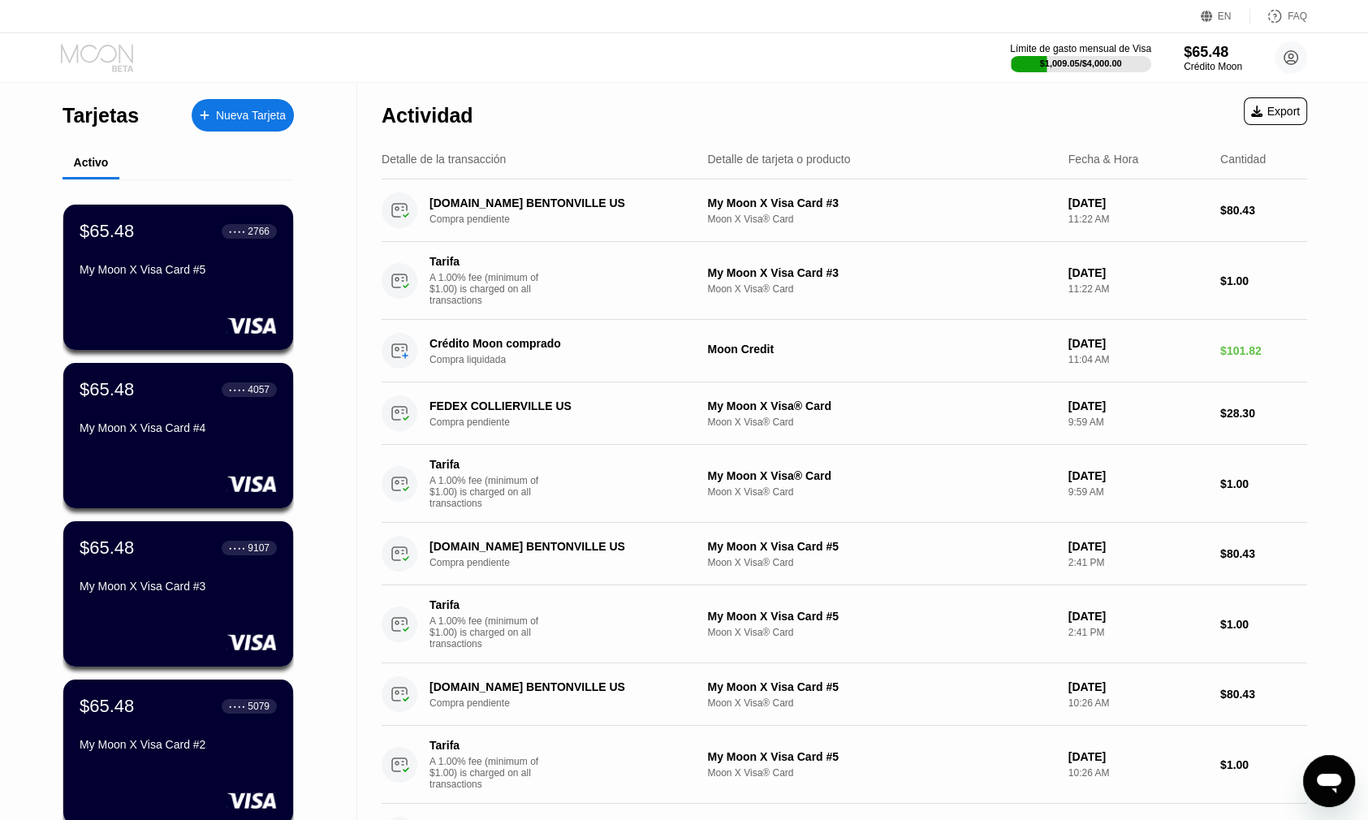
click at [101, 54] on icon at bounding box center [99, 58] width 76 height 28
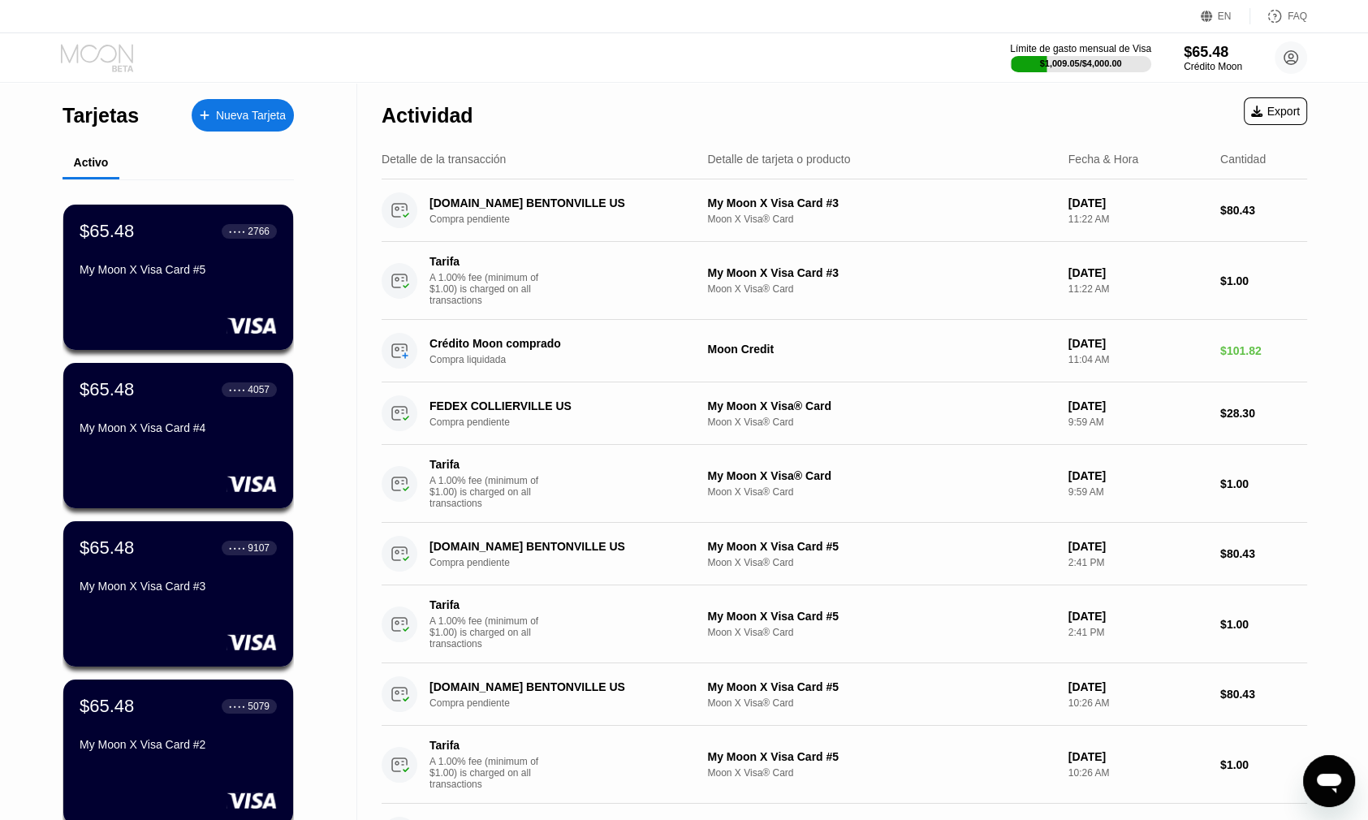
click at [101, 54] on icon at bounding box center [99, 58] width 76 height 28
click at [1298, 66] on circle at bounding box center [1291, 57] width 32 height 32
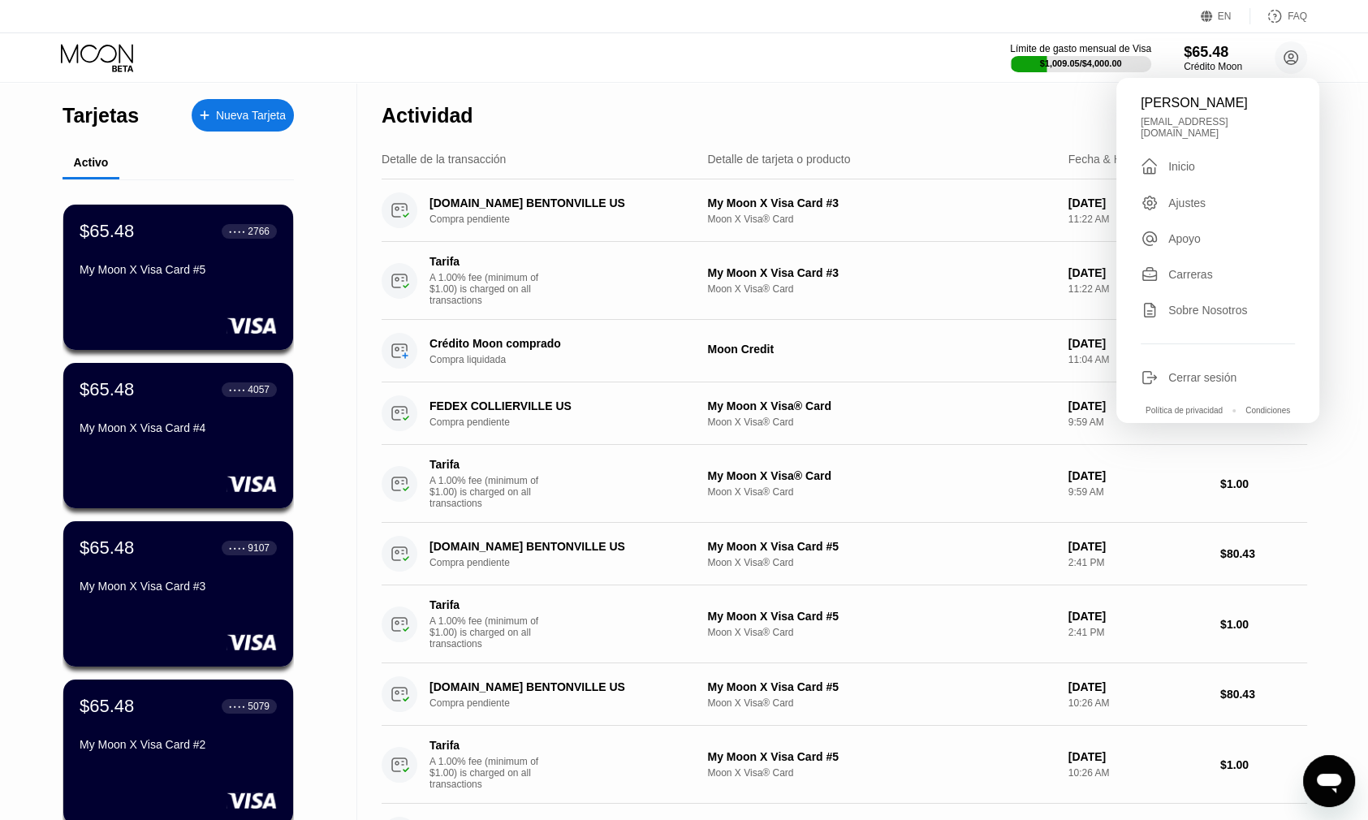
click at [1173, 160] on div "Inicio" at bounding box center [1182, 166] width 27 height 13
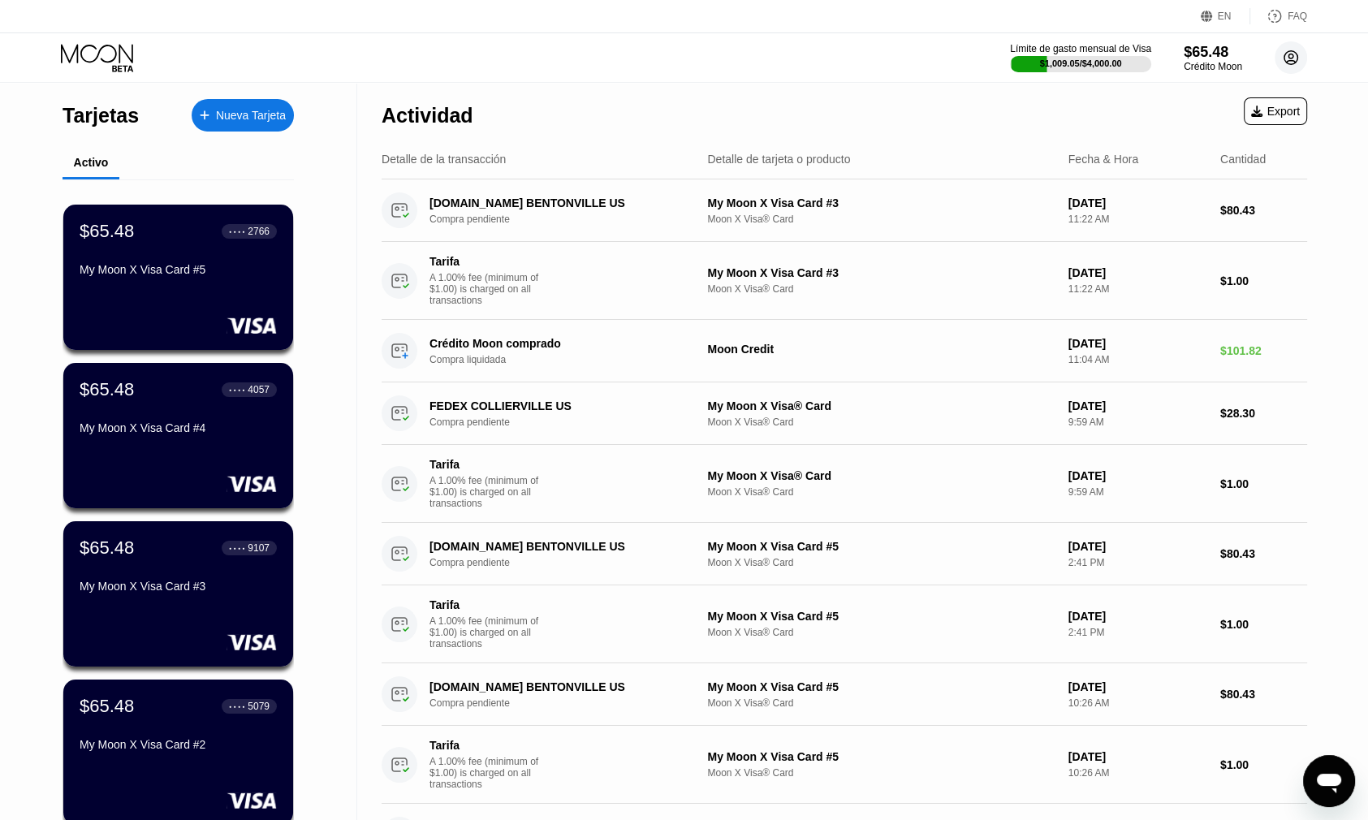
click at [1286, 59] on circle at bounding box center [1291, 57] width 32 height 32
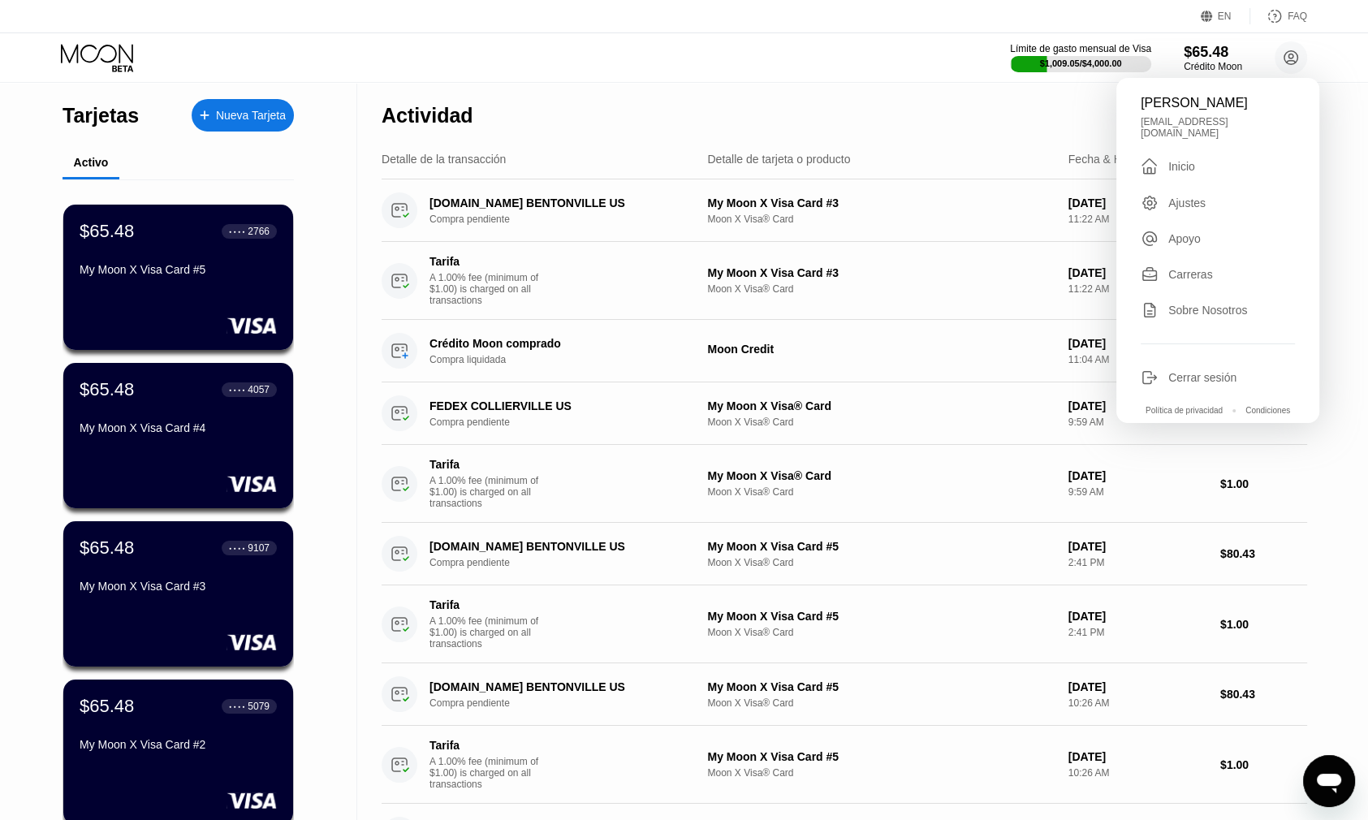
click at [1148, 162] on div "" at bounding box center [1150, 166] width 18 height 19
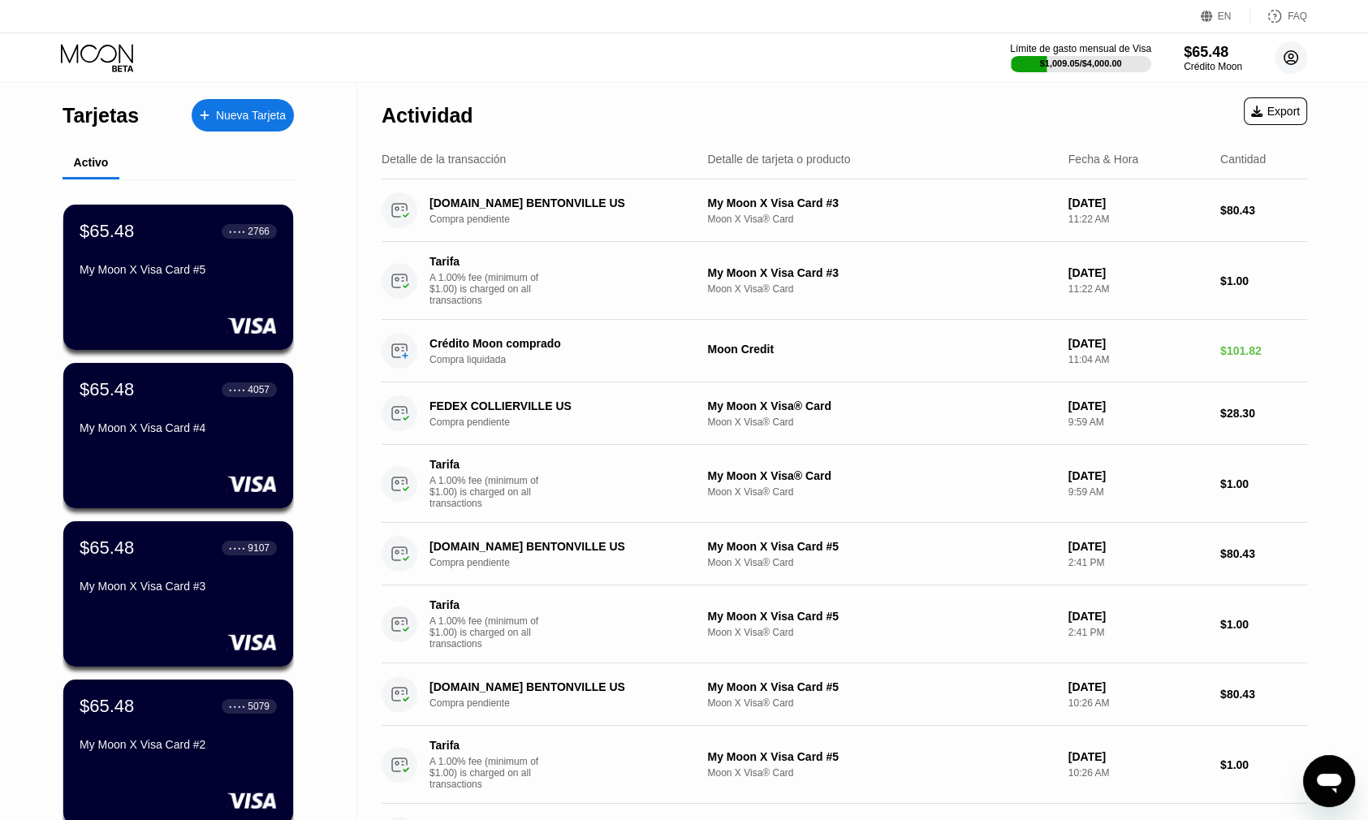
click at [1283, 59] on circle at bounding box center [1291, 57] width 32 height 32
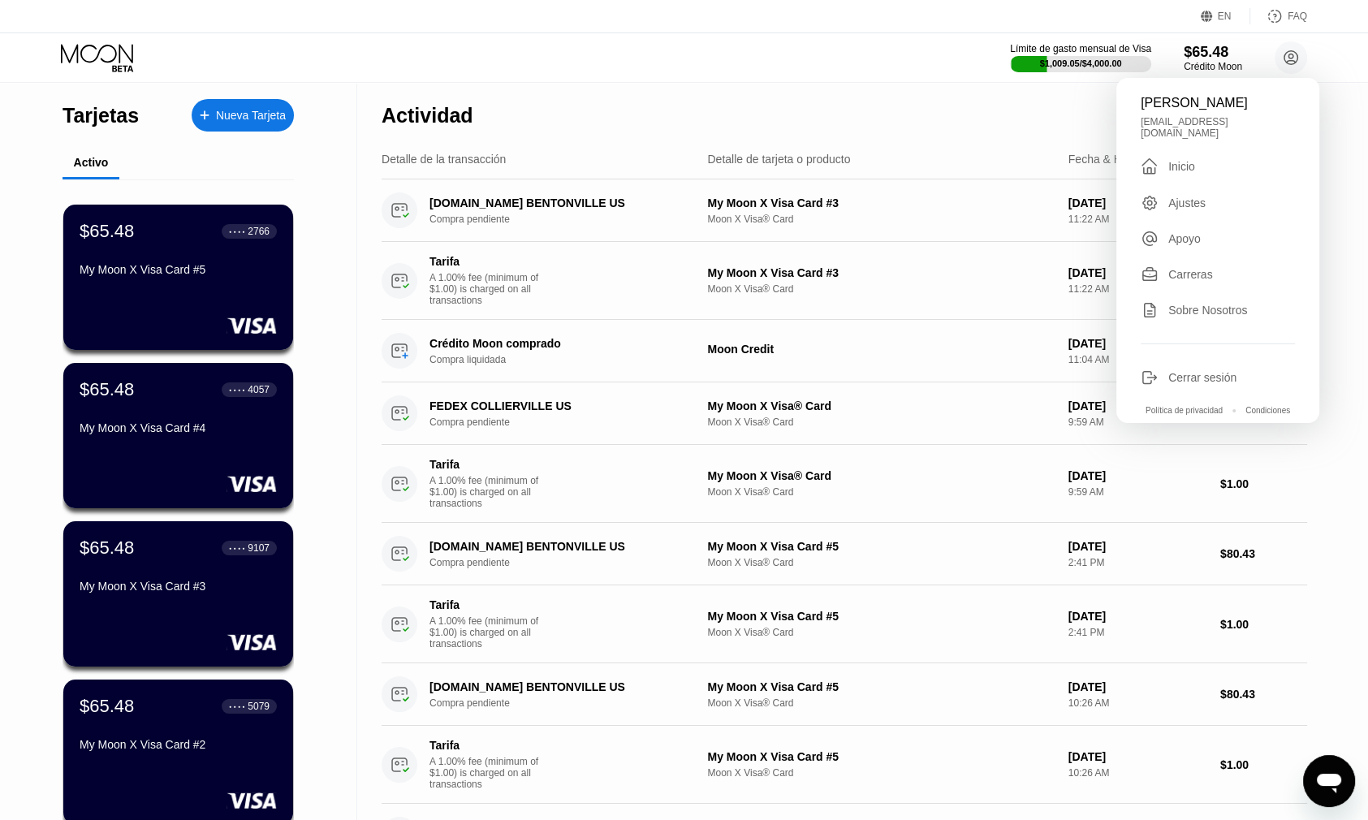
click at [1180, 163] on div "Inicio" at bounding box center [1182, 166] width 27 height 13
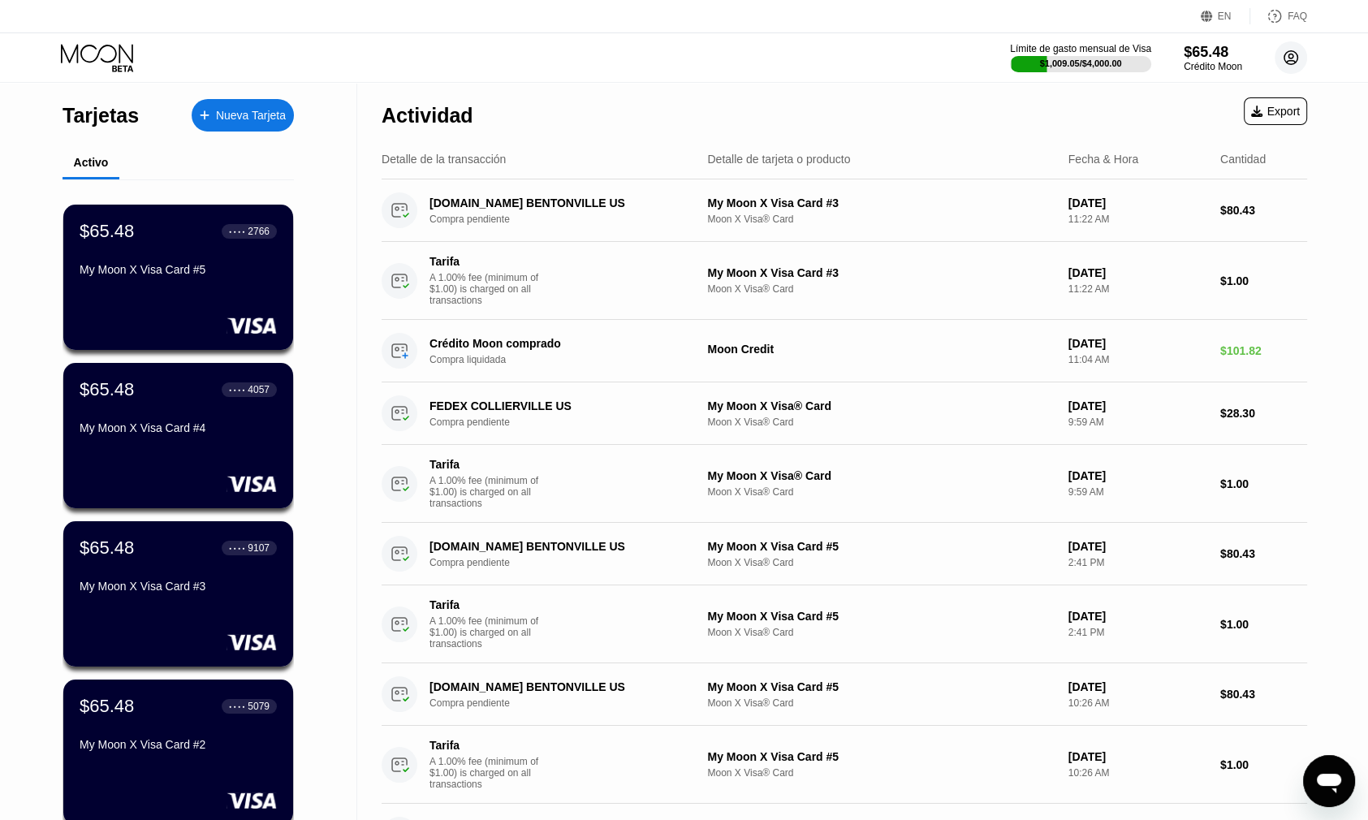
click at [1295, 54] on circle at bounding box center [1291, 57] width 32 height 32
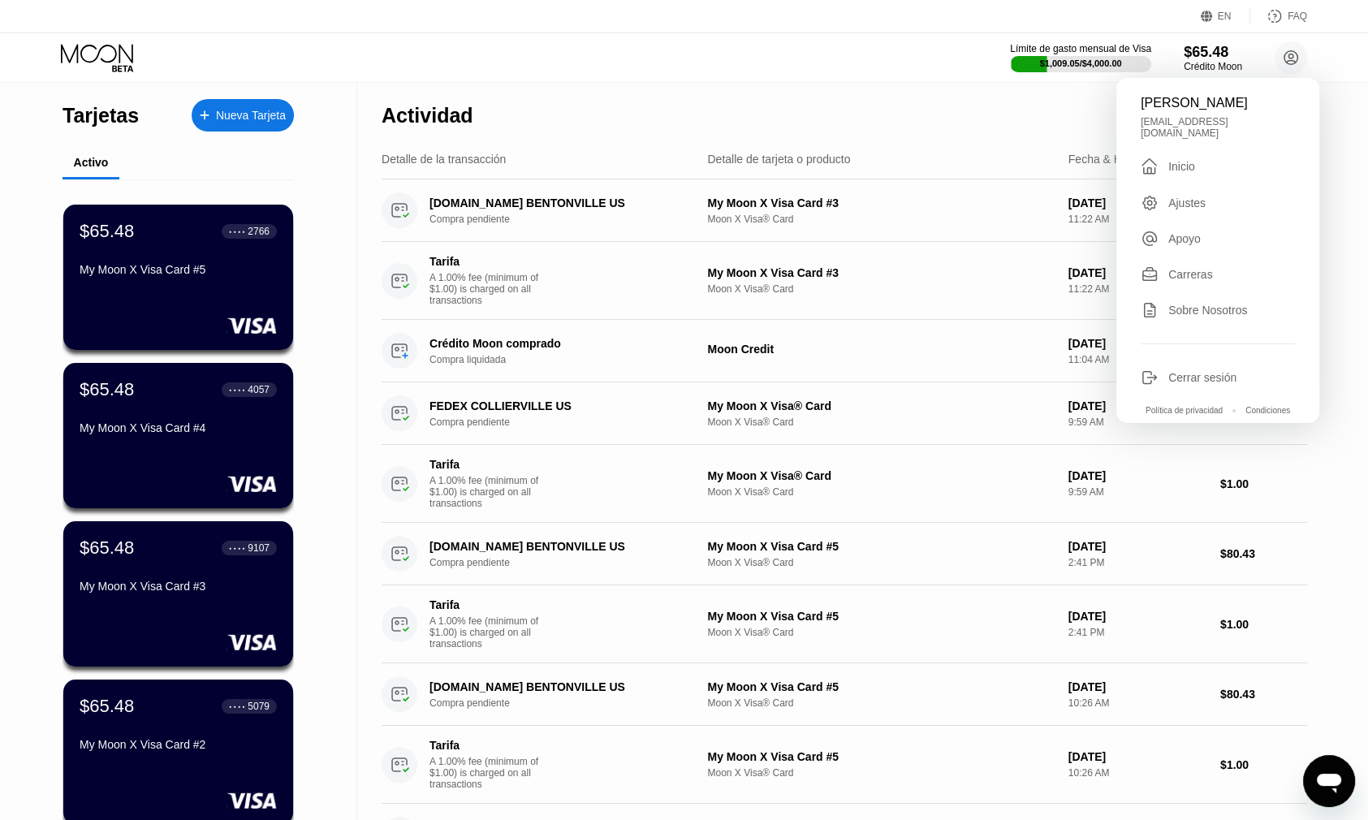
drag, startPoint x: 190, startPoint y: 174, endPoint x: 186, endPoint y: 162, distance: 12.1
click at [191, 174] on div "Activo" at bounding box center [178, 164] width 231 height 32
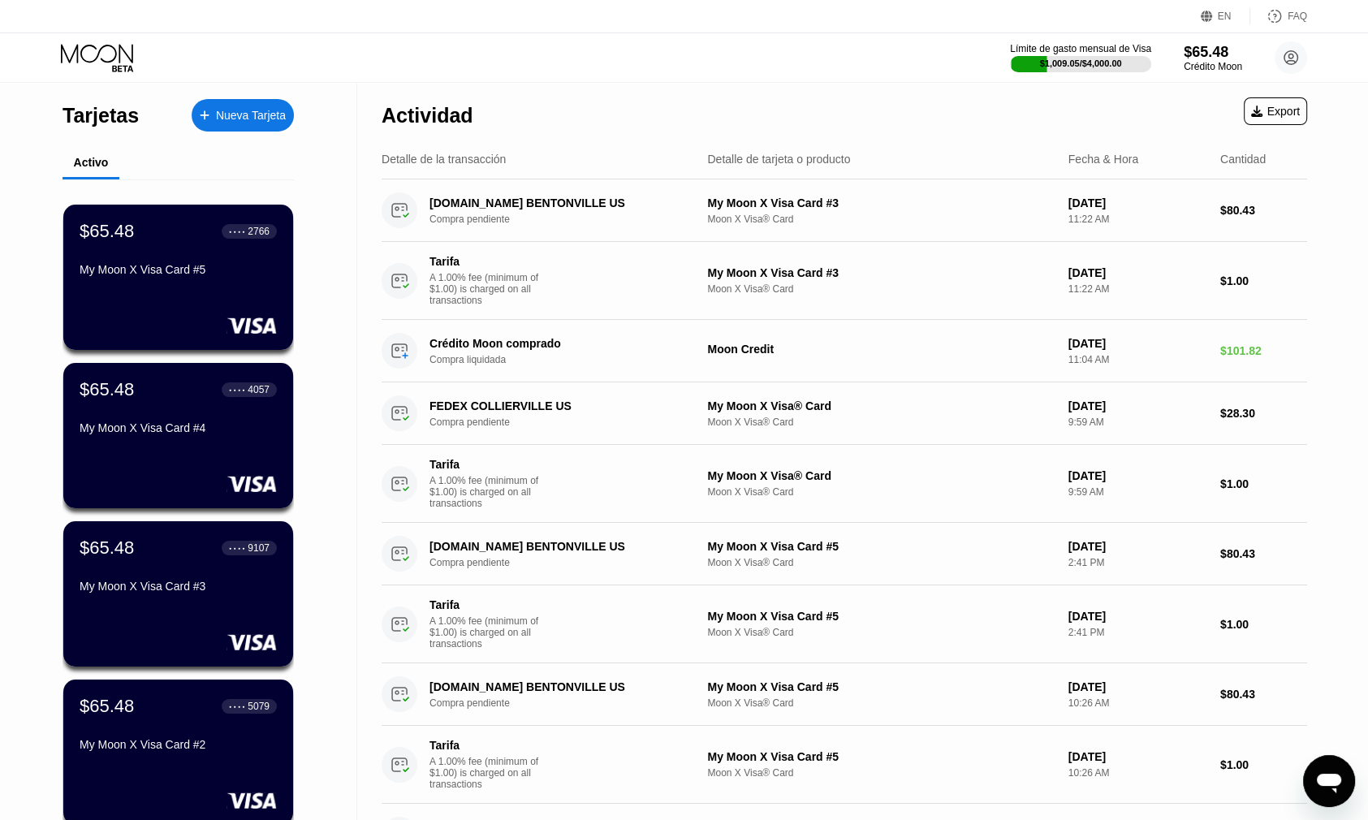
click at [95, 120] on div "Tarjetas" at bounding box center [101, 116] width 76 height 24
click at [120, 61] on icon at bounding box center [99, 58] width 76 height 28
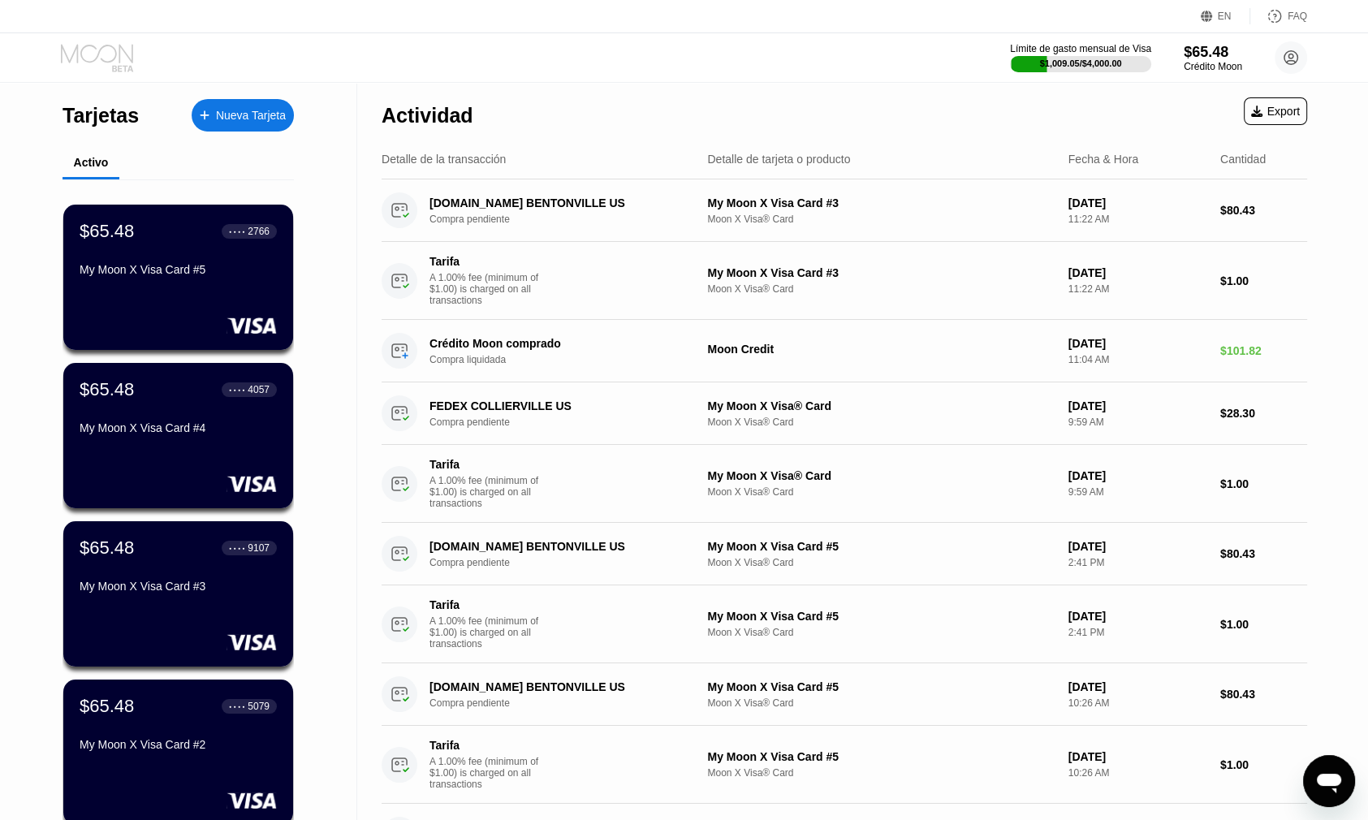
click at [120, 61] on icon at bounding box center [99, 58] width 76 height 28
click at [120, 63] on icon at bounding box center [99, 58] width 76 height 28
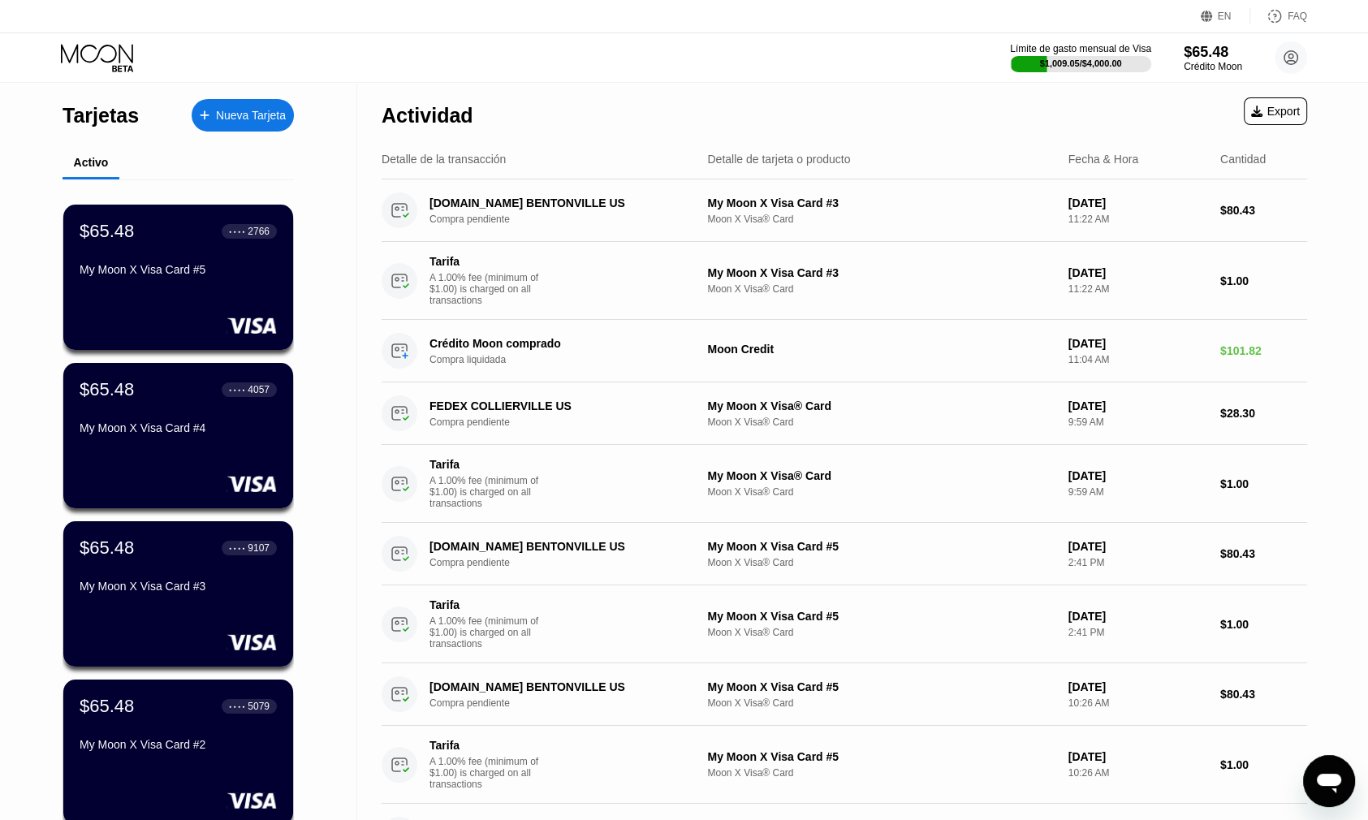
click at [120, 63] on icon at bounding box center [99, 58] width 76 height 28
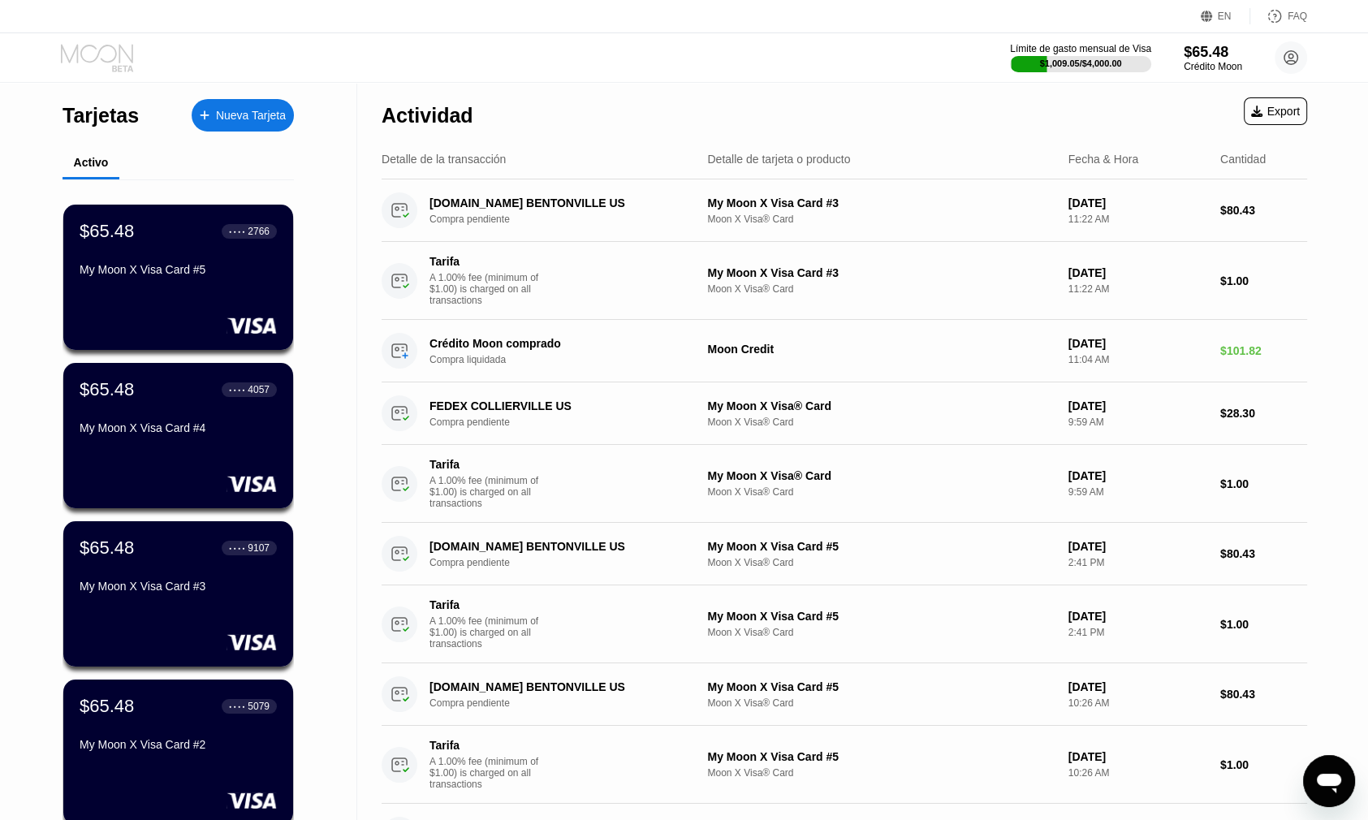
click at [120, 63] on icon at bounding box center [99, 58] width 76 height 28
click at [120, 64] on icon at bounding box center [99, 58] width 76 height 28
click at [120, 65] on icon at bounding box center [122, 68] width 21 height 6
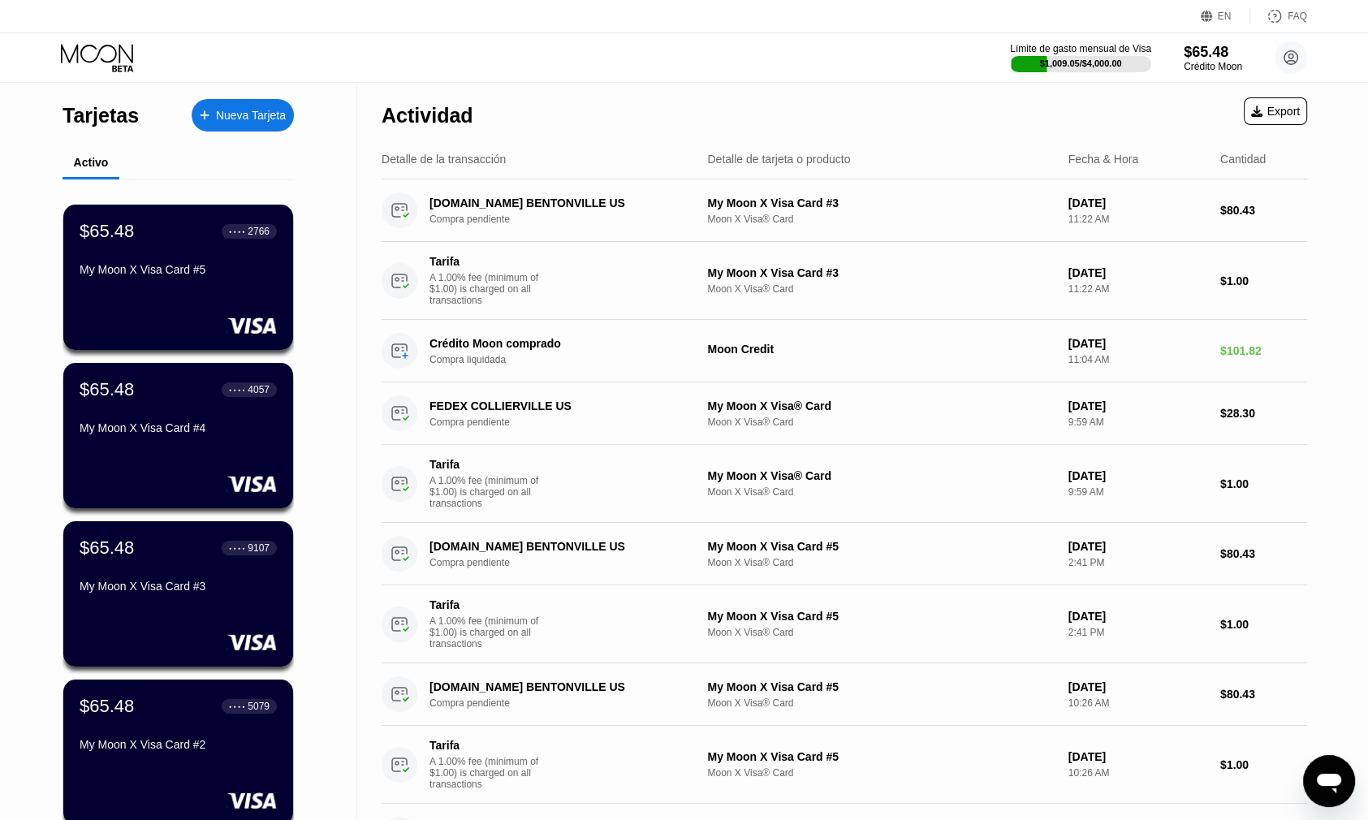
click at [120, 71] on icon at bounding box center [122, 68] width 21 height 6
click at [119, 71] on icon at bounding box center [99, 58] width 76 height 28
click at [118, 71] on icon at bounding box center [99, 58] width 76 height 28
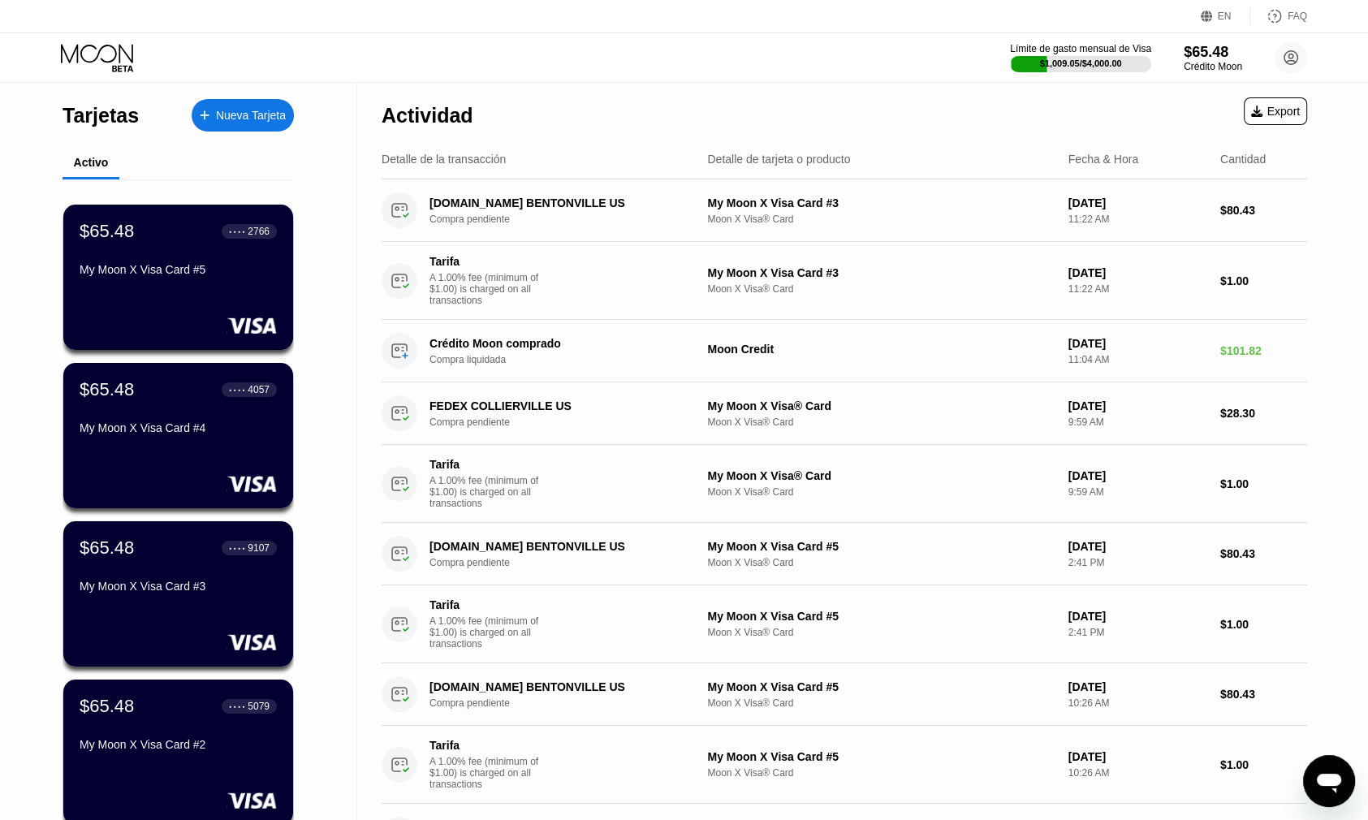
click at [115, 75] on div "Límite de gasto mensual de Visa $1,009.05 / $4,000.00 $65.48 Crédito Moon Shann…" at bounding box center [684, 57] width 1368 height 49
click at [114, 76] on div "Límite de gasto mensual de Visa $1,009.05 / $4,000.00 $65.48 Crédito Moon Shann…" at bounding box center [684, 57] width 1368 height 49
click at [112, 76] on div "Límite de gasto mensual de Visa $1,009.05 / $4,000.00 $65.48 Crédito Moon Shann…" at bounding box center [684, 57] width 1368 height 49
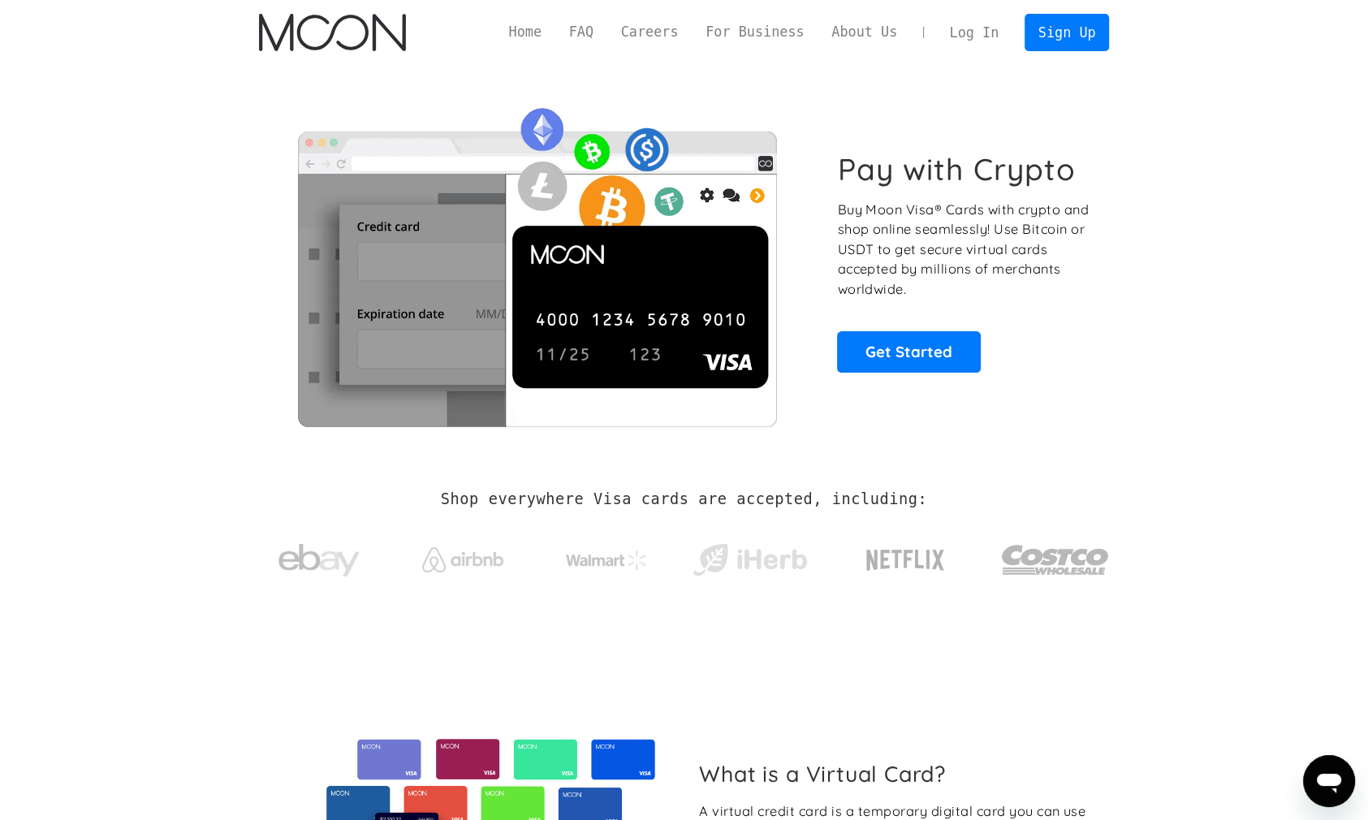
click at [983, 30] on link "Log In" at bounding box center [974, 33] width 76 height 36
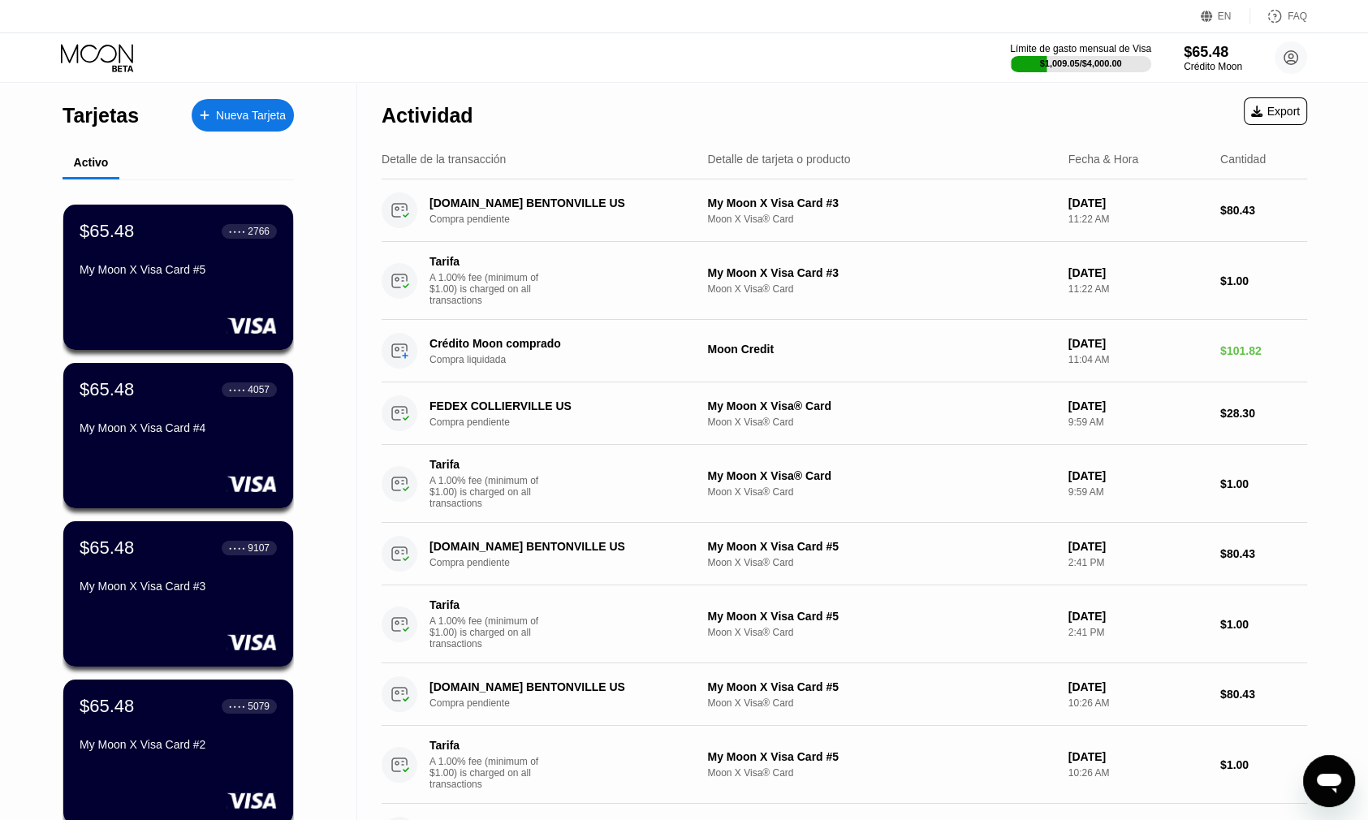
click at [107, 58] on icon at bounding box center [99, 58] width 76 height 28
click at [107, 63] on icon at bounding box center [99, 58] width 76 height 28
click at [107, 65] on icon at bounding box center [99, 58] width 76 height 28
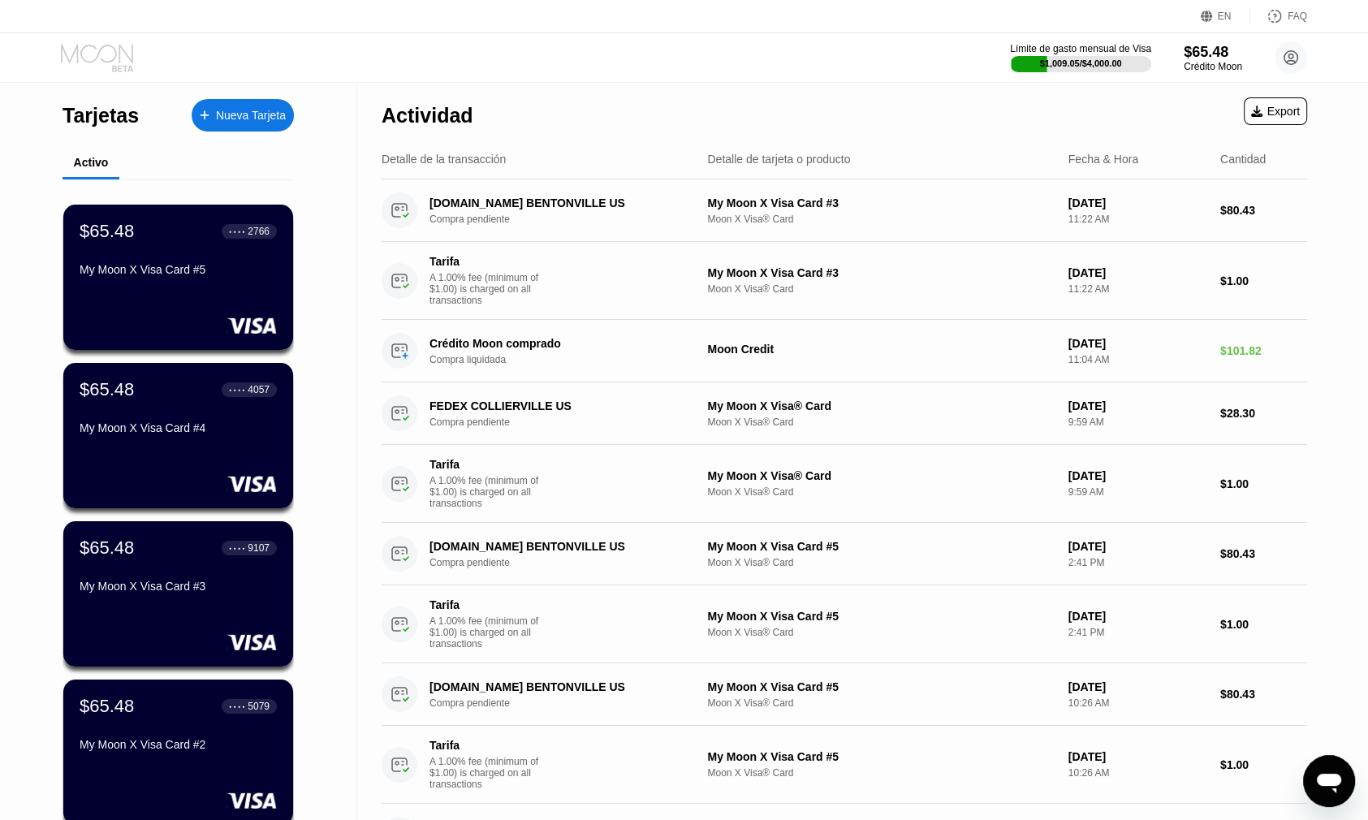
click at [109, 67] on icon at bounding box center [99, 58] width 76 height 28
click at [1287, 53] on circle at bounding box center [1291, 57] width 32 height 32
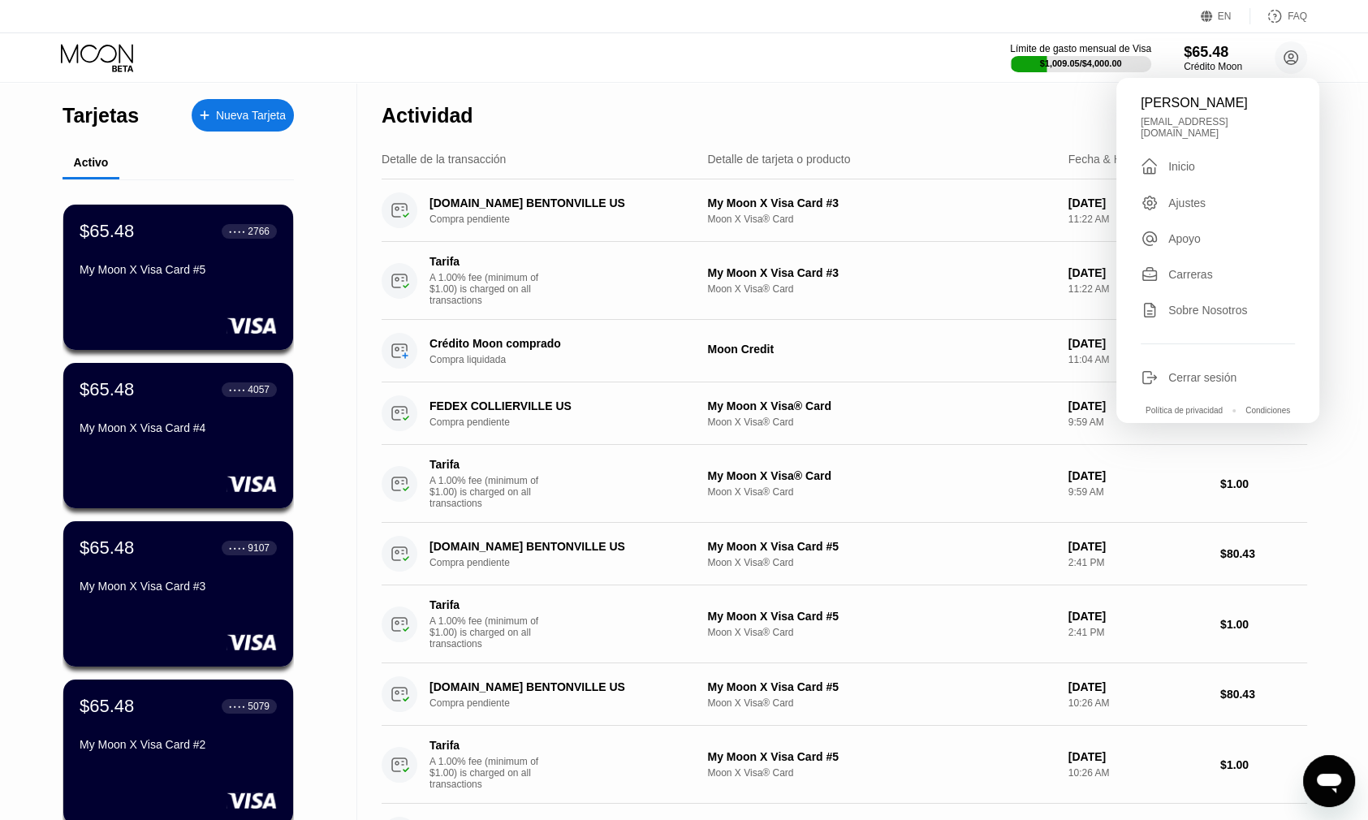
click at [1150, 159] on div "" at bounding box center [1150, 166] width 18 height 19
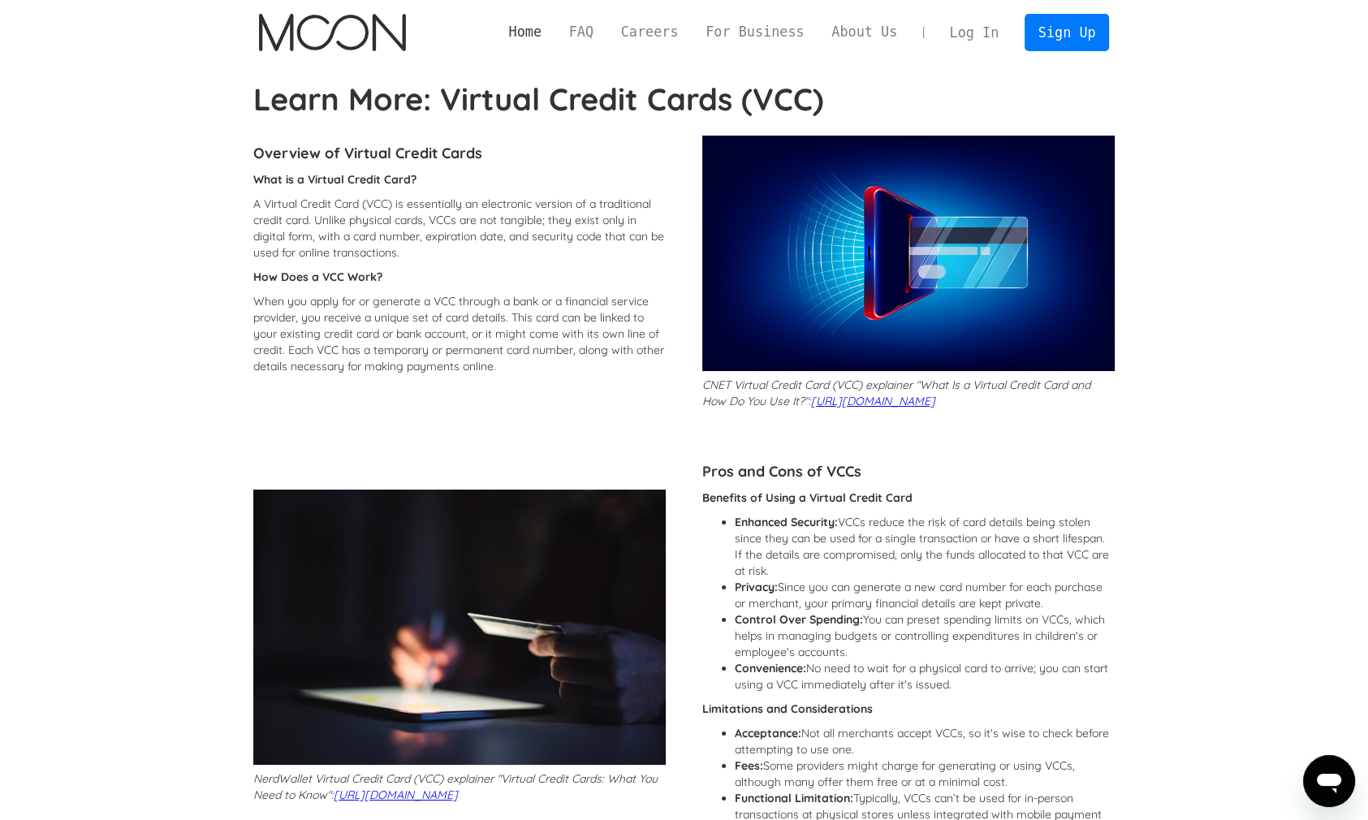
click at [555, 30] on link "Home" at bounding box center [525, 32] width 60 height 20
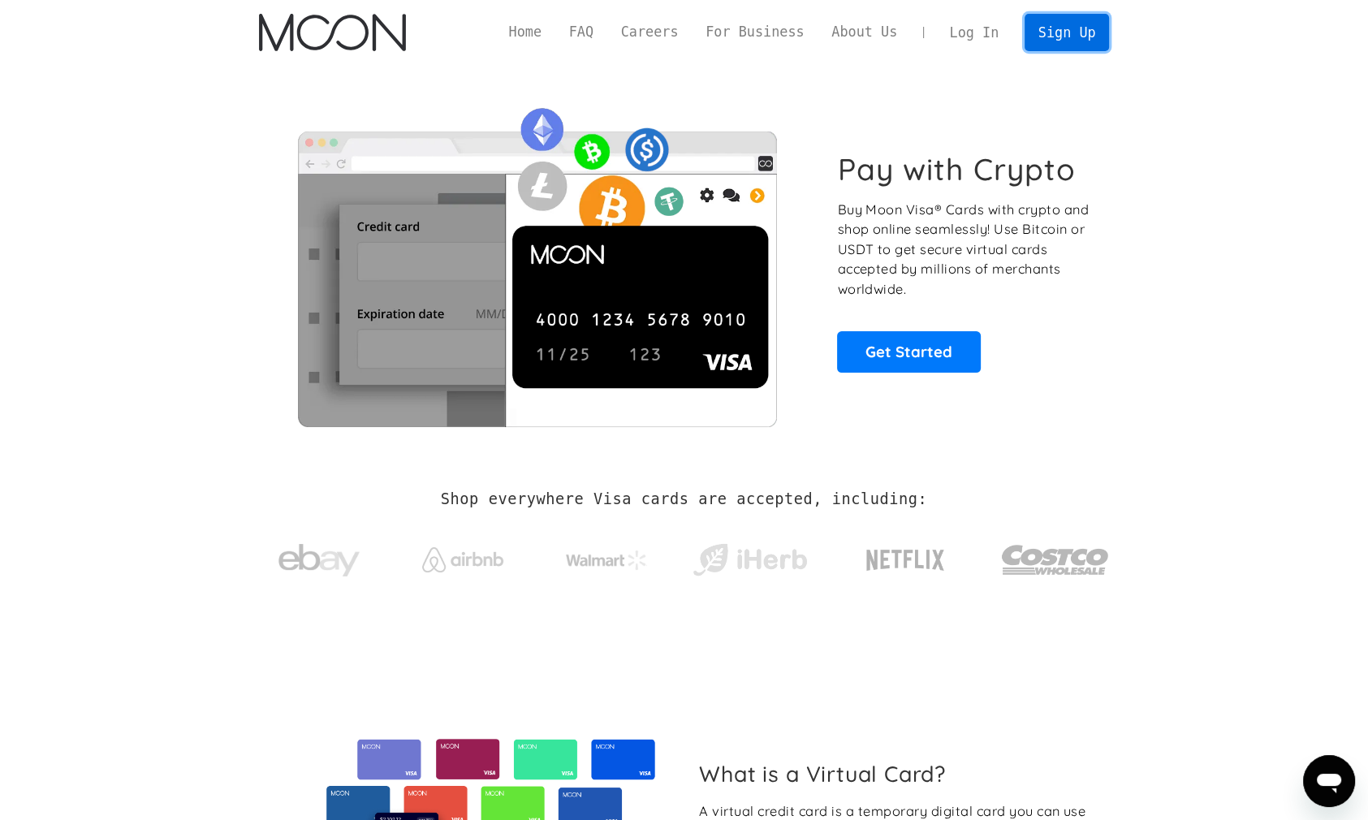
click at [1061, 34] on link "Sign Up" at bounding box center [1067, 32] width 84 height 37
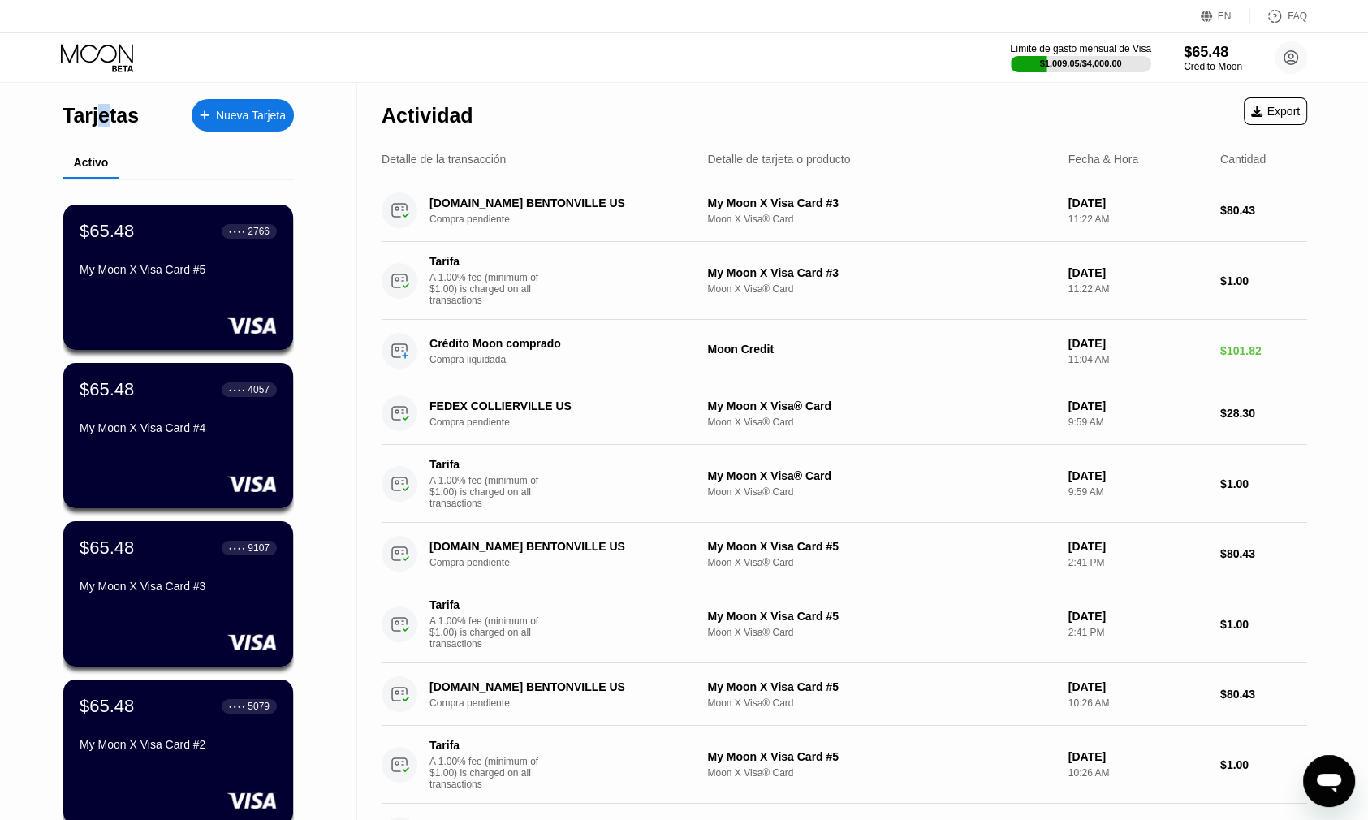
click at [104, 127] on div "Tarjetas" at bounding box center [101, 116] width 76 height 24
click at [99, 58] on icon at bounding box center [99, 58] width 76 height 28
click at [97, 123] on div "Tarjetas" at bounding box center [101, 116] width 76 height 24
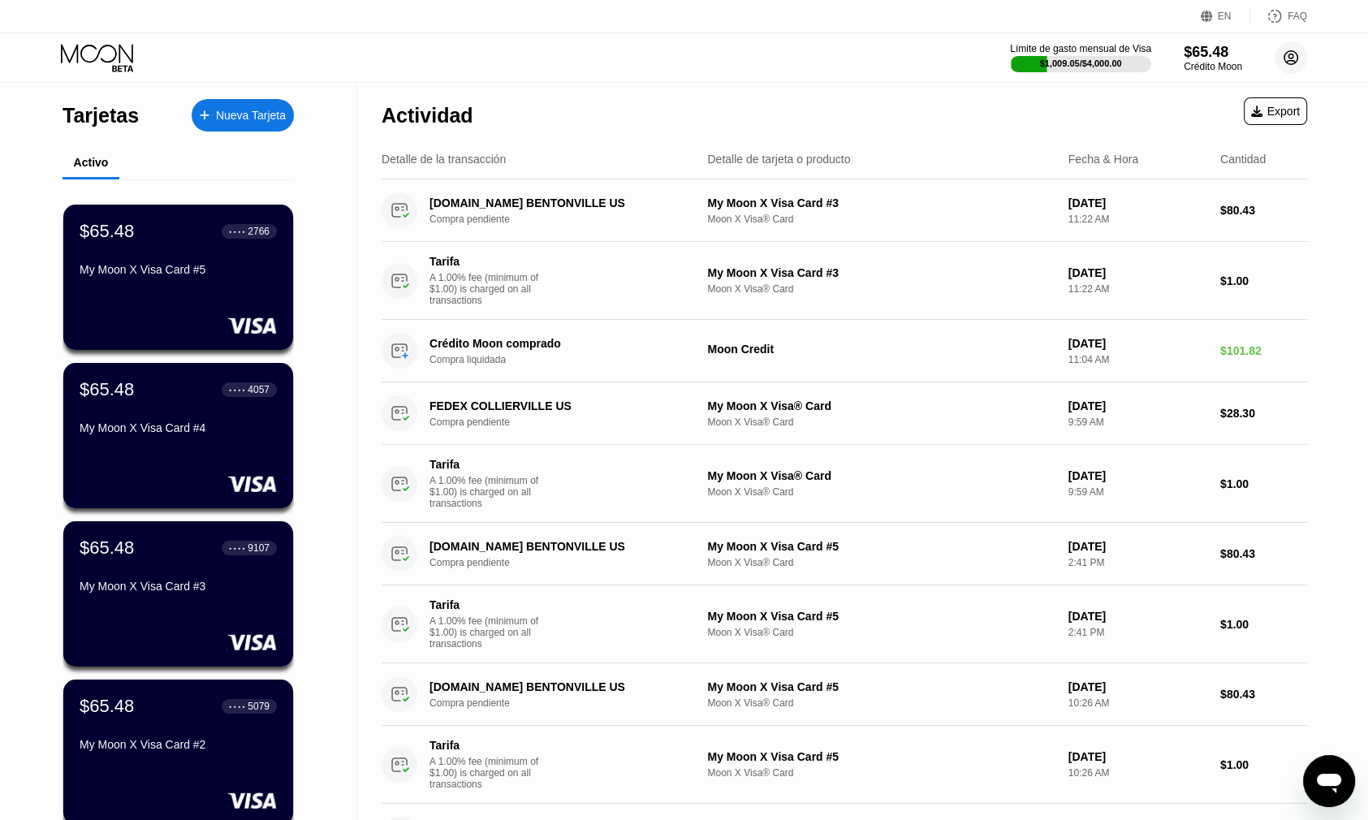
click at [1289, 62] on circle at bounding box center [1291, 57] width 32 height 32
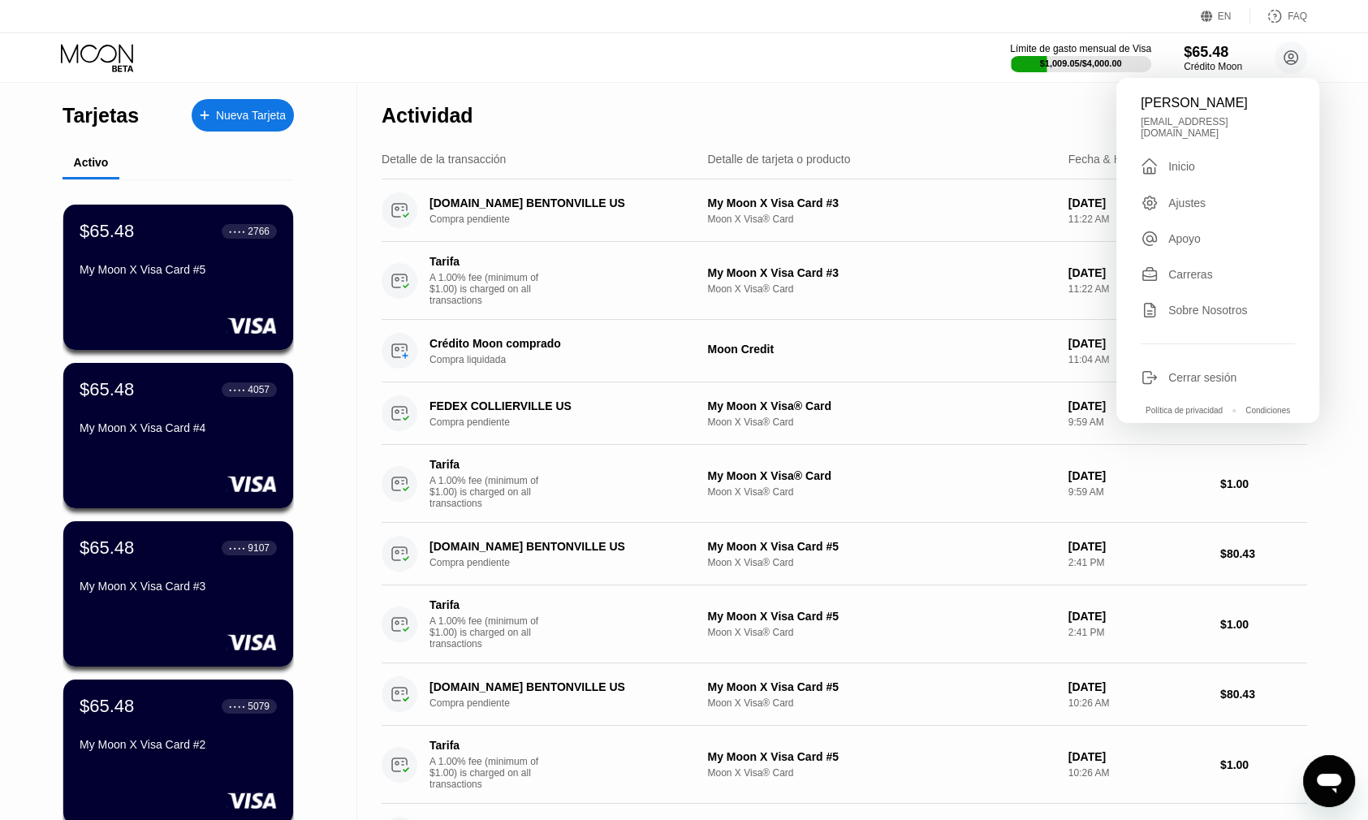
click at [1177, 160] on div "Inicio" at bounding box center [1182, 166] width 27 height 13
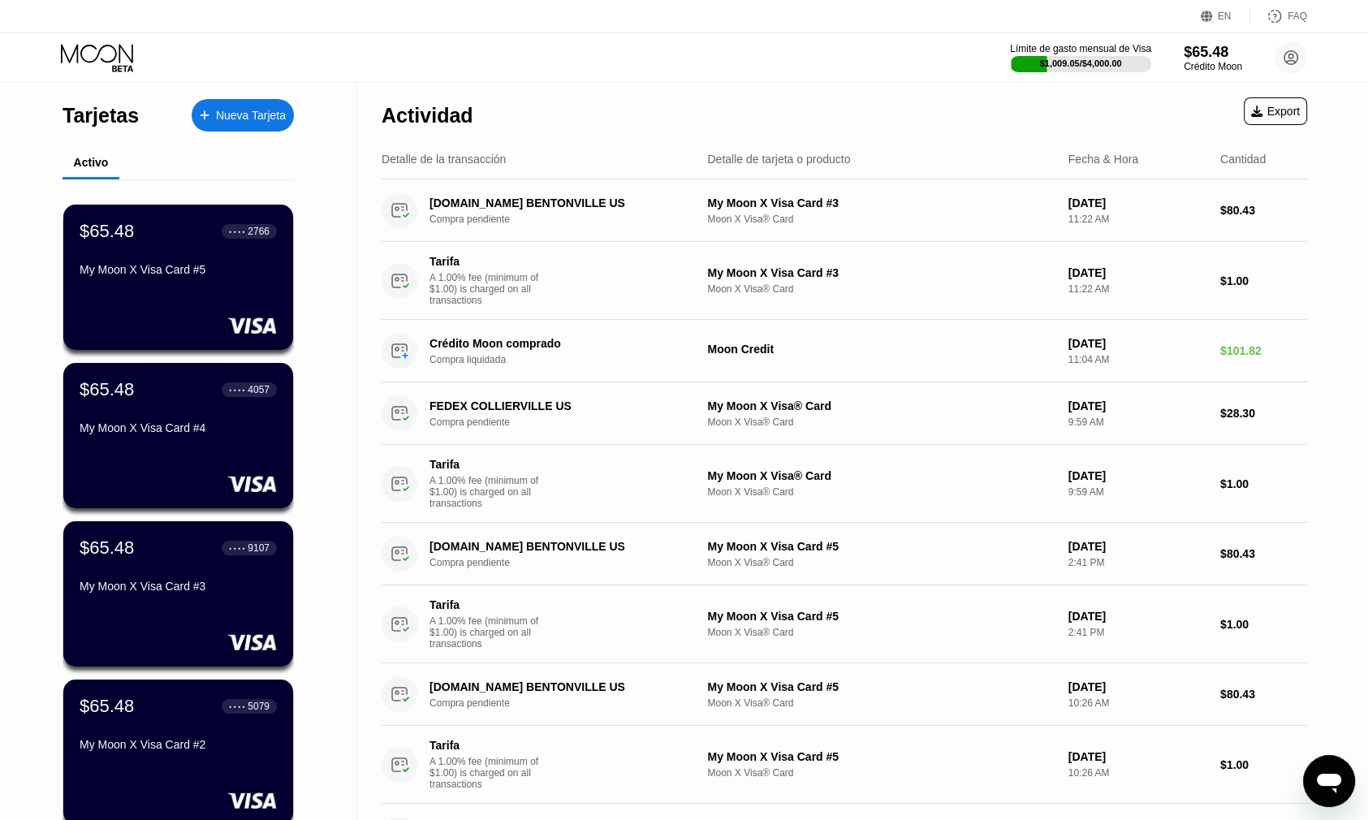
click at [750, 161] on div "Detalle de tarjeta o producto" at bounding box center [778, 159] width 143 height 13
click at [429, 163] on div "Detalle de la transacción" at bounding box center [444, 159] width 124 height 13
click at [94, 120] on div "Tarjetas" at bounding box center [101, 116] width 76 height 24
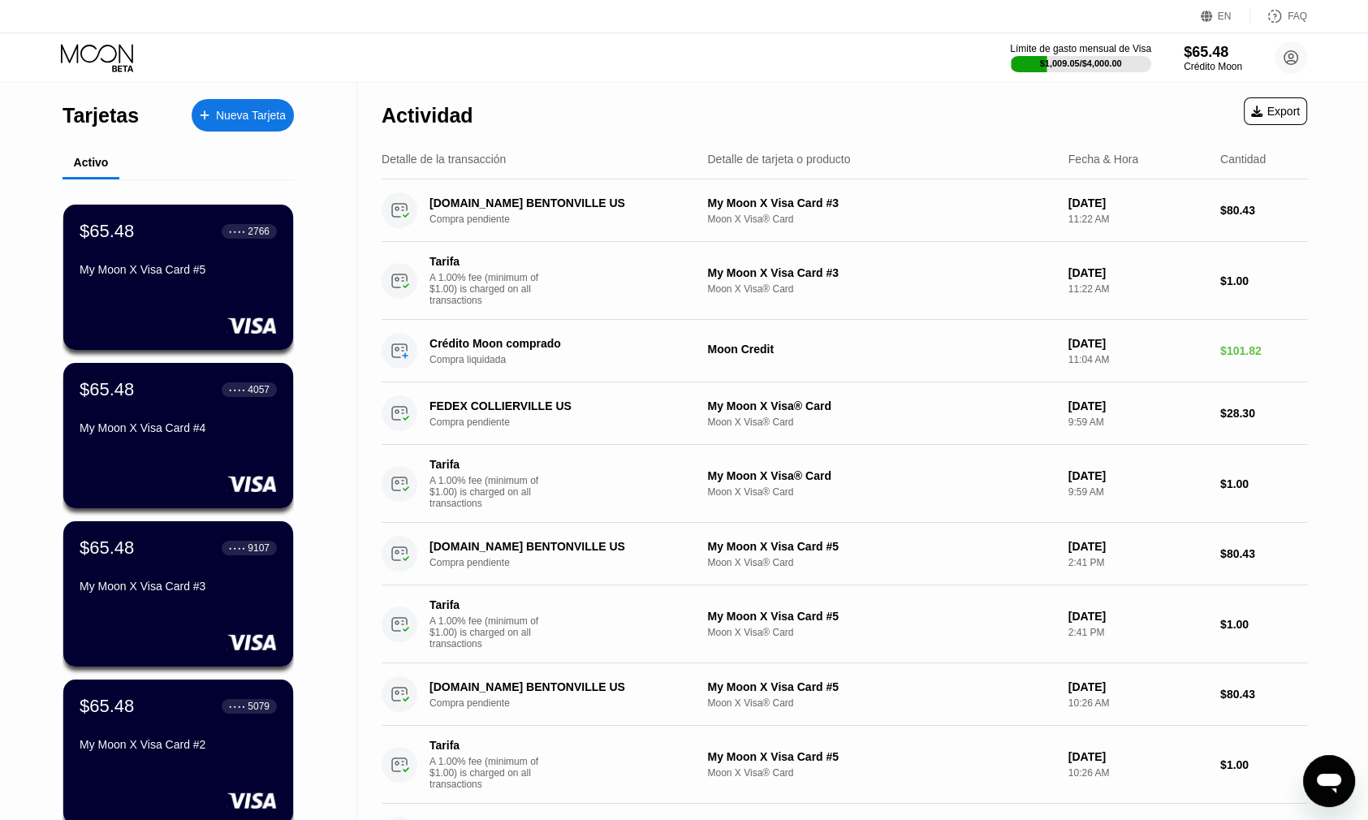
click at [94, 120] on div "Tarjetas" at bounding box center [101, 116] width 76 height 24
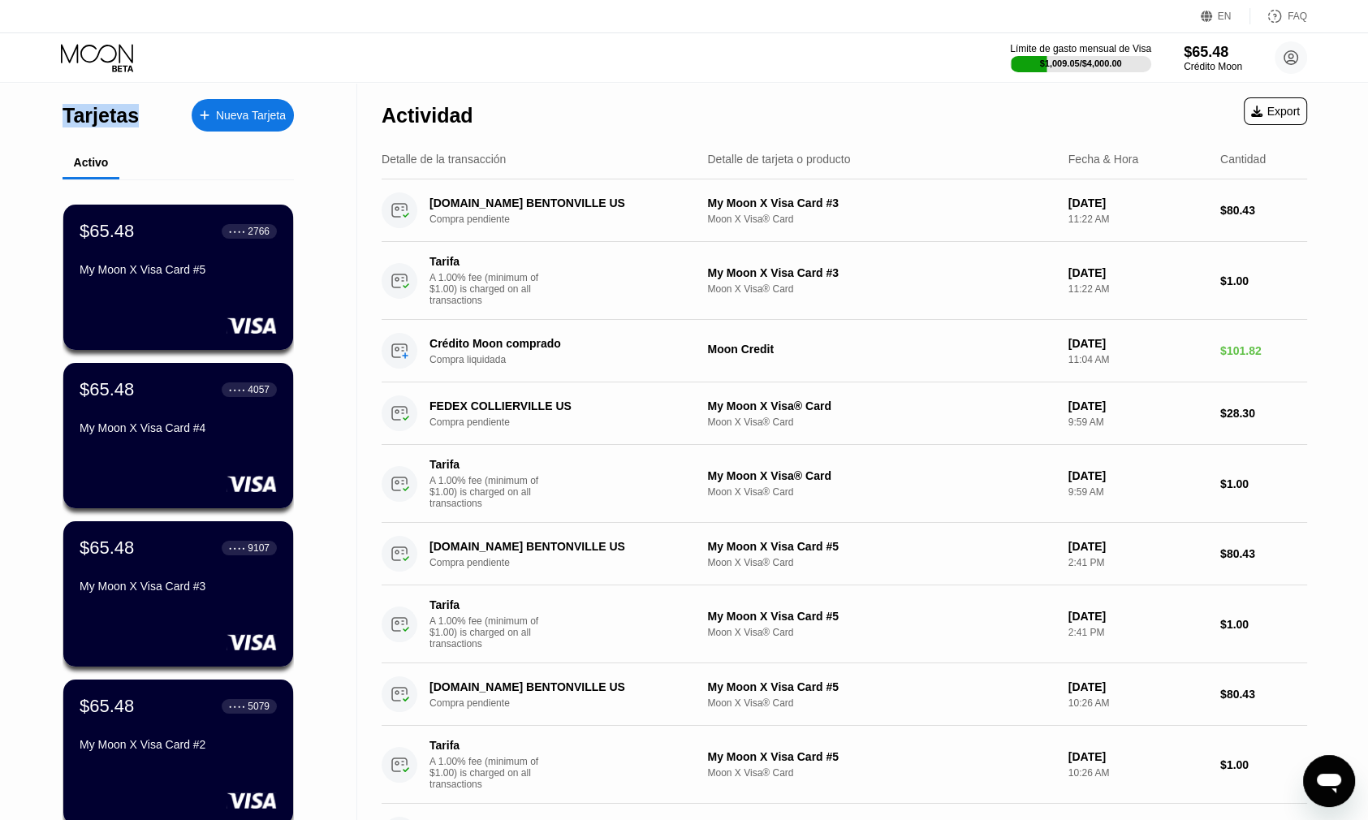
click at [94, 120] on div "Tarjetas" at bounding box center [101, 116] width 76 height 24
click at [231, 112] on div "Nueva Tarjeta" at bounding box center [251, 116] width 70 height 14
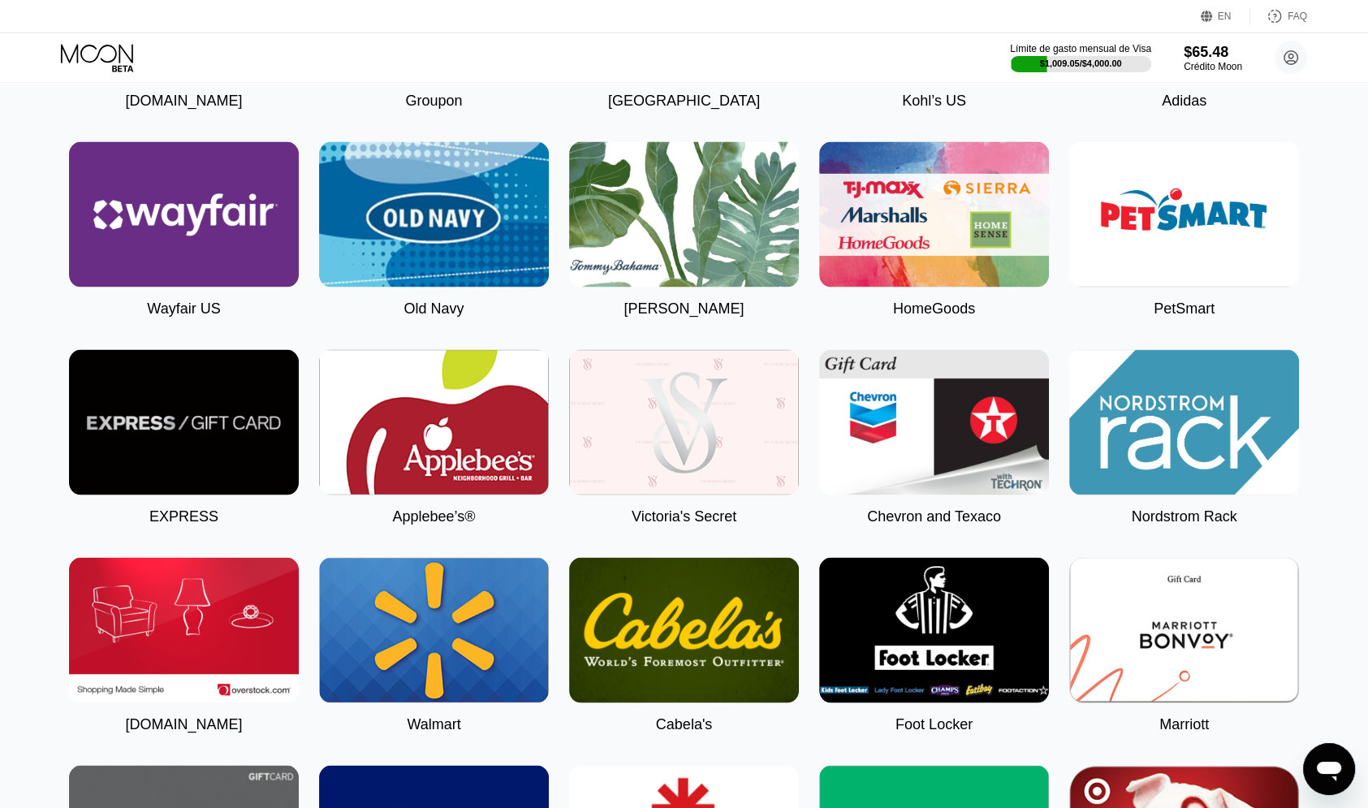
scroll to position [3400, 0]
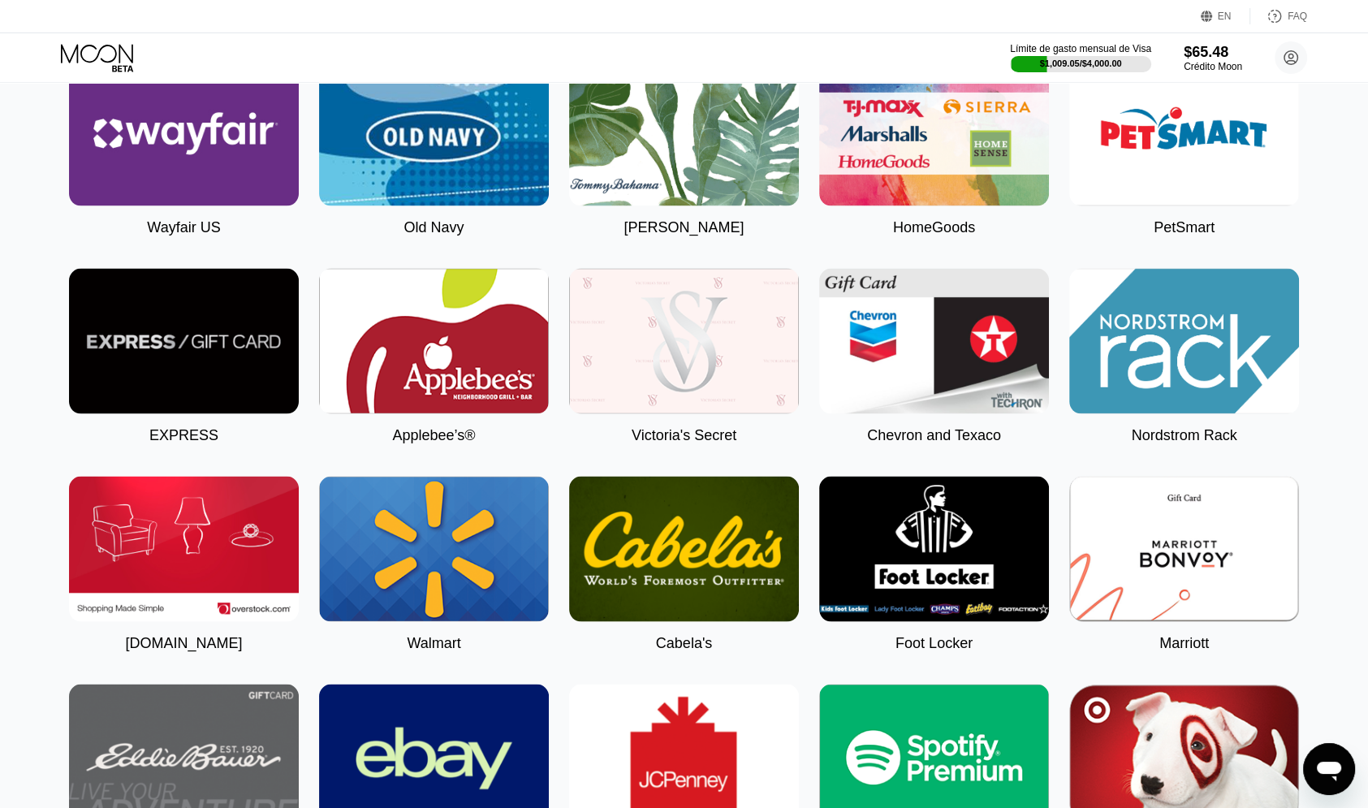
click at [430, 540] on img at bounding box center [434, 548] width 230 height 145
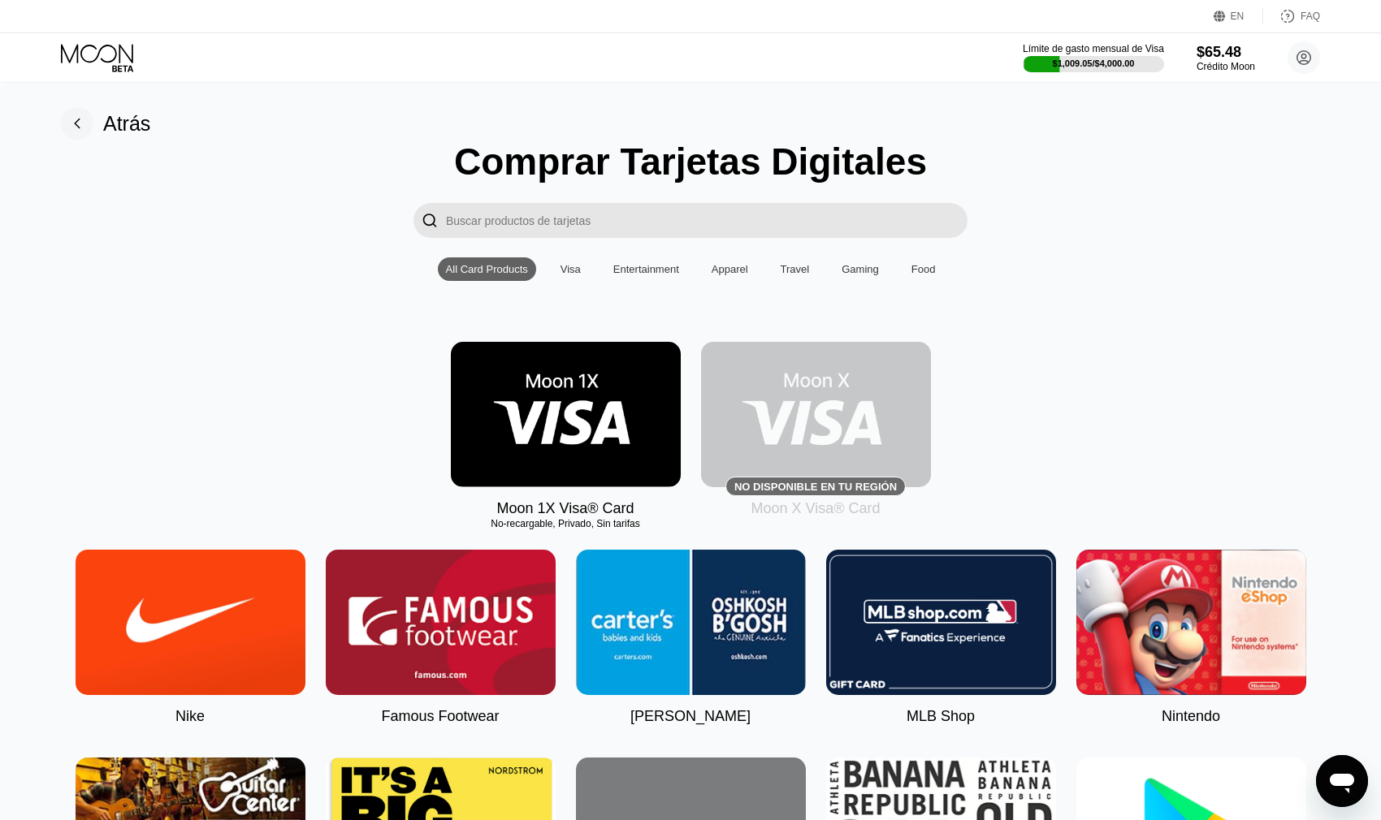
type input "0"
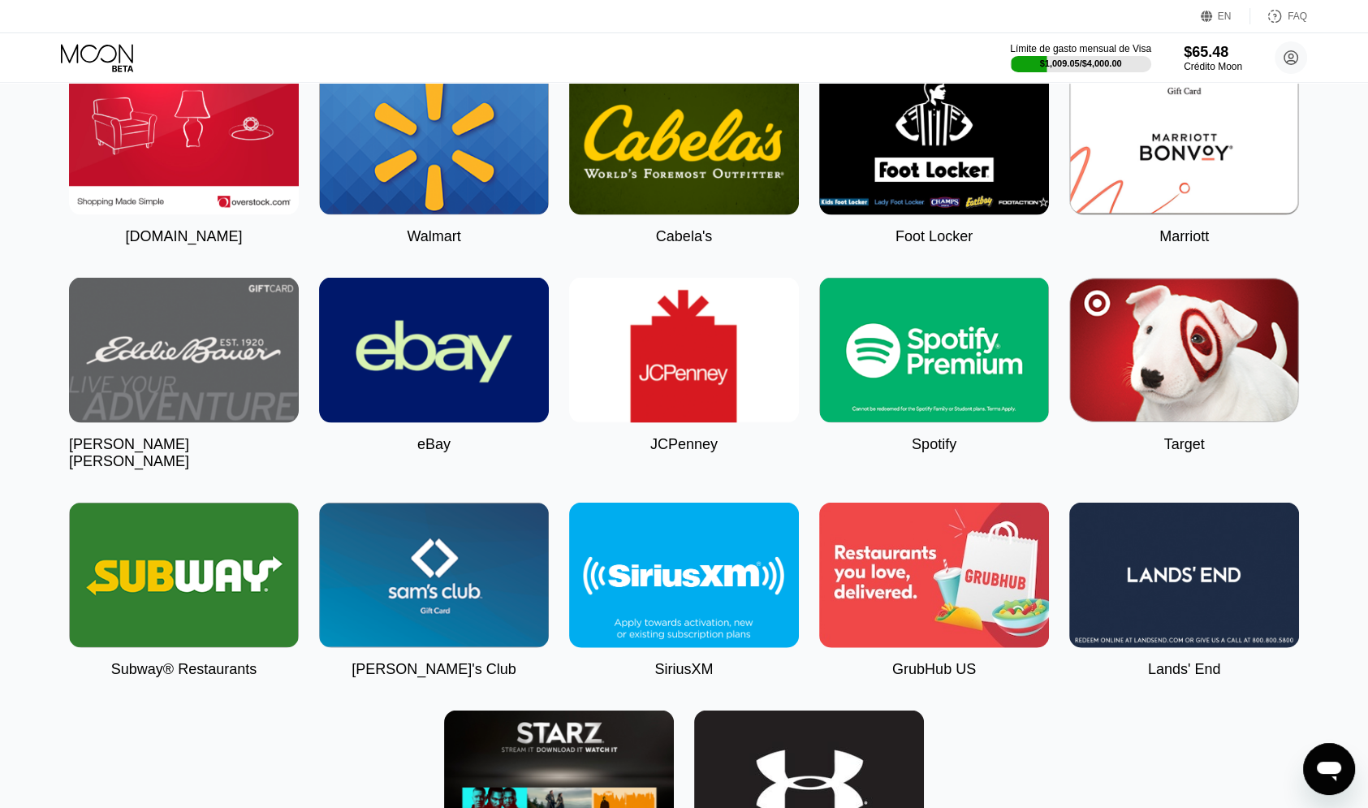
scroll to position [3725, 0]
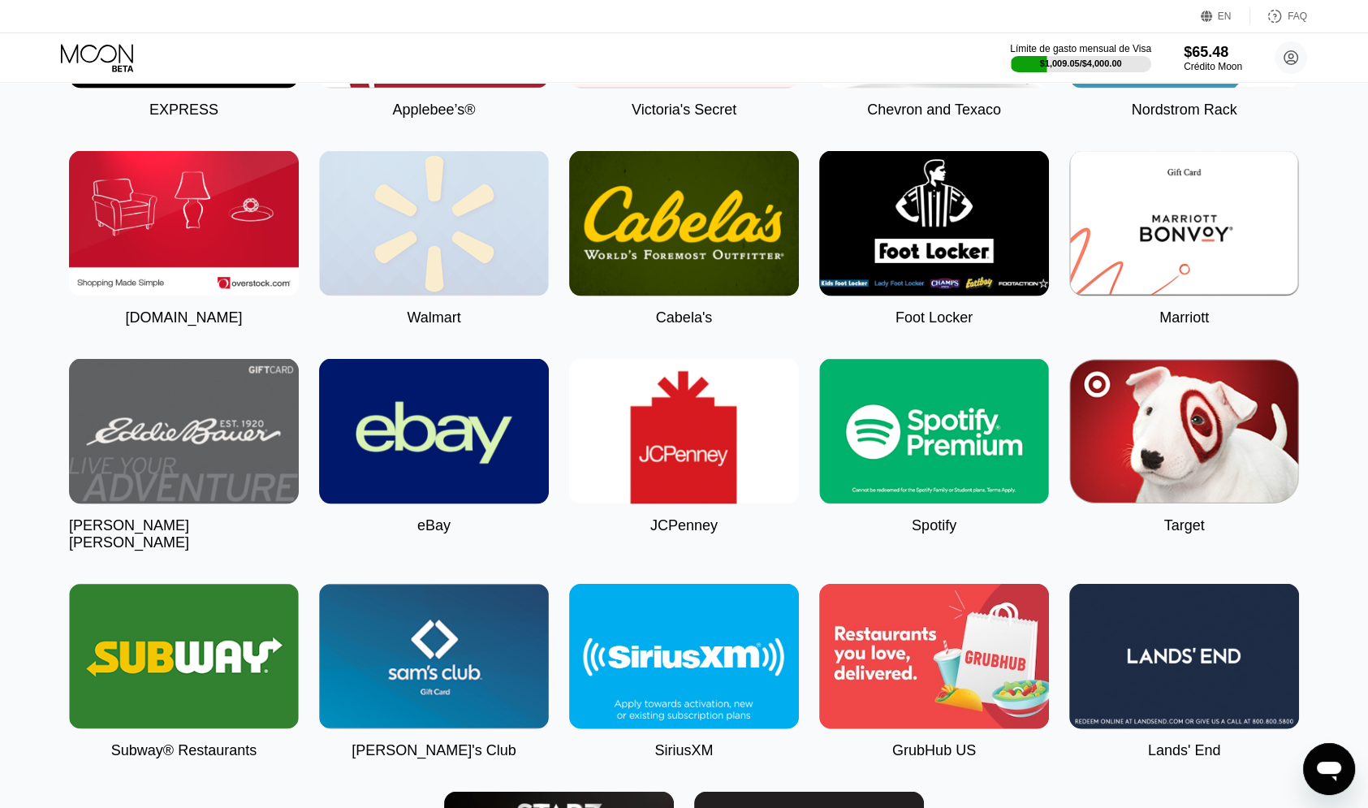
click at [440, 296] on img at bounding box center [434, 223] width 230 height 145
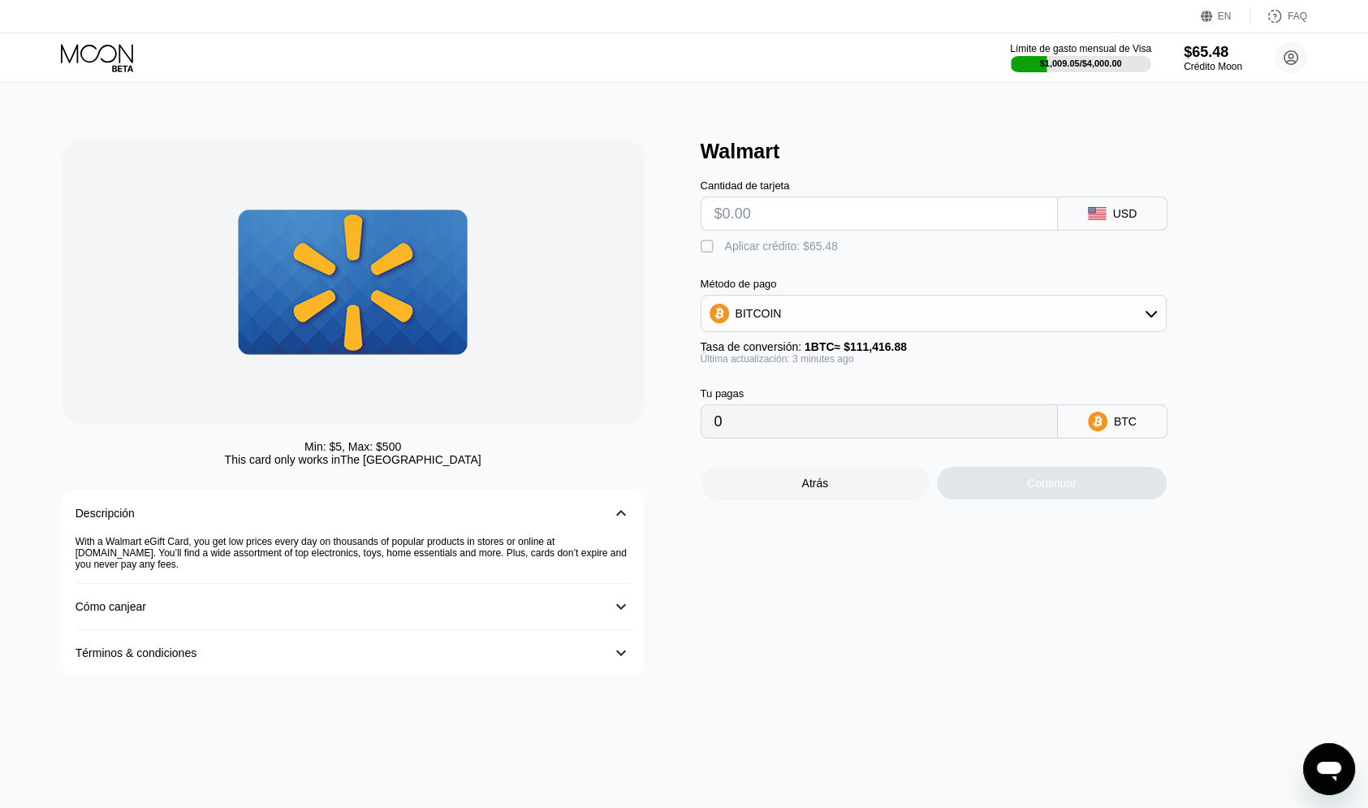
click at [423, 613] on div "Cómo canjear" at bounding box center [337, 606] width 523 height 13
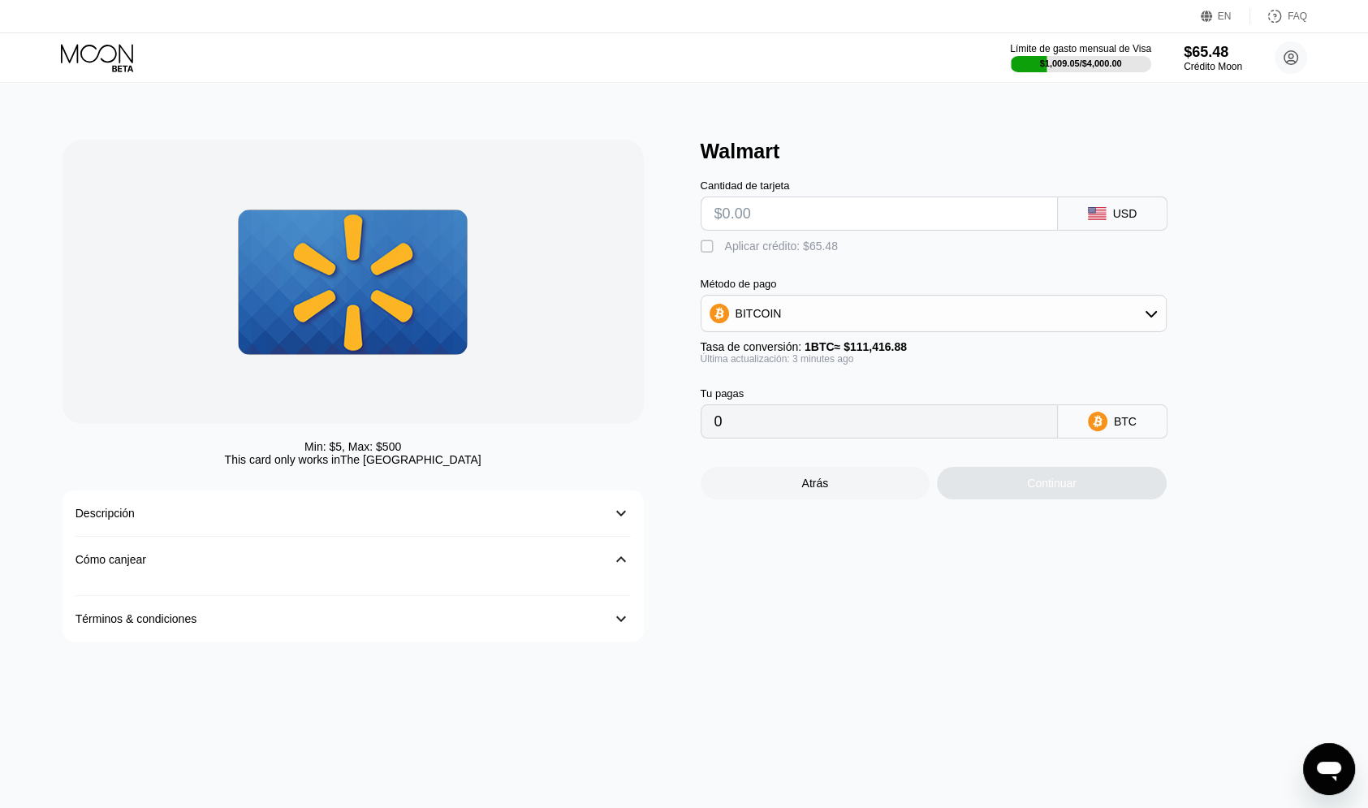
click at [419, 587] on div at bounding box center [353, 589] width 555 height 14
click at [417, 576] on div "Cómo canjear 󰅀" at bounding box center [353, 559] width 555 height 45
click at [419, 579] on div "Cómo canjear 󰅀" at bounding box center [353, 560] width 555 height 46
click at [419, 582] on div "Cómo canjear 󰅀" at bounding box center [353, 559] width 555 height 45
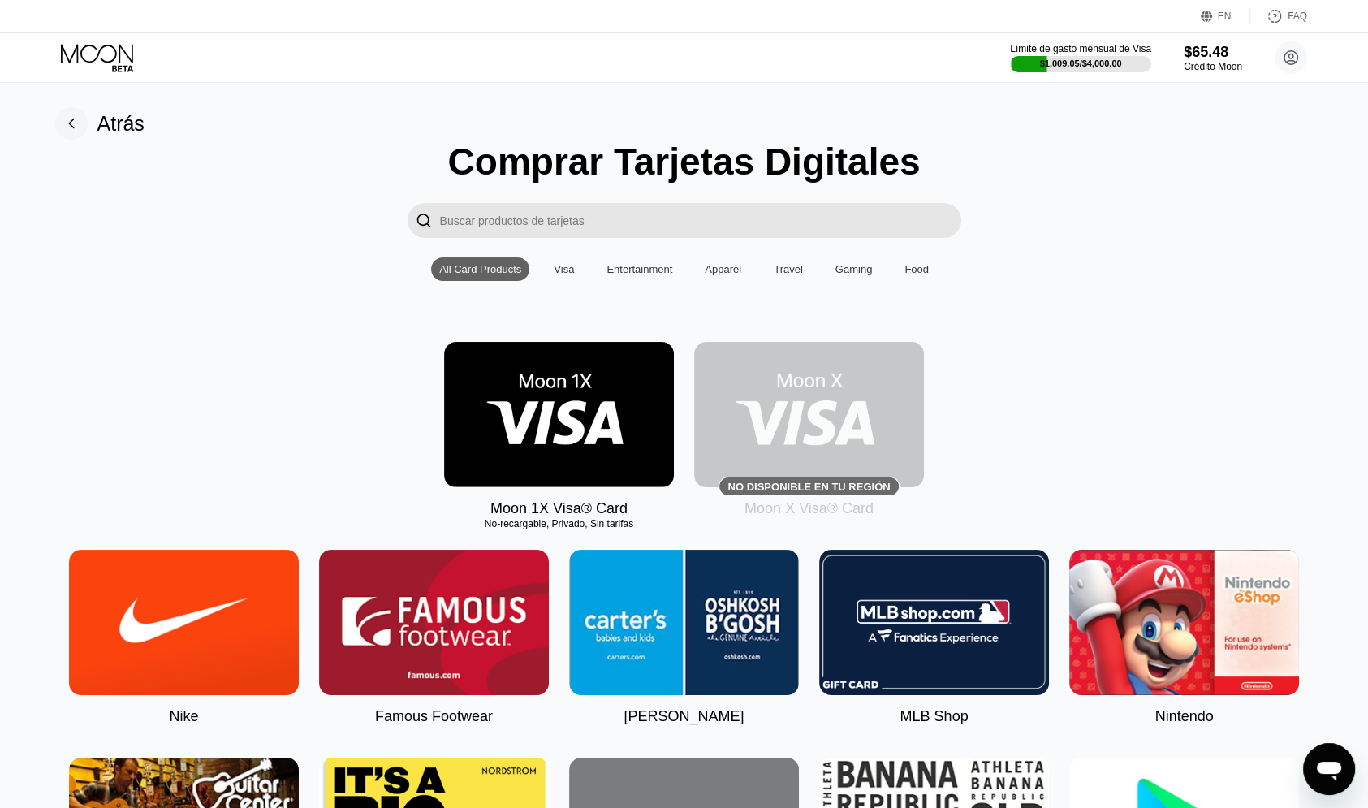
click at [560, 270] on div "Visa" at bounding box center [564, 269] width 20 height 12
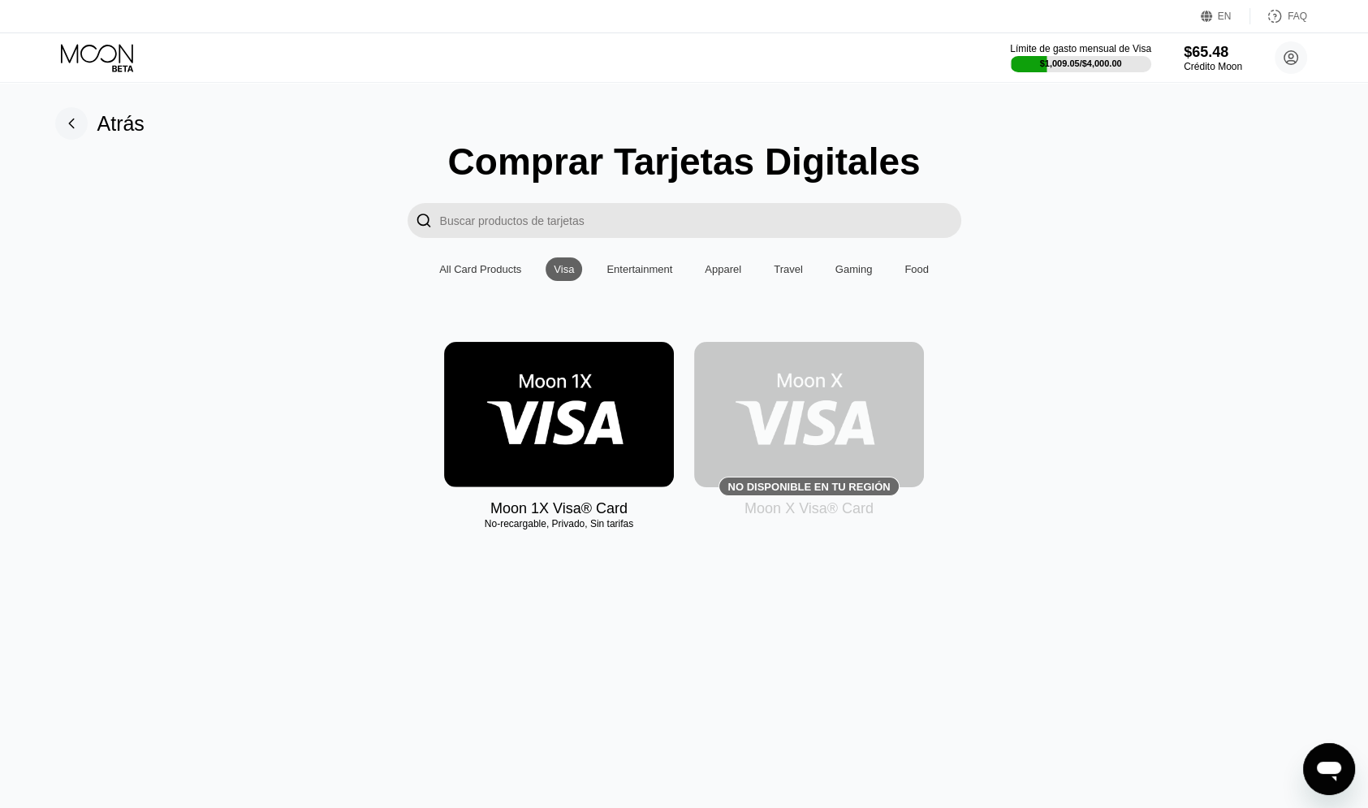
drag, startPoint x: 618, startPoint y: 274, endPoint x: 628, endPoint y: 278, distance: 10.6
click at [619, 274] on div "Entertainment" at bounding box center [640, 269] width 66 height 12
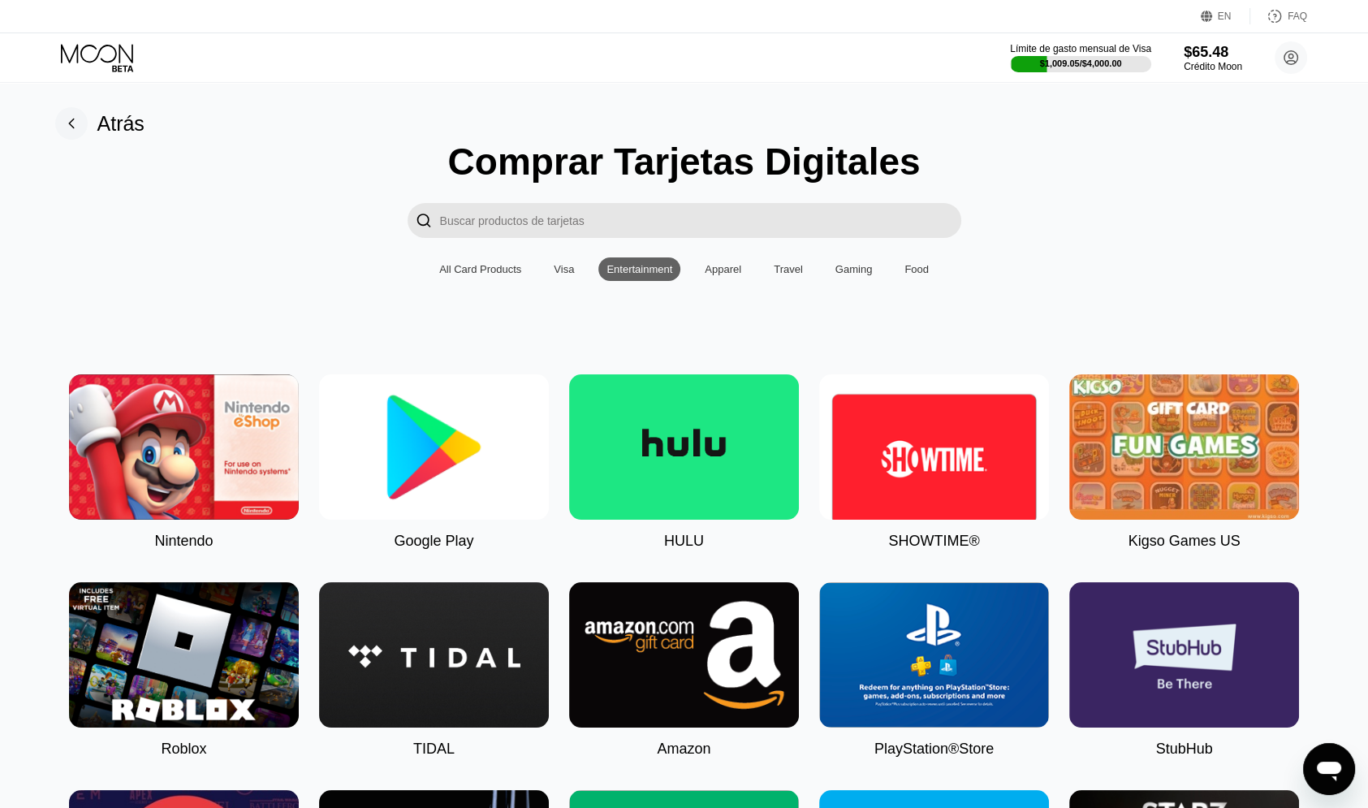
click at [715, 275] on div "Apparel" at bounding box center [723, 269] width 37 height 12
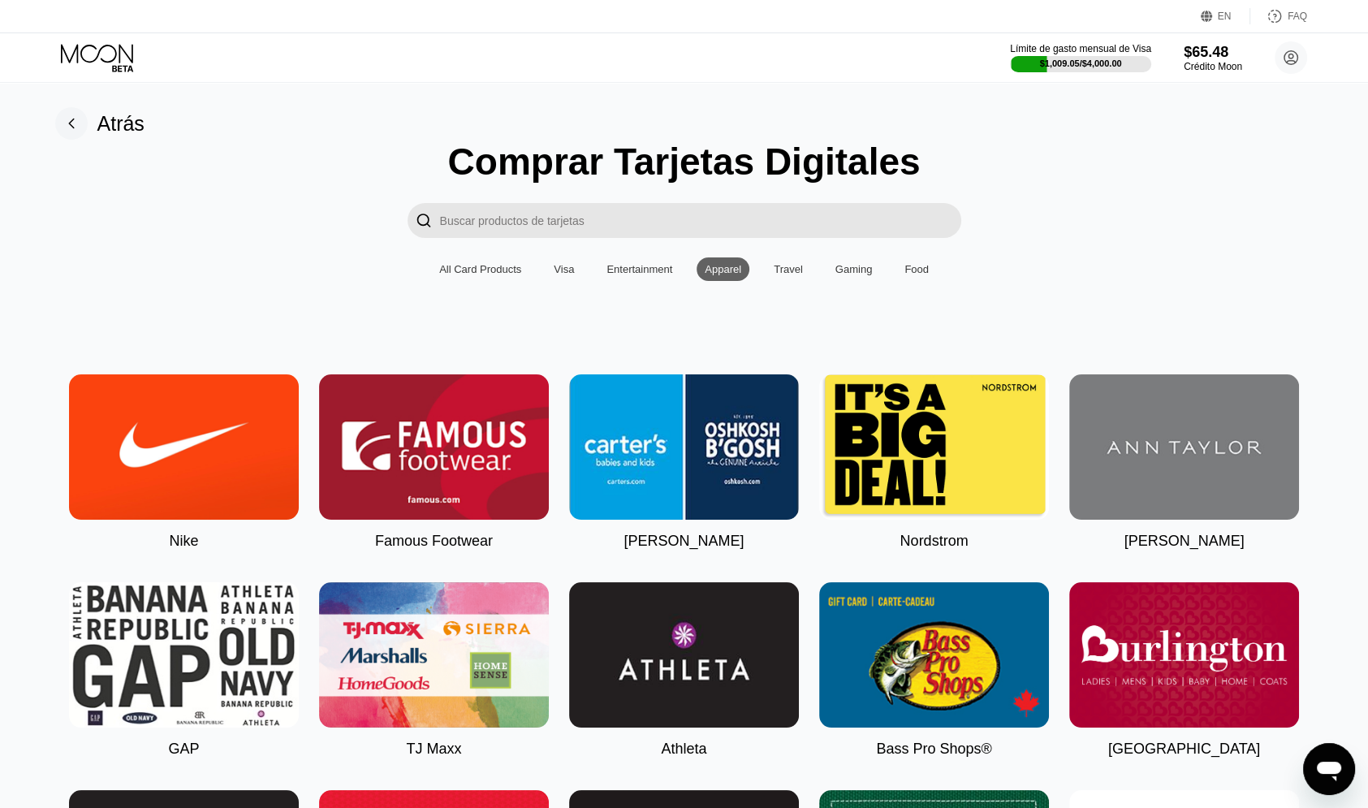
click at [793, 265] on div "Travel" at bounding box center [788, 269] width 45 height 24
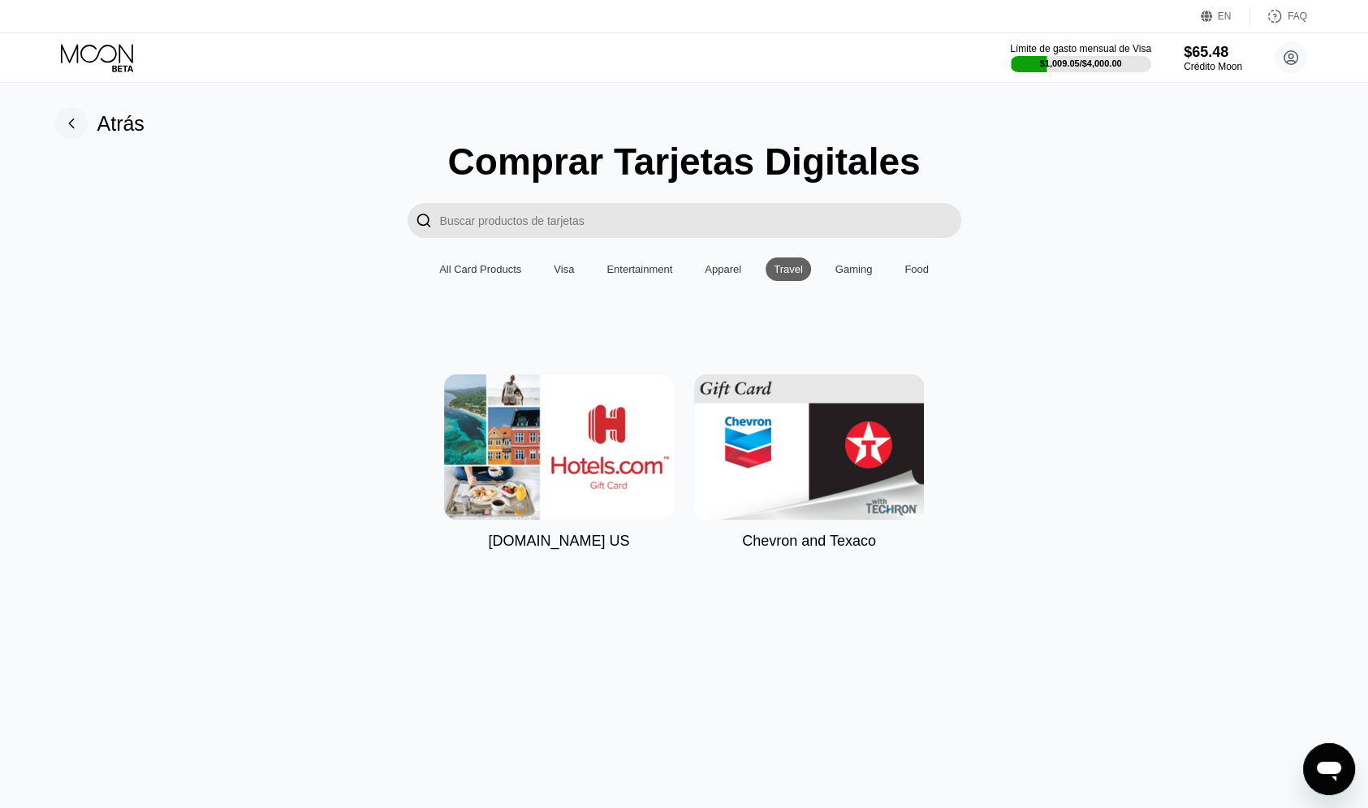
click at [845, 281] on div "Gaming" at bounding box center [854, 269] width 54 height 24
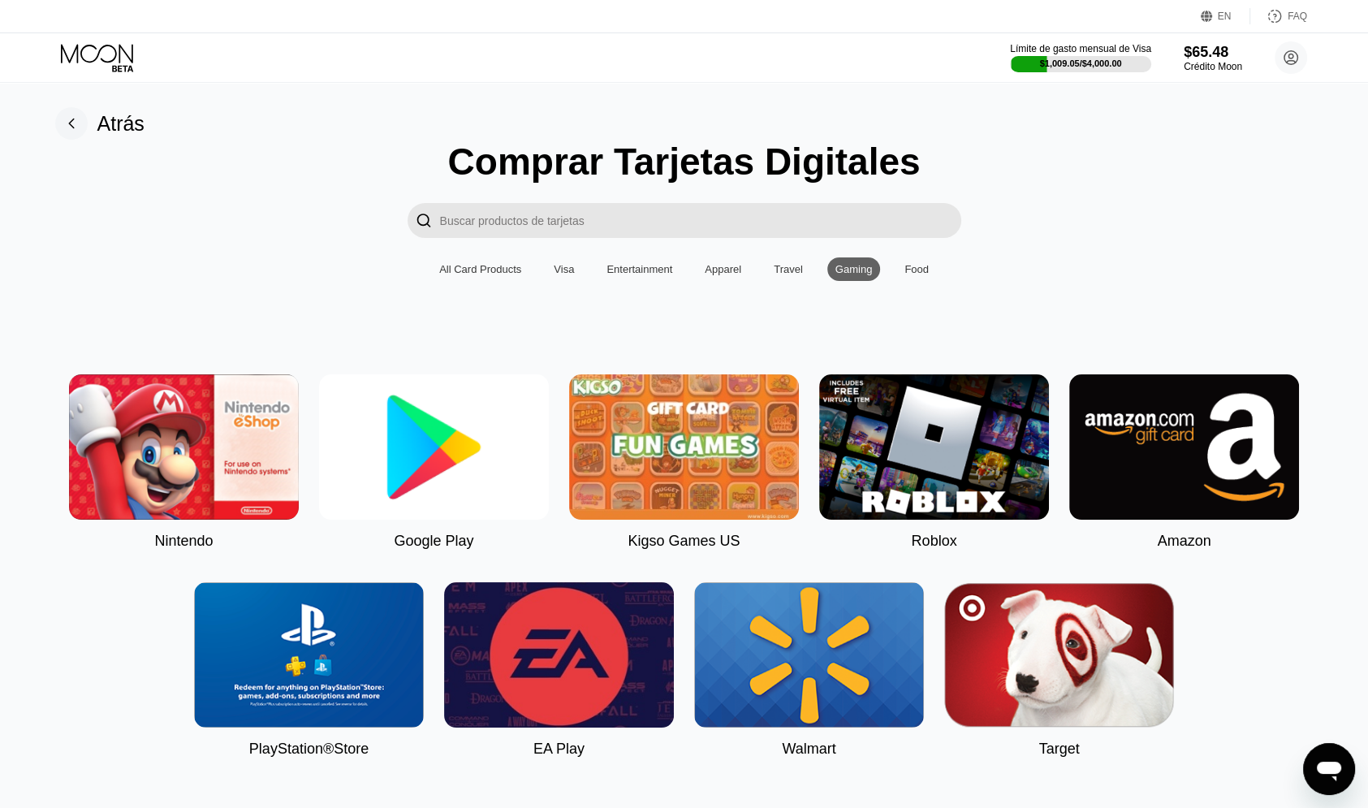
click at [910, 281] on div "Food" at bounding box center [917, 269] width 41 height 24
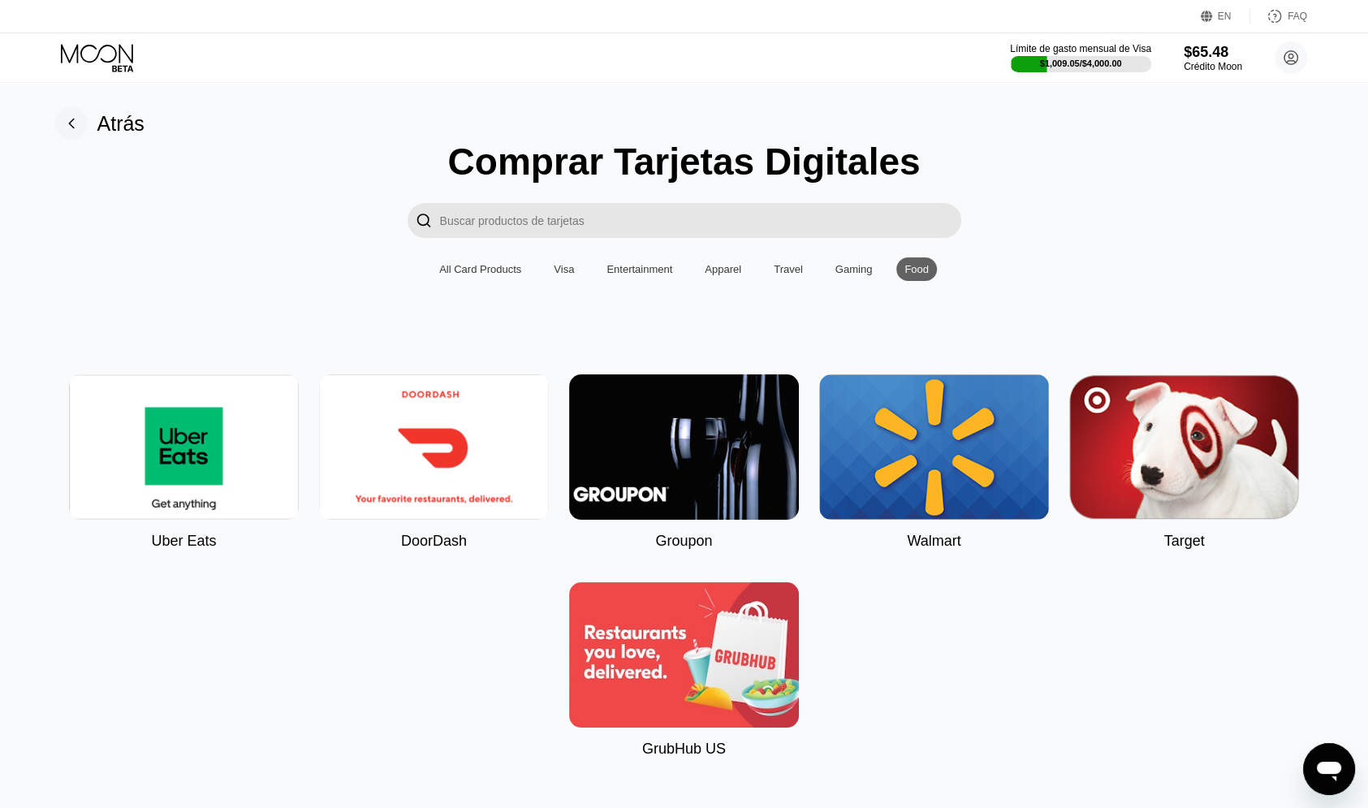
click at [471, 274] on div "All Card Products" at bounding box center [480, 269] width 82 height 12
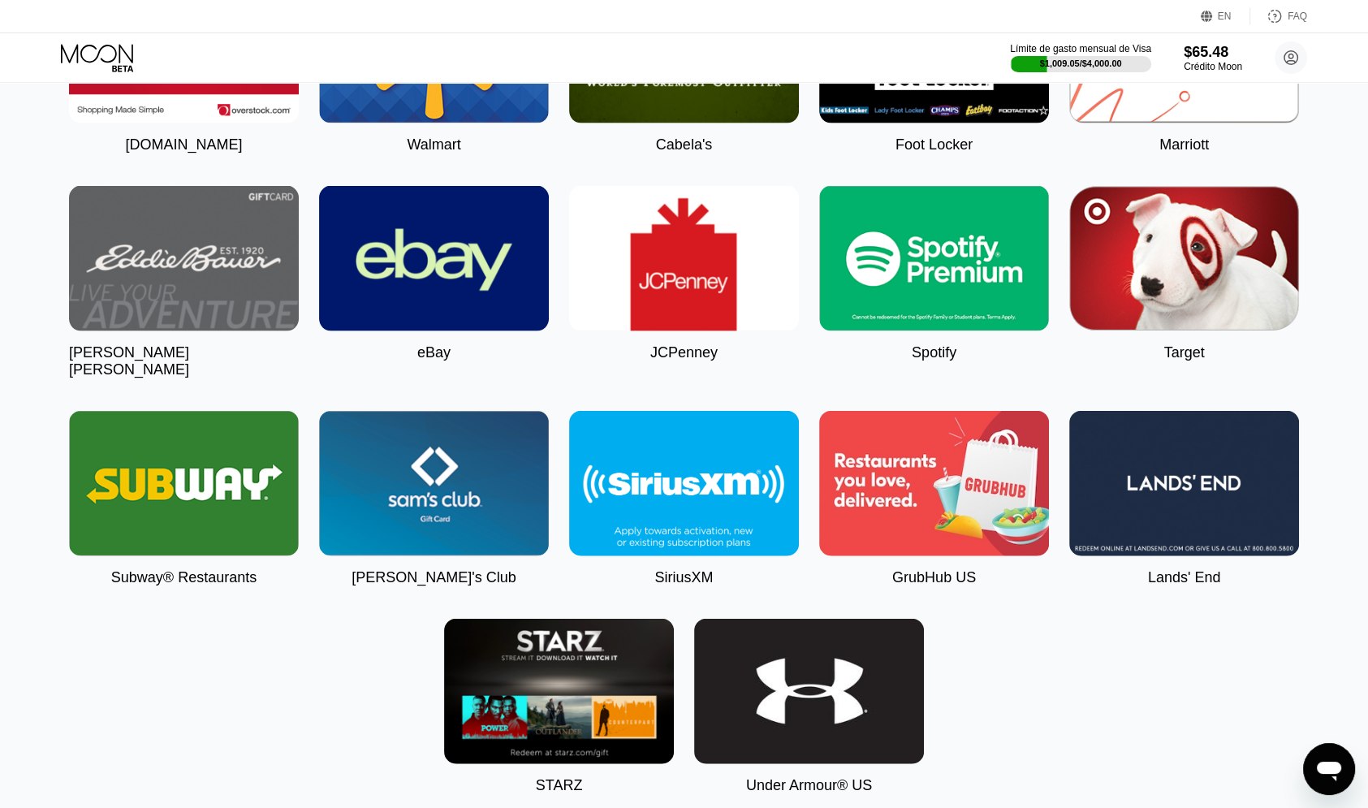
scroll to position [3817, 0]
